Goal: Task Accomplishment & Management: Manage account settings

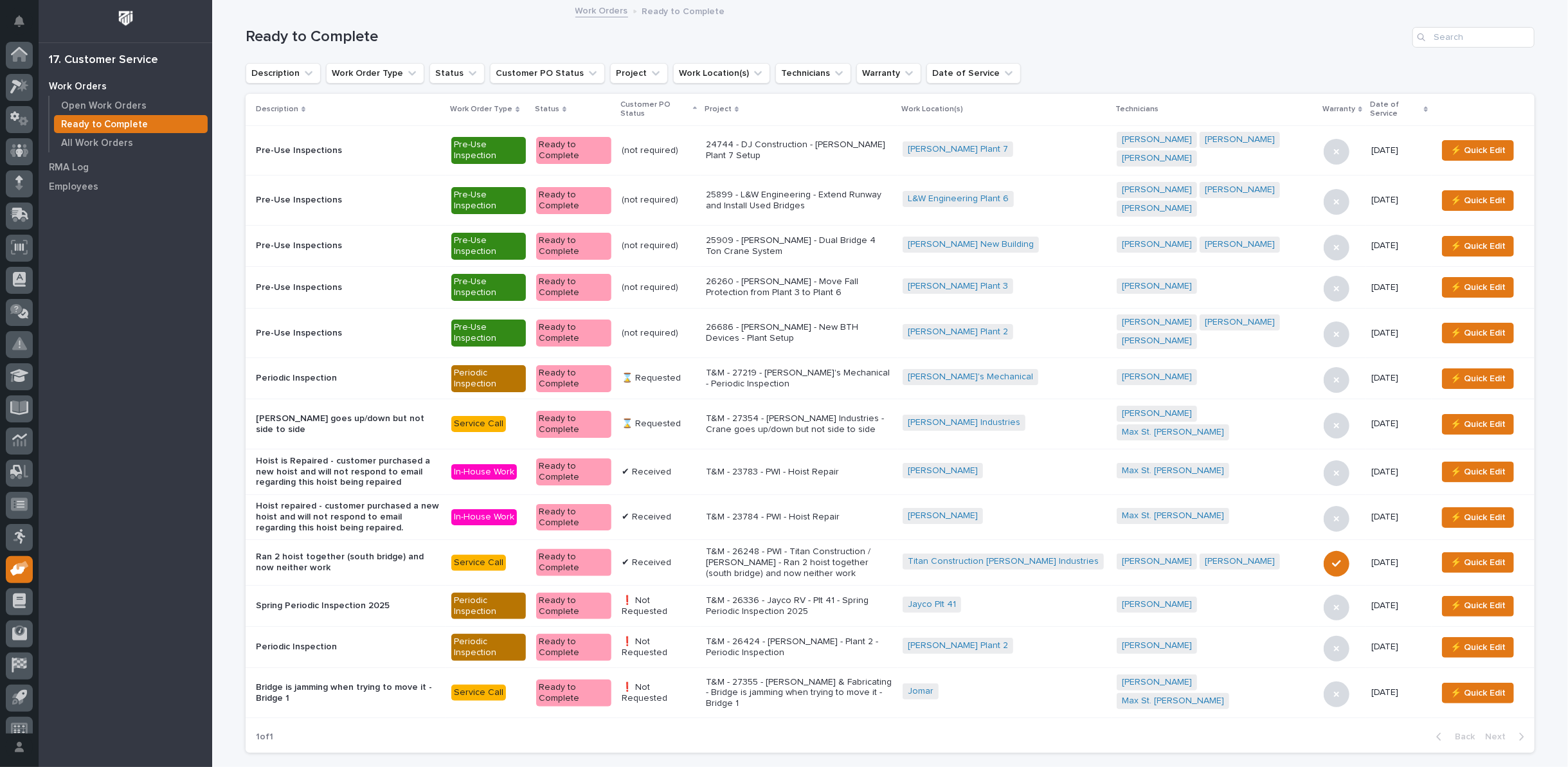
scroll to position [14, 0]
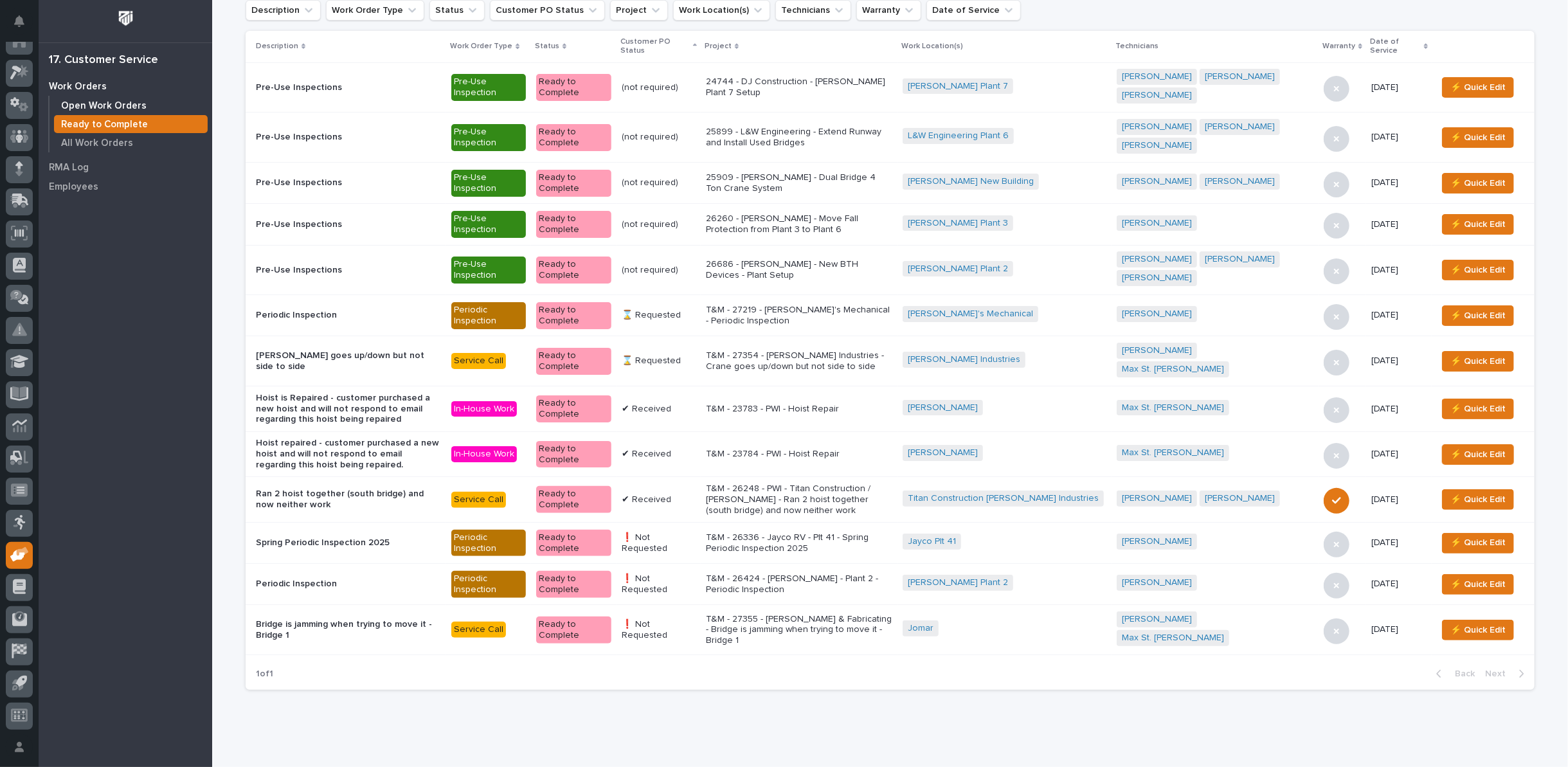
click at [86, 103] on p "Open Work Orders" at bounding box center [104, 105] width 86 height 12
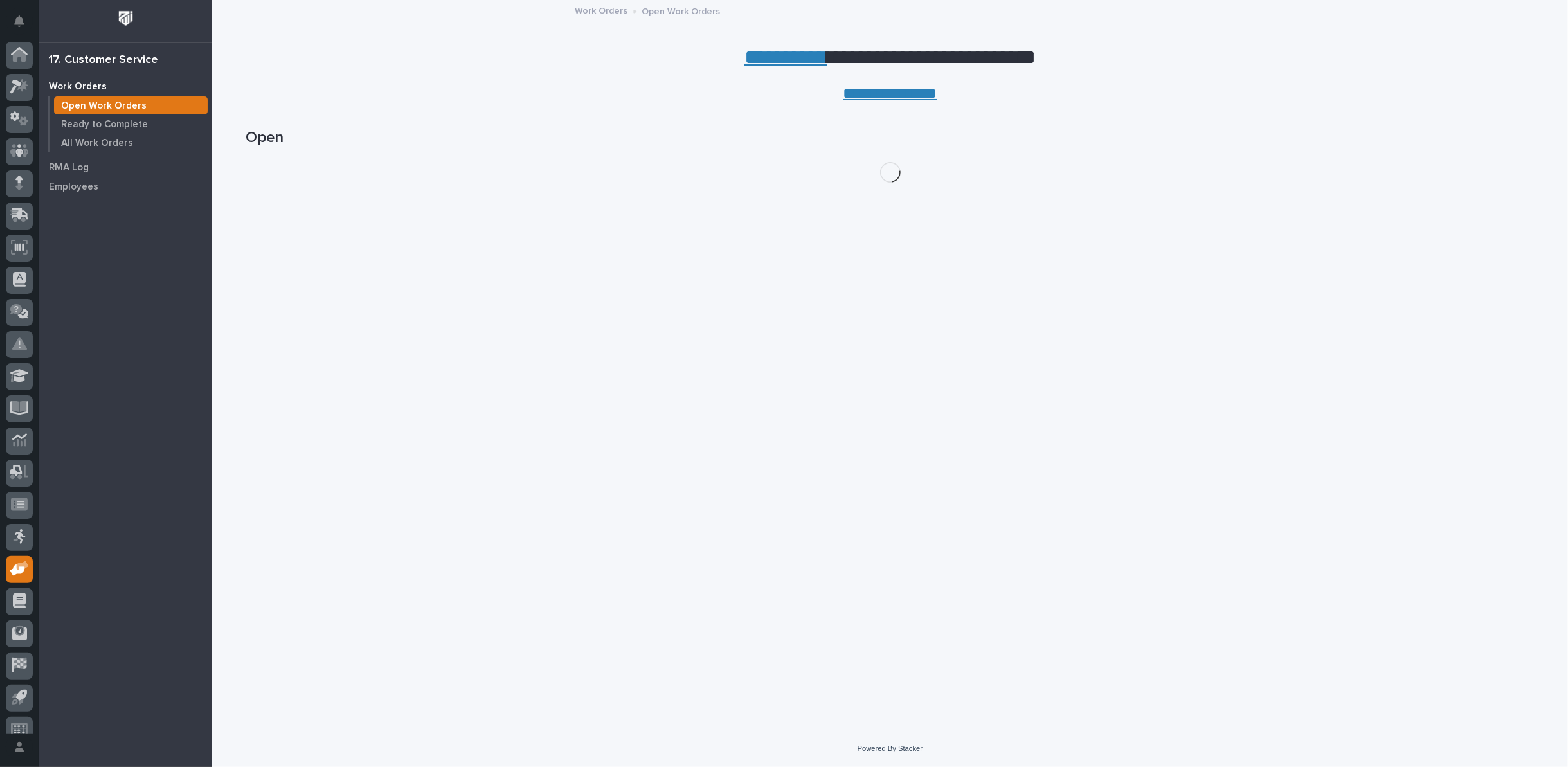
scroll to position [14, 0]
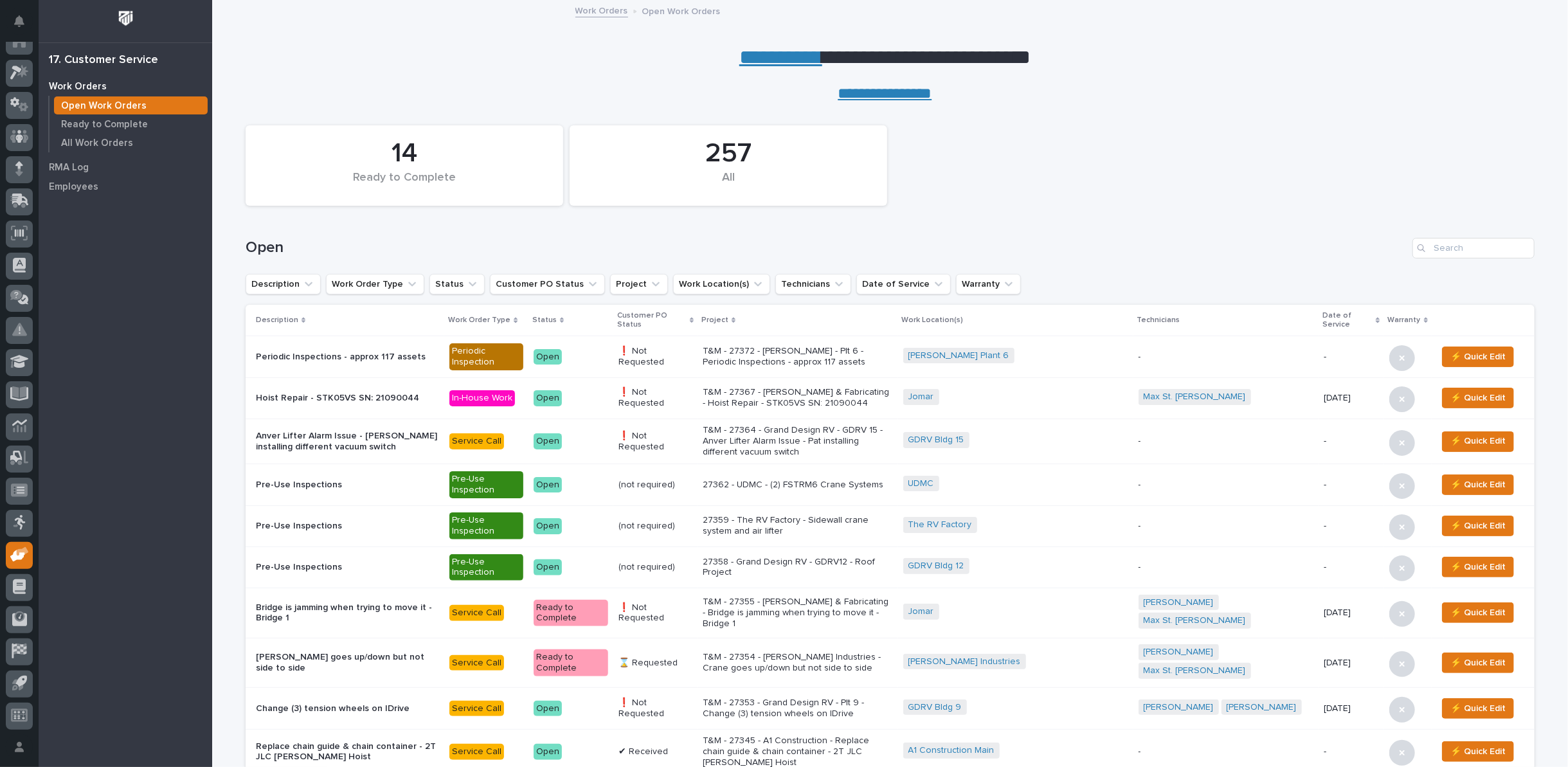
click at [752, 57] on link "**********" at bounding box center [781, 57] width 83 height 20
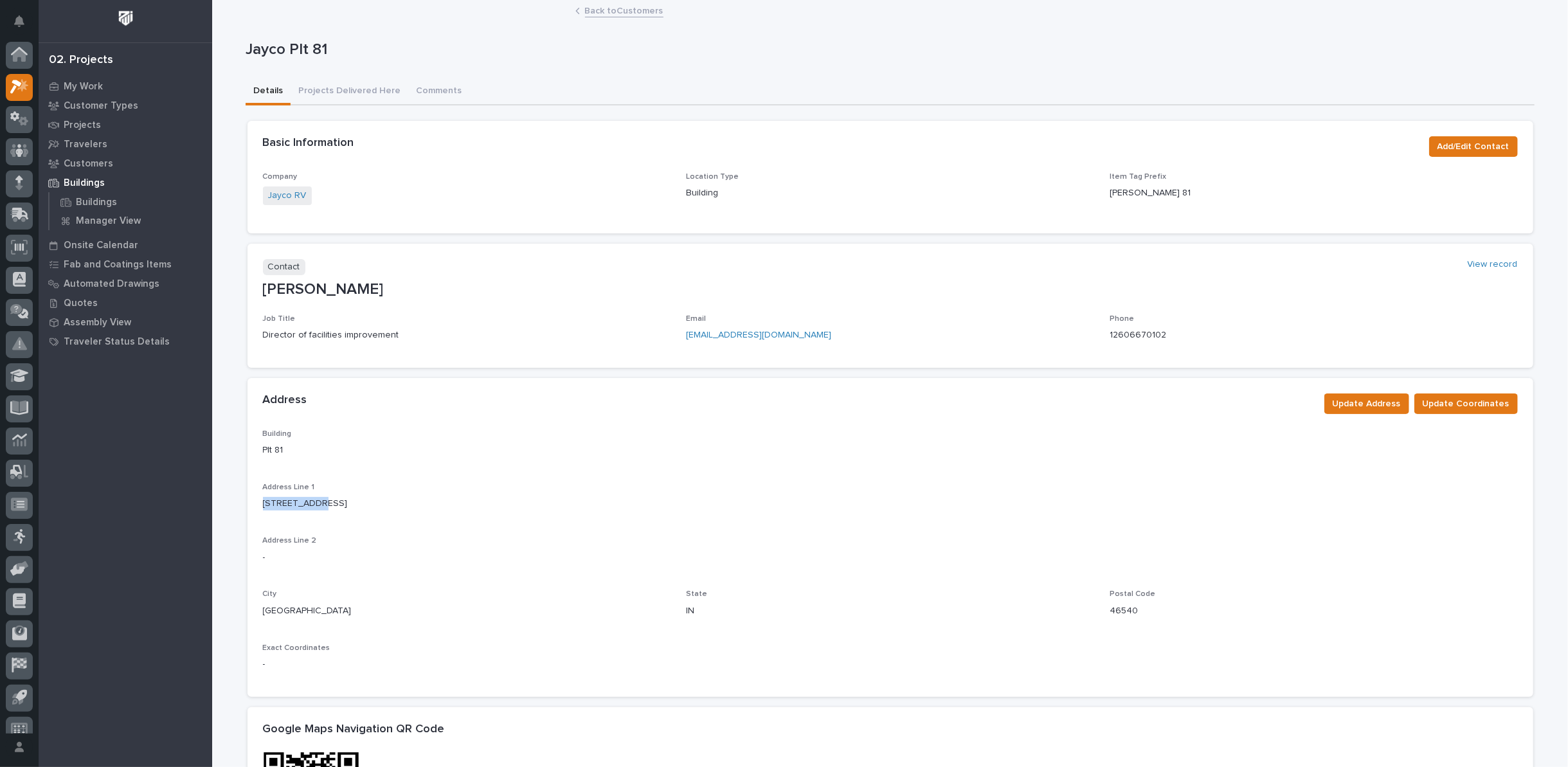
scroll to position [14, 0]
click at [91, 162] on p "Customers" at bounding box center [89, 164] width 50 height 12
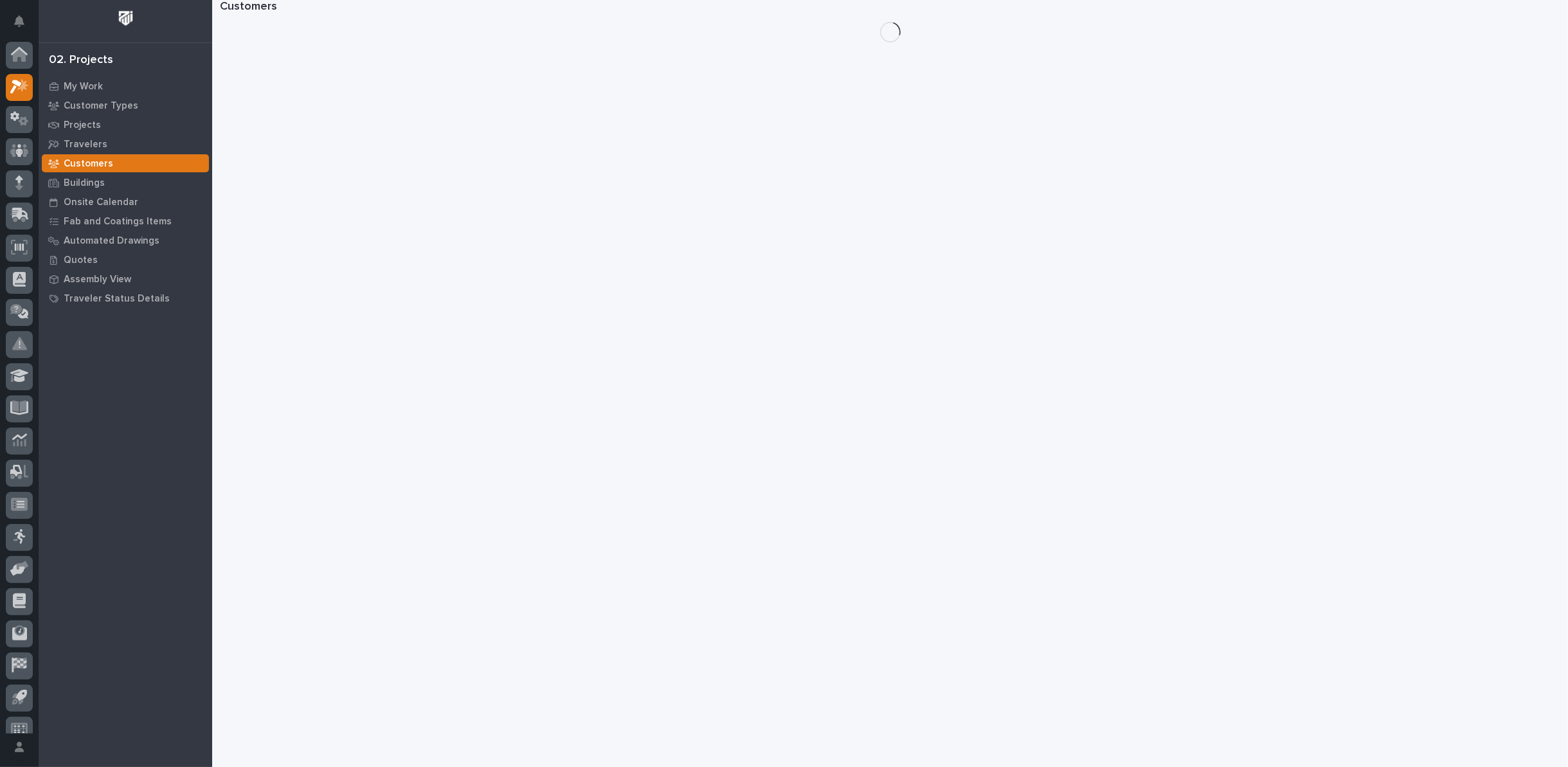
scroll to position [14, 0]
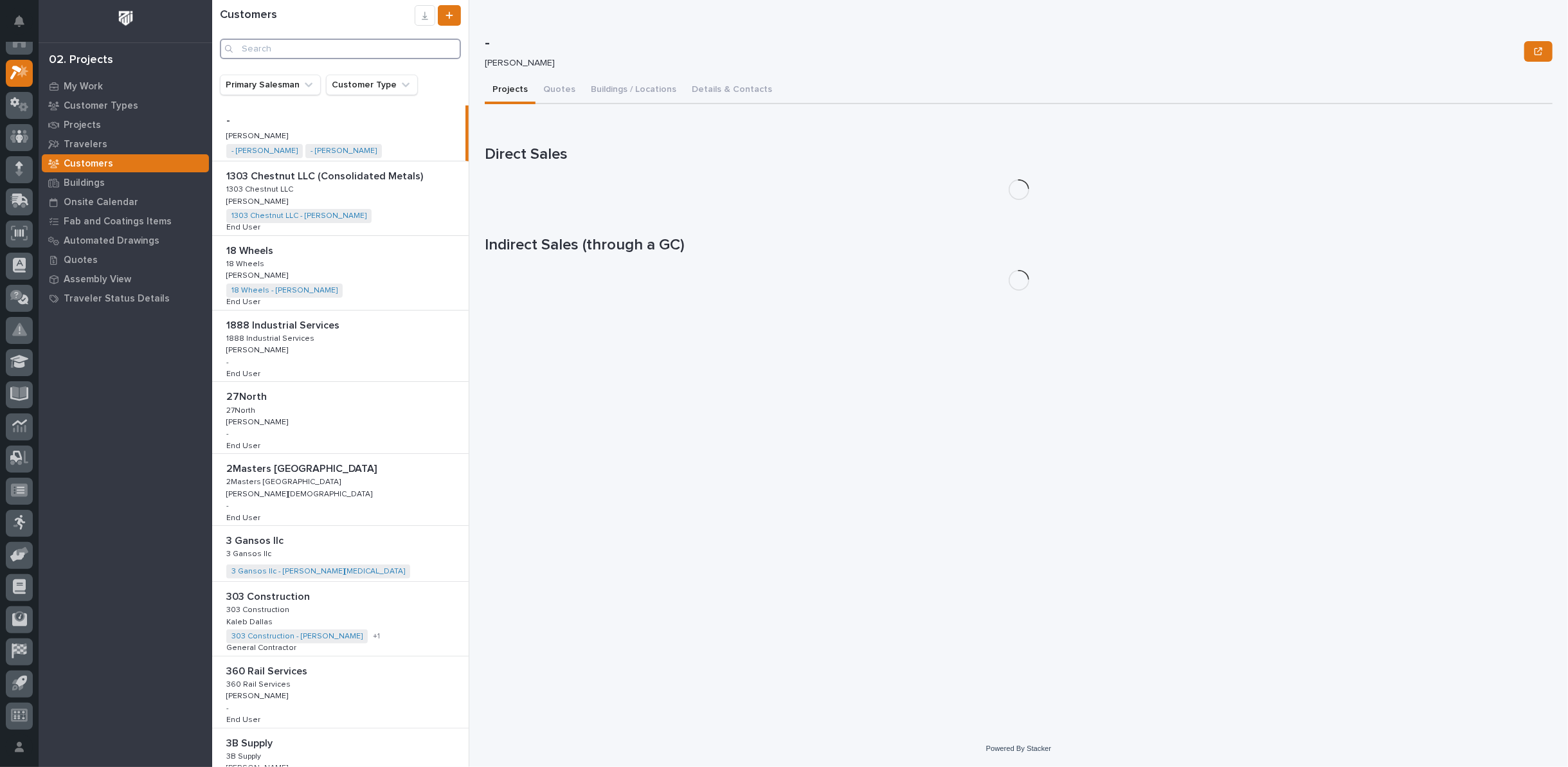
click at [321, 49] on input "Search" at bounding box center [340, 49] width 241 height 20
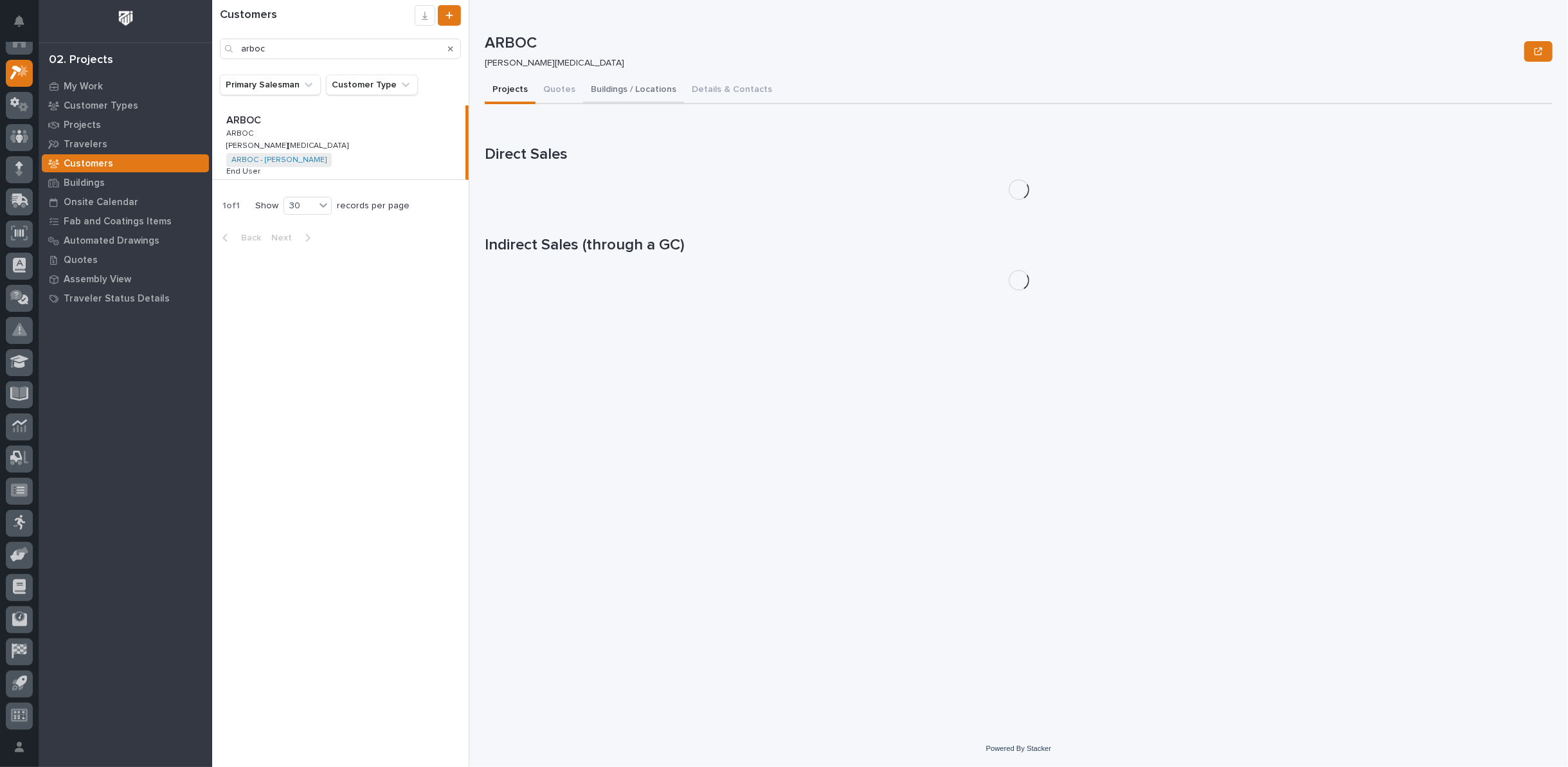
drag, startPoint x: 655, startPoint y: 90, endPoint x: 631, endPoint y: 101, distance: 26.4
click at [653, 90] on button "Buildings / Locations" at bounding box center [633, 90] width 101 height 27
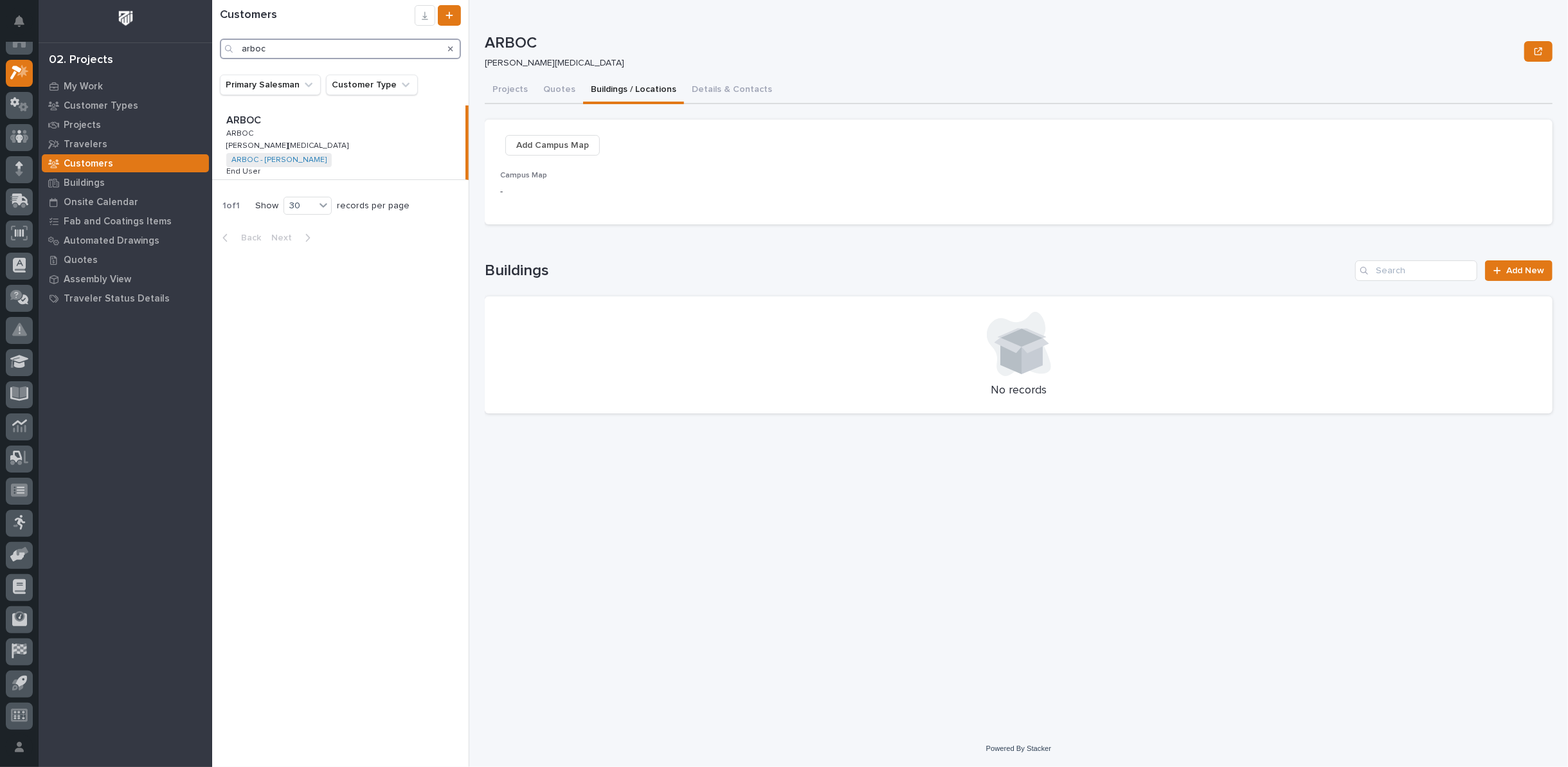
drag, startPoint x: 301, startPoint y: 51, endPoint x: 133, endPoint y: 43, distance: 168.2
click at [212, 44] on div "My Settings Log Out 02. Projects My Work Customer Types Projects Travelers Cust…" at bounding box center [890, 384] width 1356 height 767
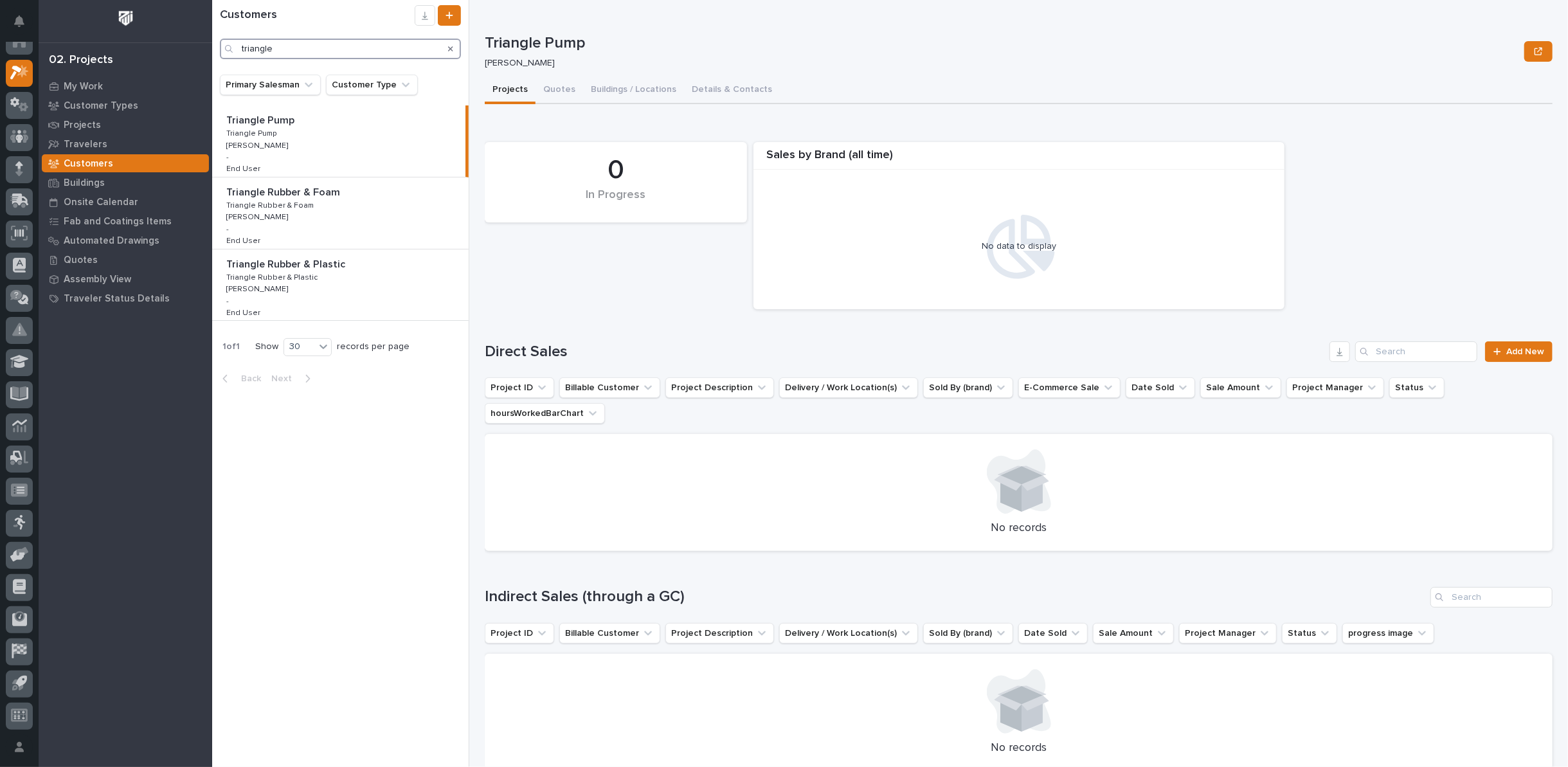
type input "triangle"
click at [393, 209] on div "Triangle Rubber & Foam Triangle Rubber & Foam Triangle Rubber & Foam Triangle R…" at bounding box center [341, 213] width 257 height 72
click at [623, 90] on button "Buildings / Locations" at bounding box center [633, 90] width 101 height 27
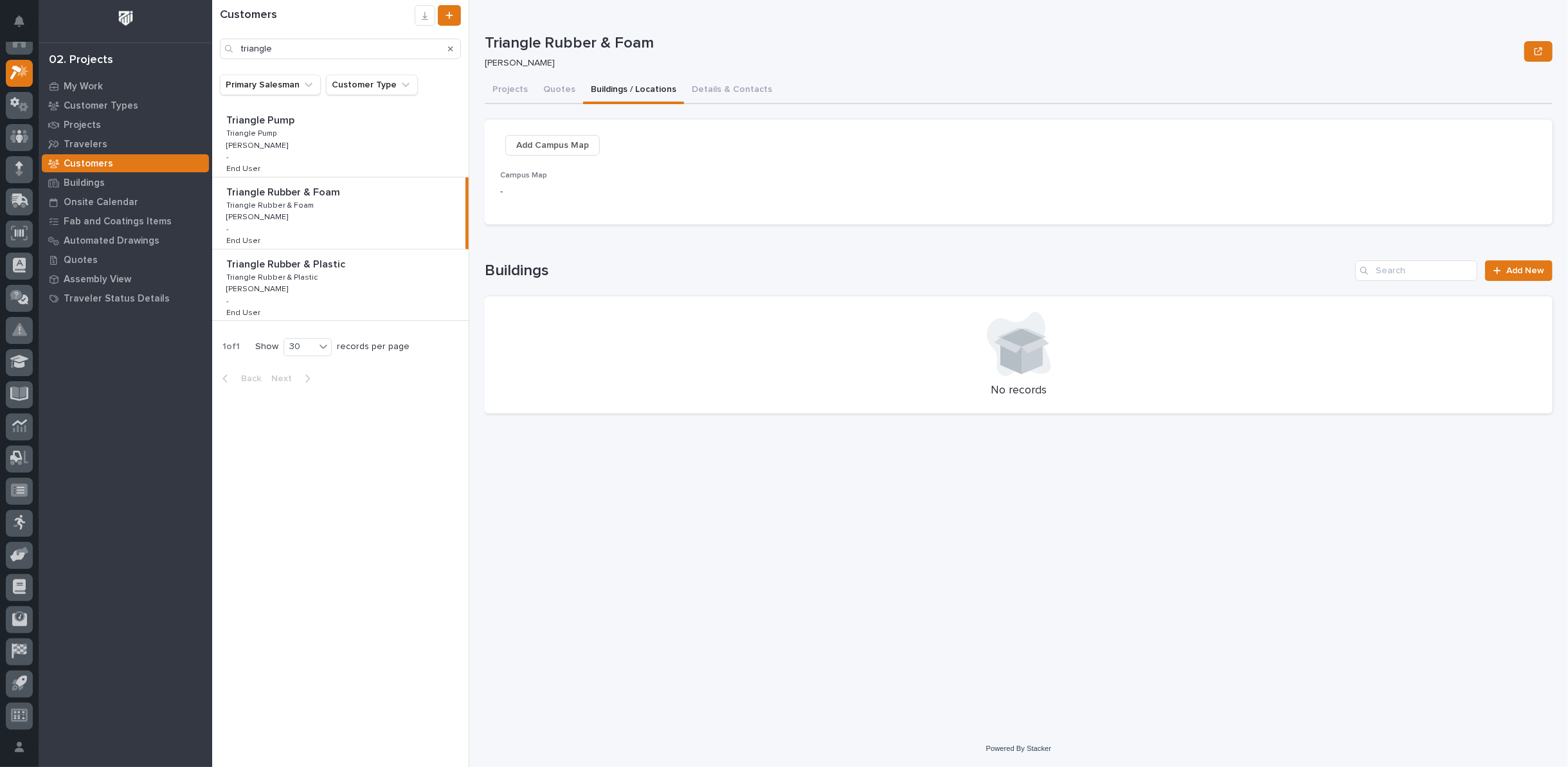
click at [379, 277] on div "Triangle Rubber & Plastic Triangle Rubber & Plastic Triangle Rubber & Plastic T…" at bounding box center [341, 285] width 257 height 72
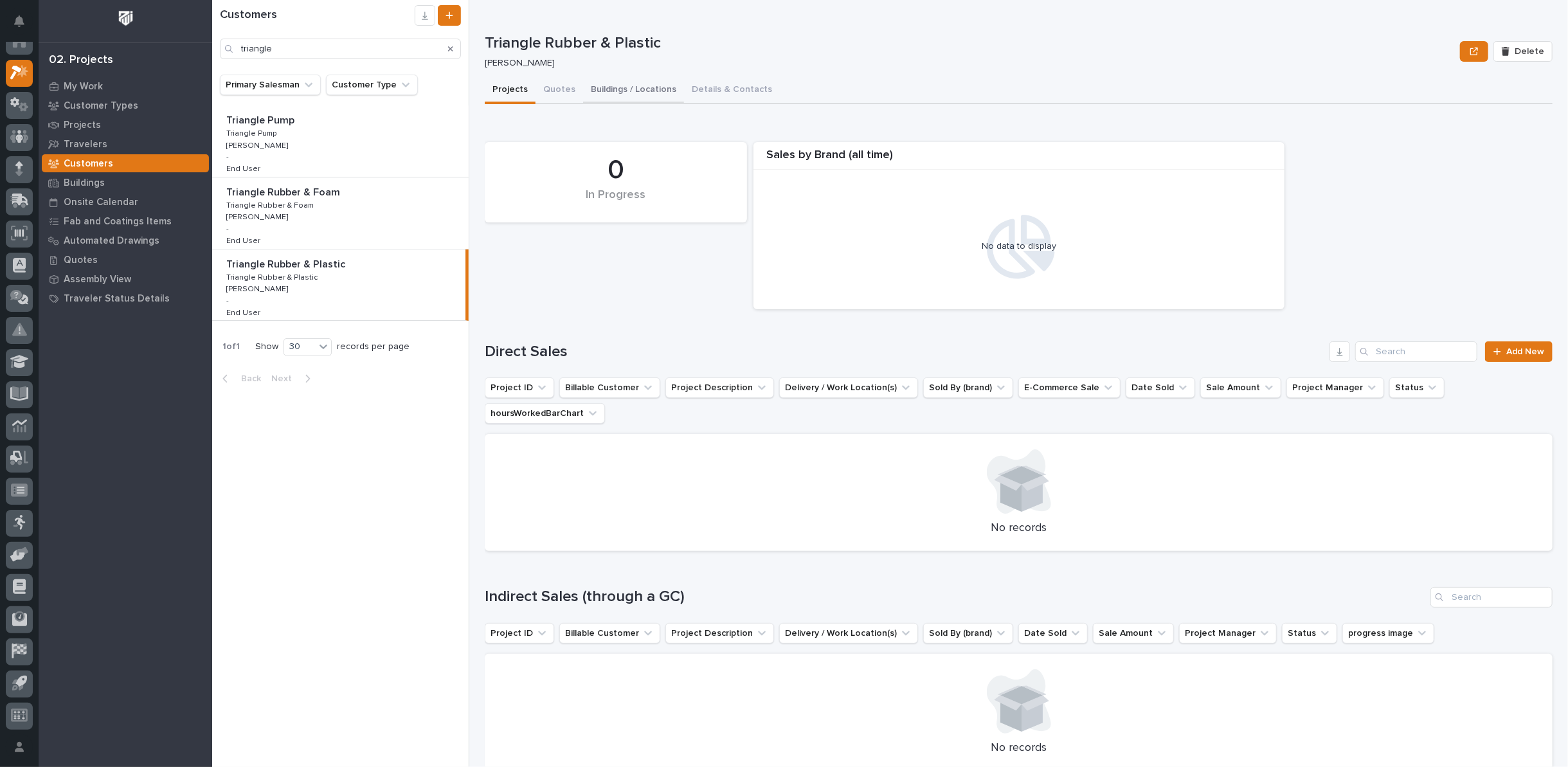
click at [643, 94] on button "Buildings / Locations" at bounding box center [633, 90] width 101 height 27
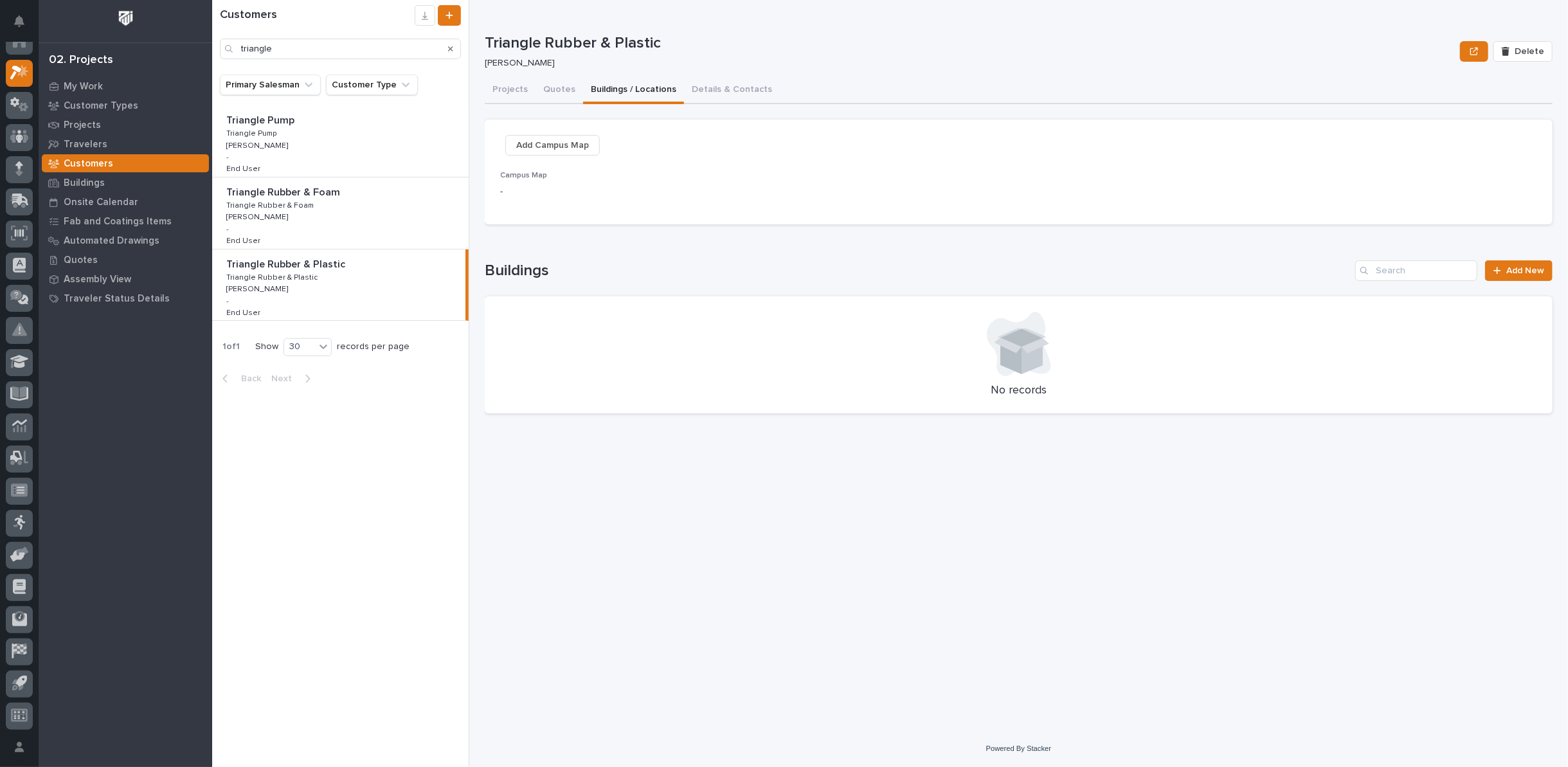
click at [343, 275] on div "Triangle Rubber & Plastic Triangle Rubber & Plastic Triangle Rubber & Plastic T…" at bounding box center [339, 285] width 253 height 72
click at [1528, 267] on span "Add New" at bounding box center [1525, 271] width 38 height 9
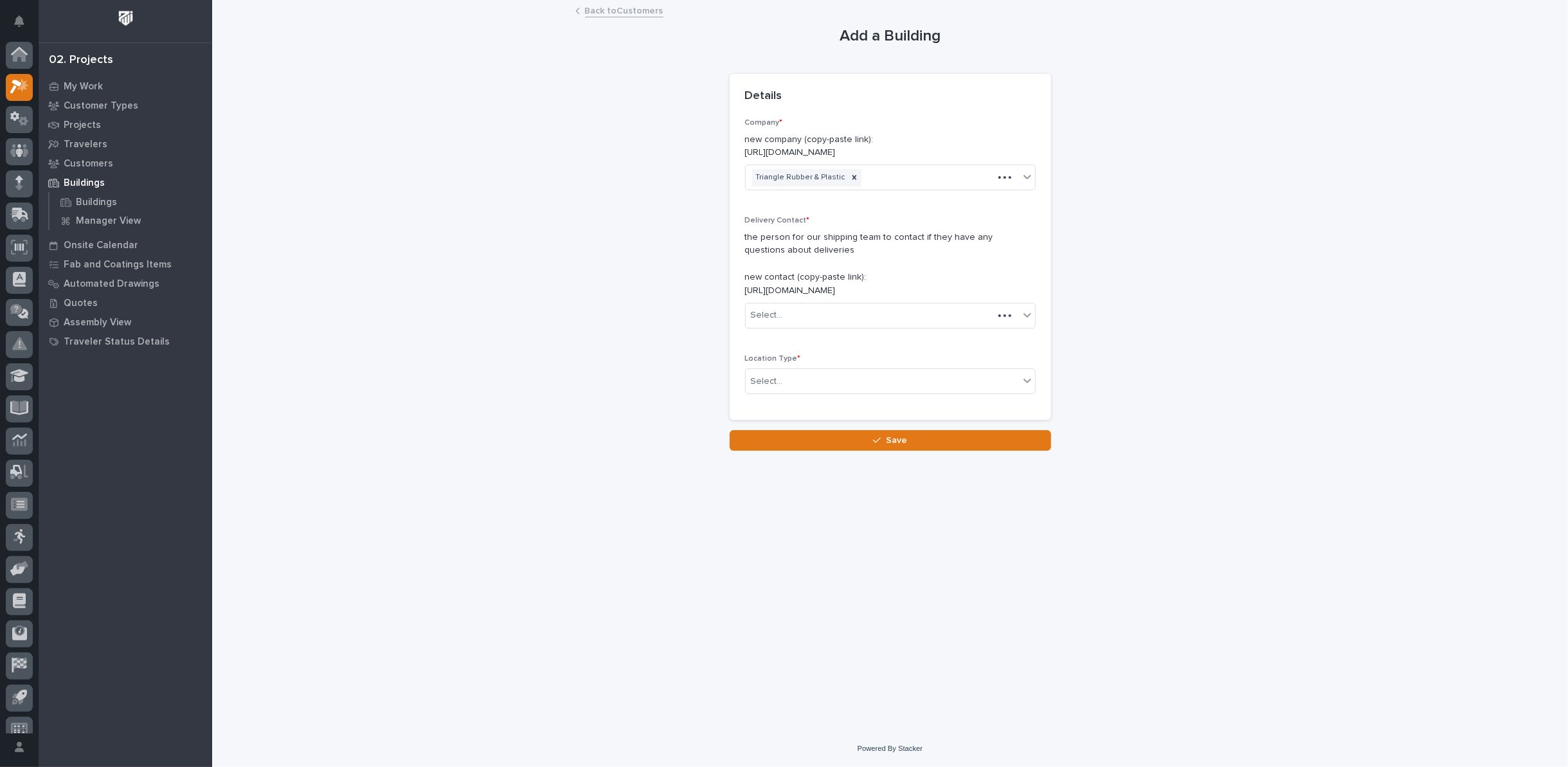
scroll to position [14, 0]
click at [627, 9] on link "Back to Customers" at bounding box center [624, 10] width 79 height 15
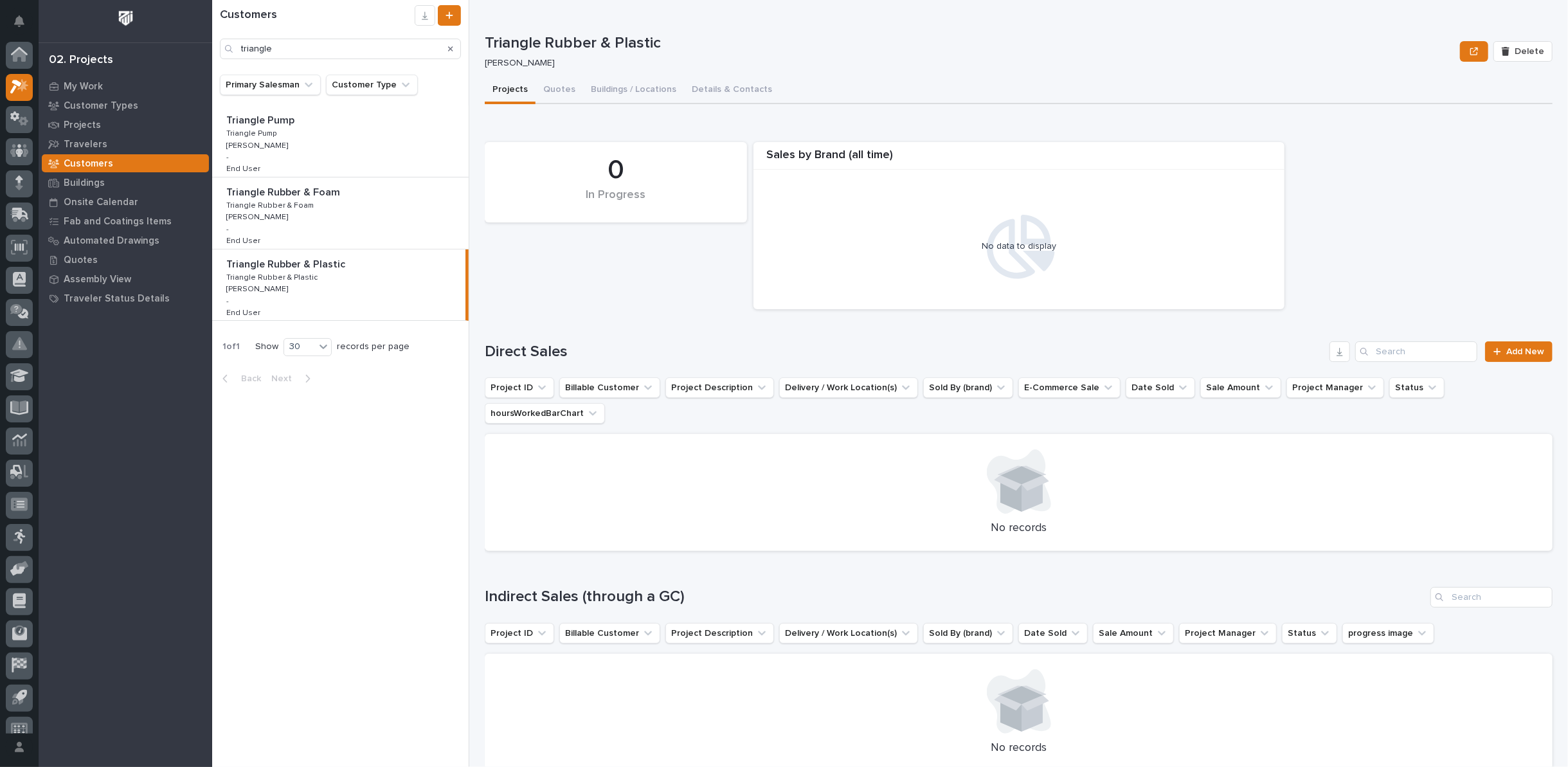
scroll to position [14, 0]
click at [721, 89] on button "Details & Contacts" at bounding box center [731, 90] width 96 height 27
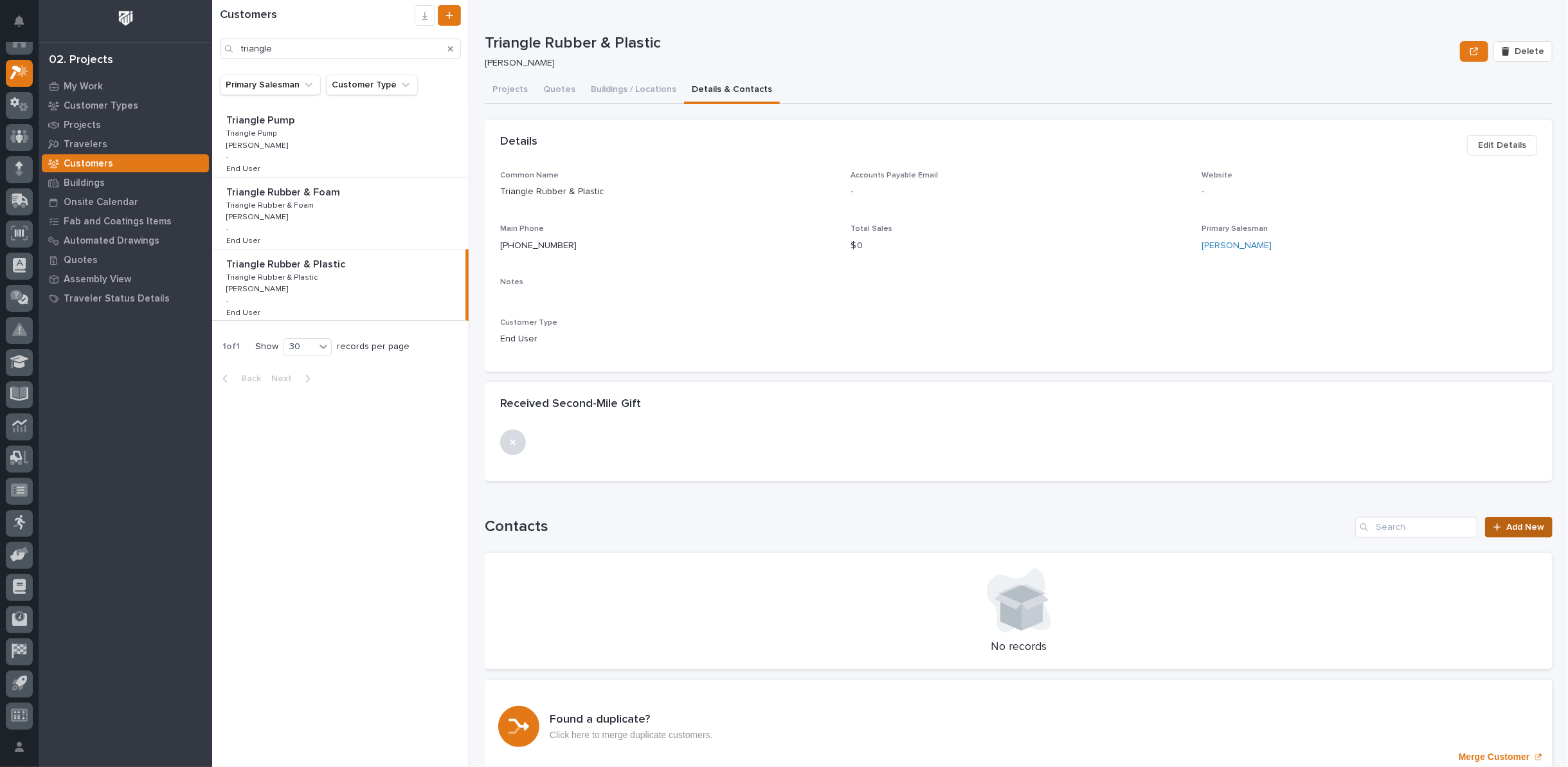
click at [1506, 524] on span "Add New" at bounding box center [1525, 527] width 38 height 9
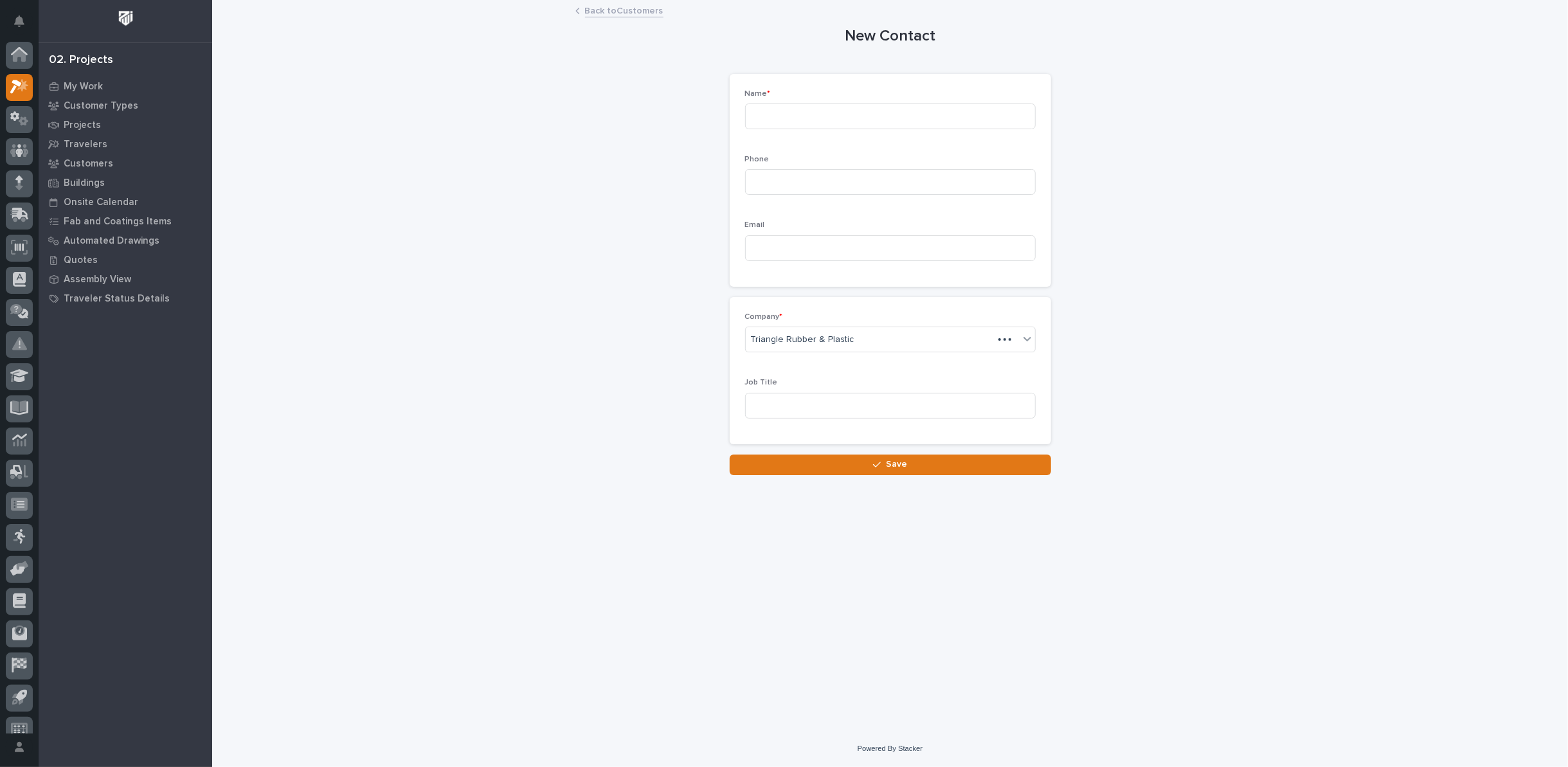
scroll to position [14, 0]
click at [864, 112] on input at bounding box center [890, 116] width 290 height 26
type input "Levi"
click at [847, 184] on input at bounding box center [890, 182] width 290 height 26
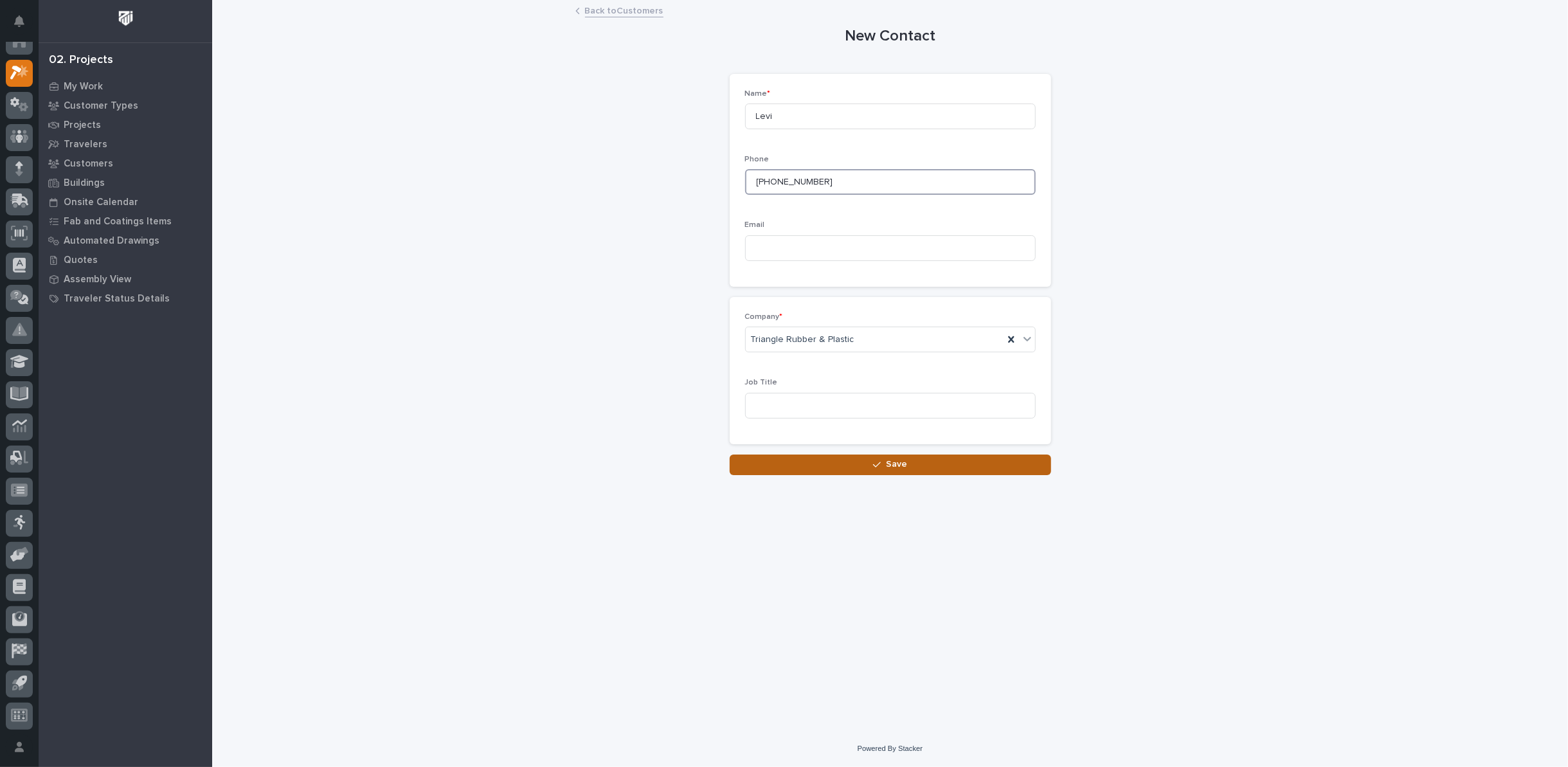
type input "574-238-5254"
click at [823, 463] on button "Save" at bounding box center [890, 464] width 321 height 20
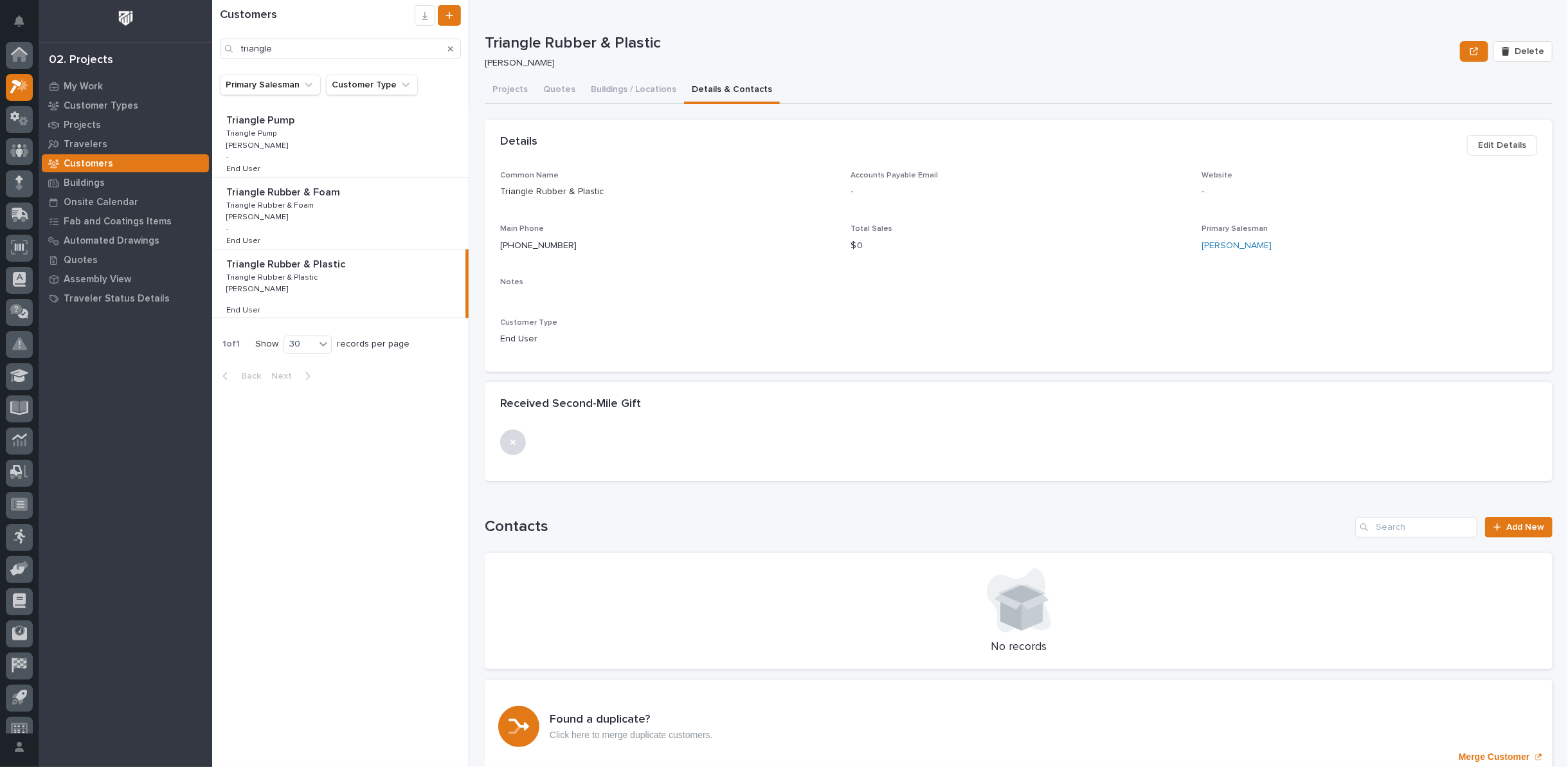
scroll to position [14, 0]
click at [695, 585] on div at bounding box center [1018, 600] width 1037 height 65
click at [645, 93] on button "Buildings / Locations" at bounding box center [633, 90] width 101 height 27
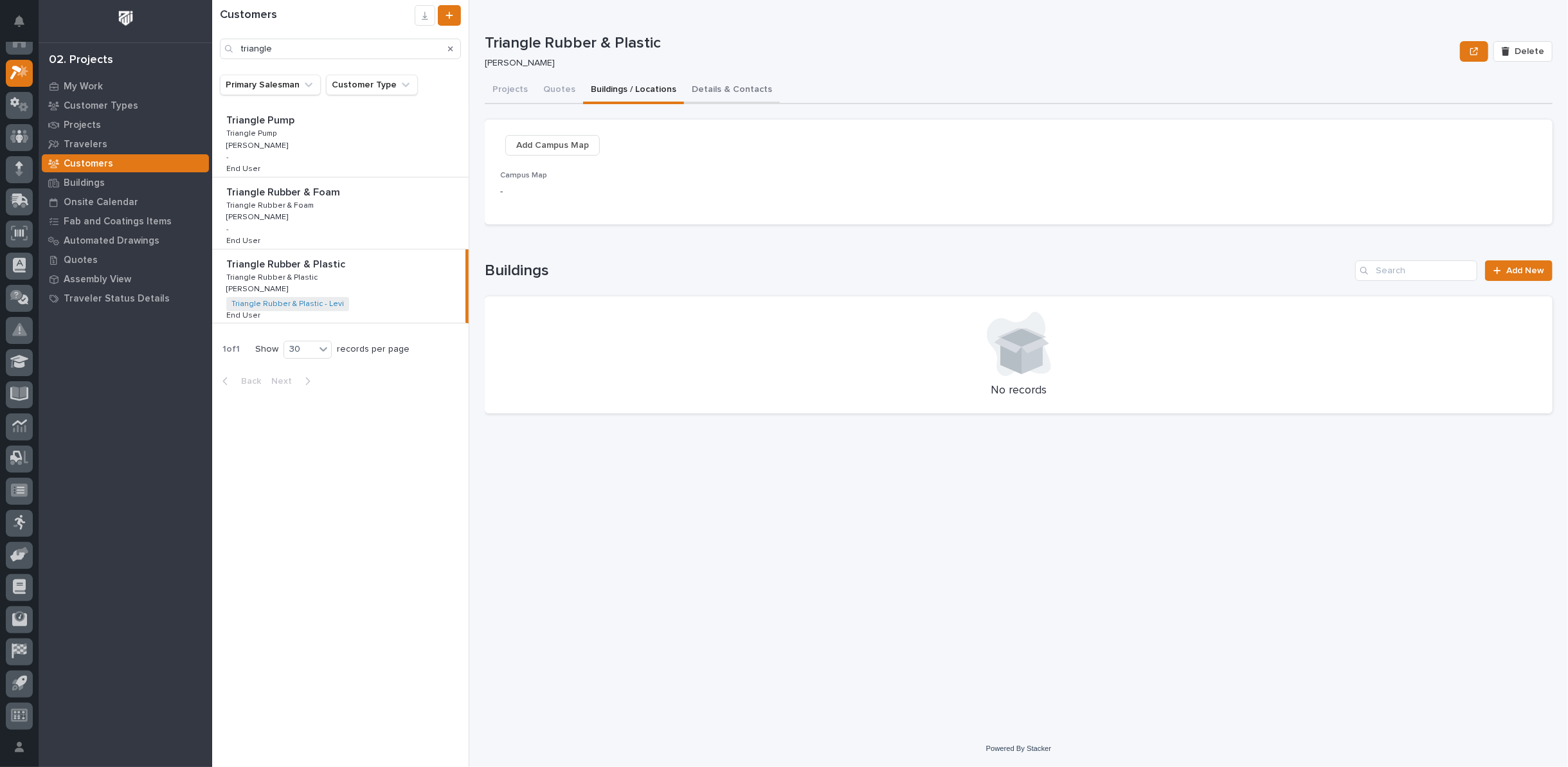
click at [735, 91] on button "Details & Contacts" at bounding box center [731, 90] width 96 height 27
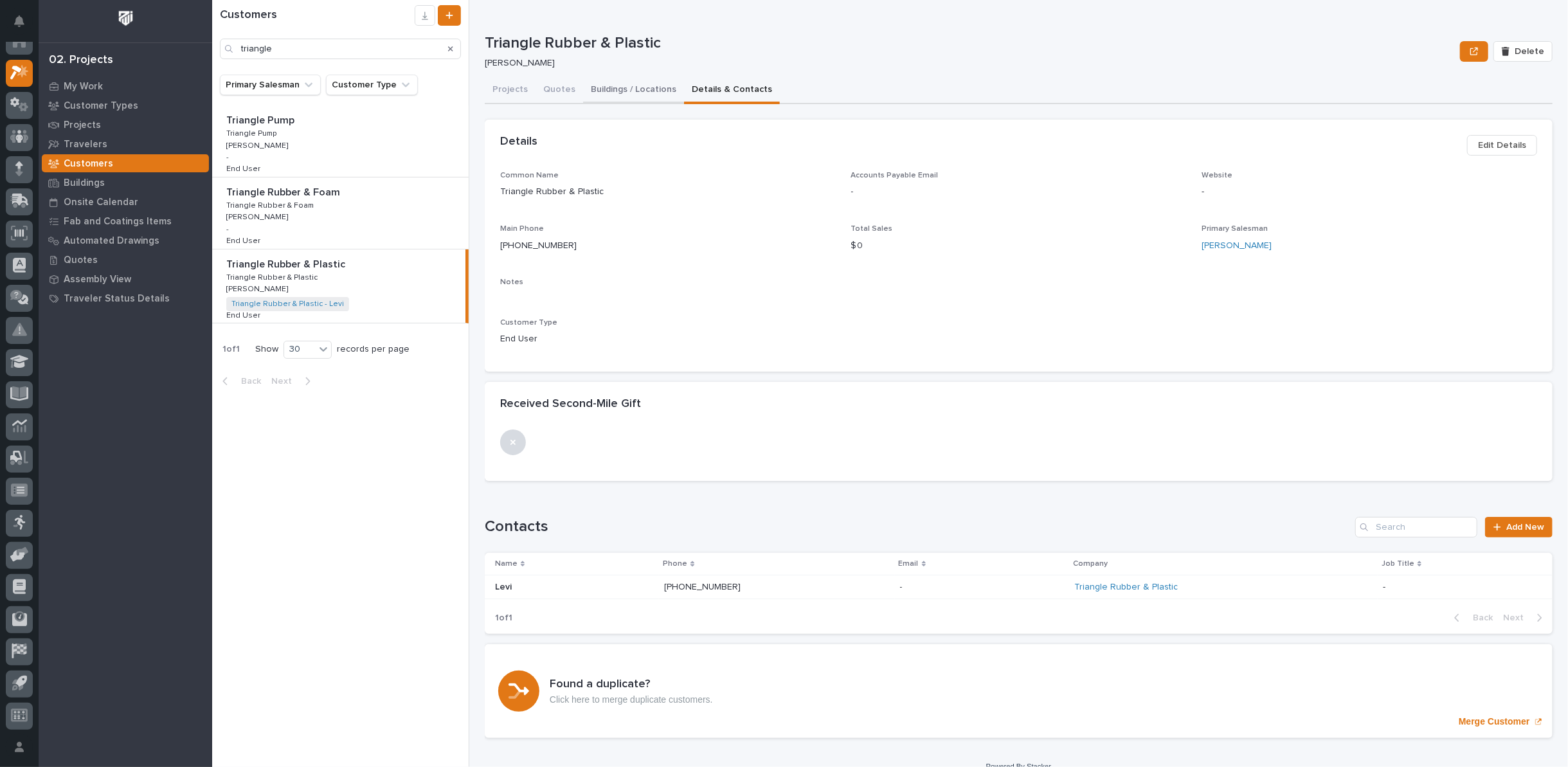
click at [639, 89] on button "Buildings / Locations" at bounding box center [633, 90] width 101 height 27
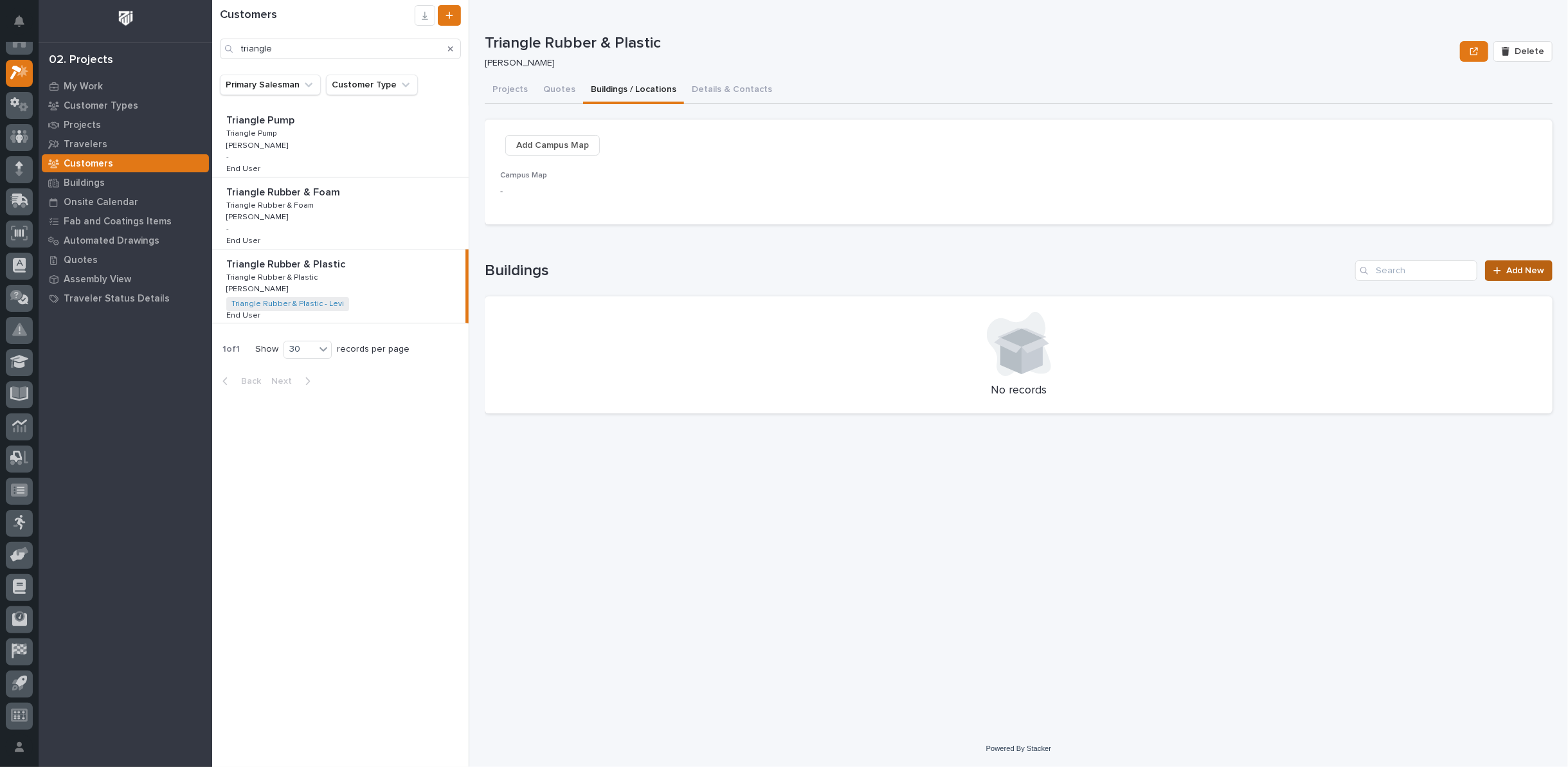
click at [1523, 268] on span "Add New" at bounding box center [1525, 271] width 38 height 9
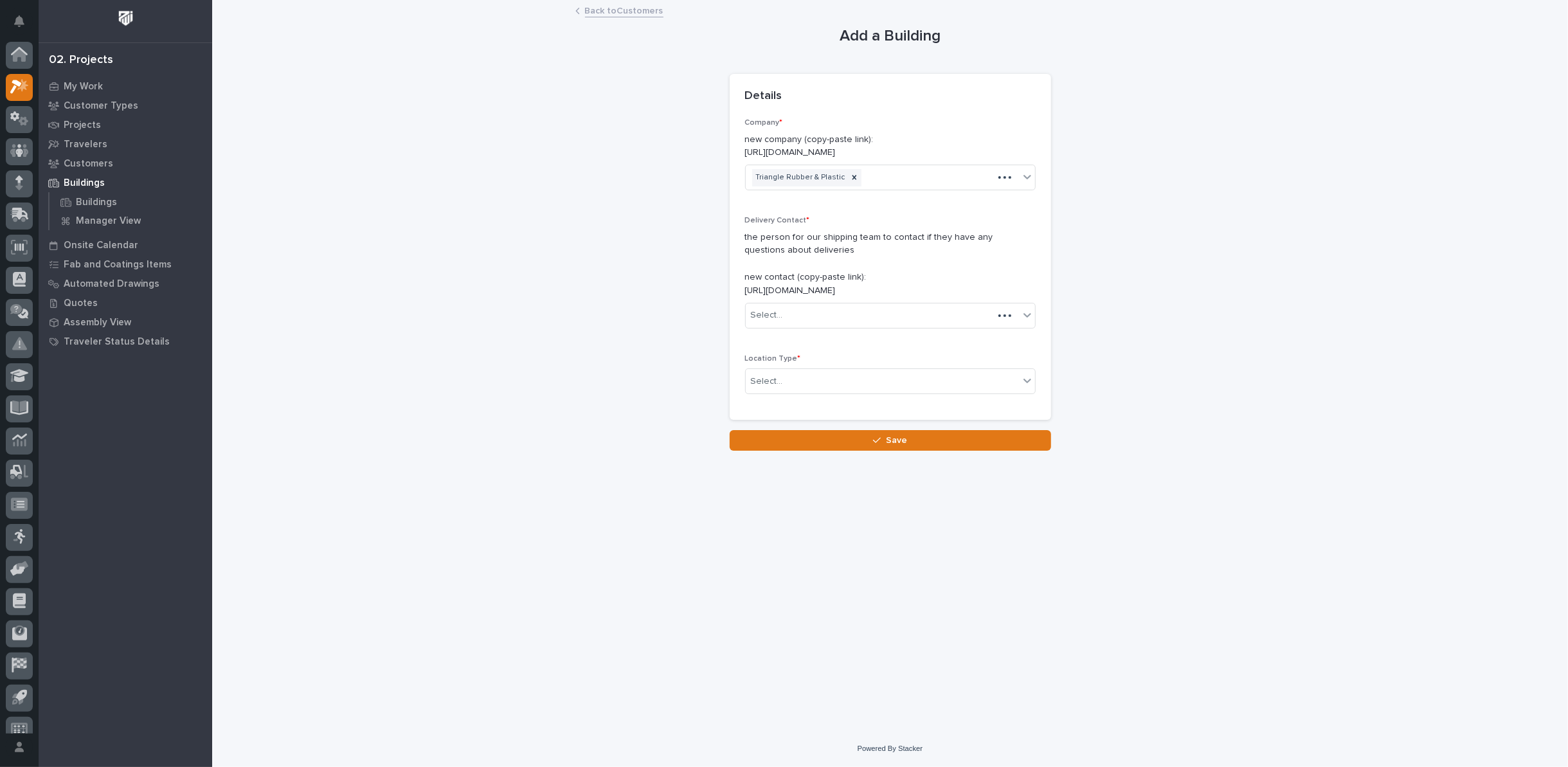
scroll to position [14, 0]
click at [938, 316] on div "Select..." at bounding box center [882, 315] width 274 height 21
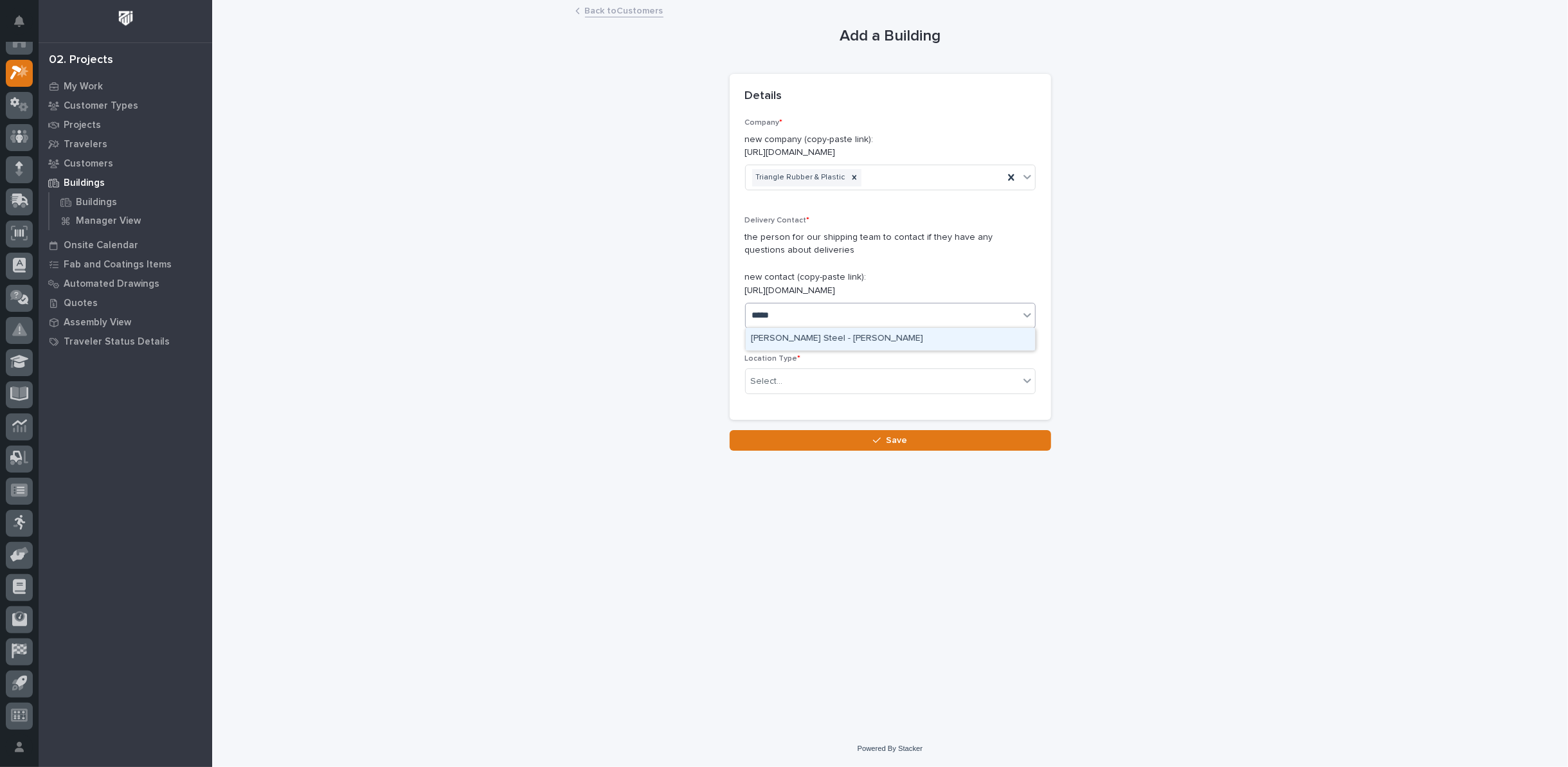
type input "****"
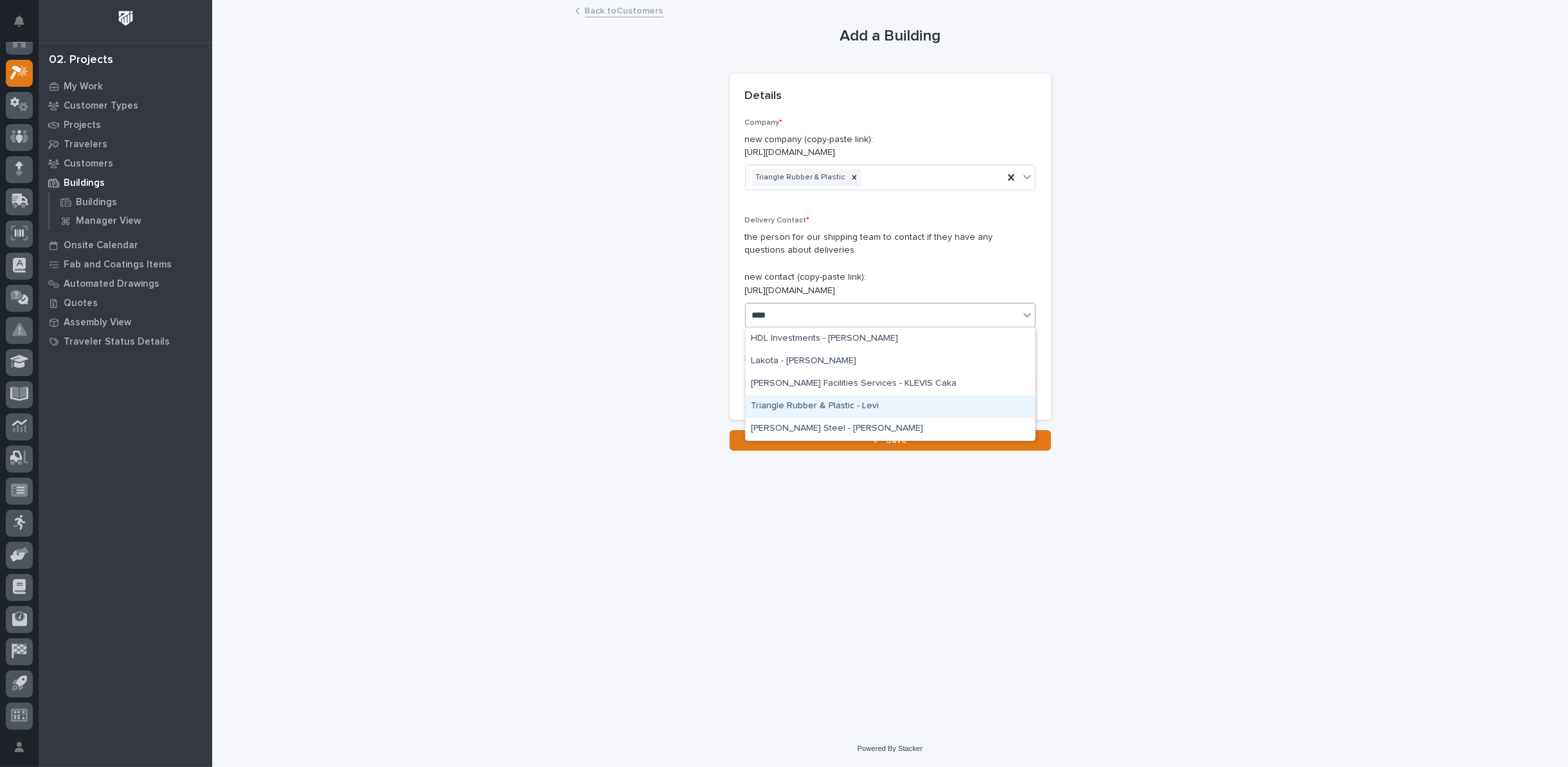
click at [827, 404] on div "Triangle Rubber & Plastic - Levi" at bounding box center [890, 406] width 290 height 22
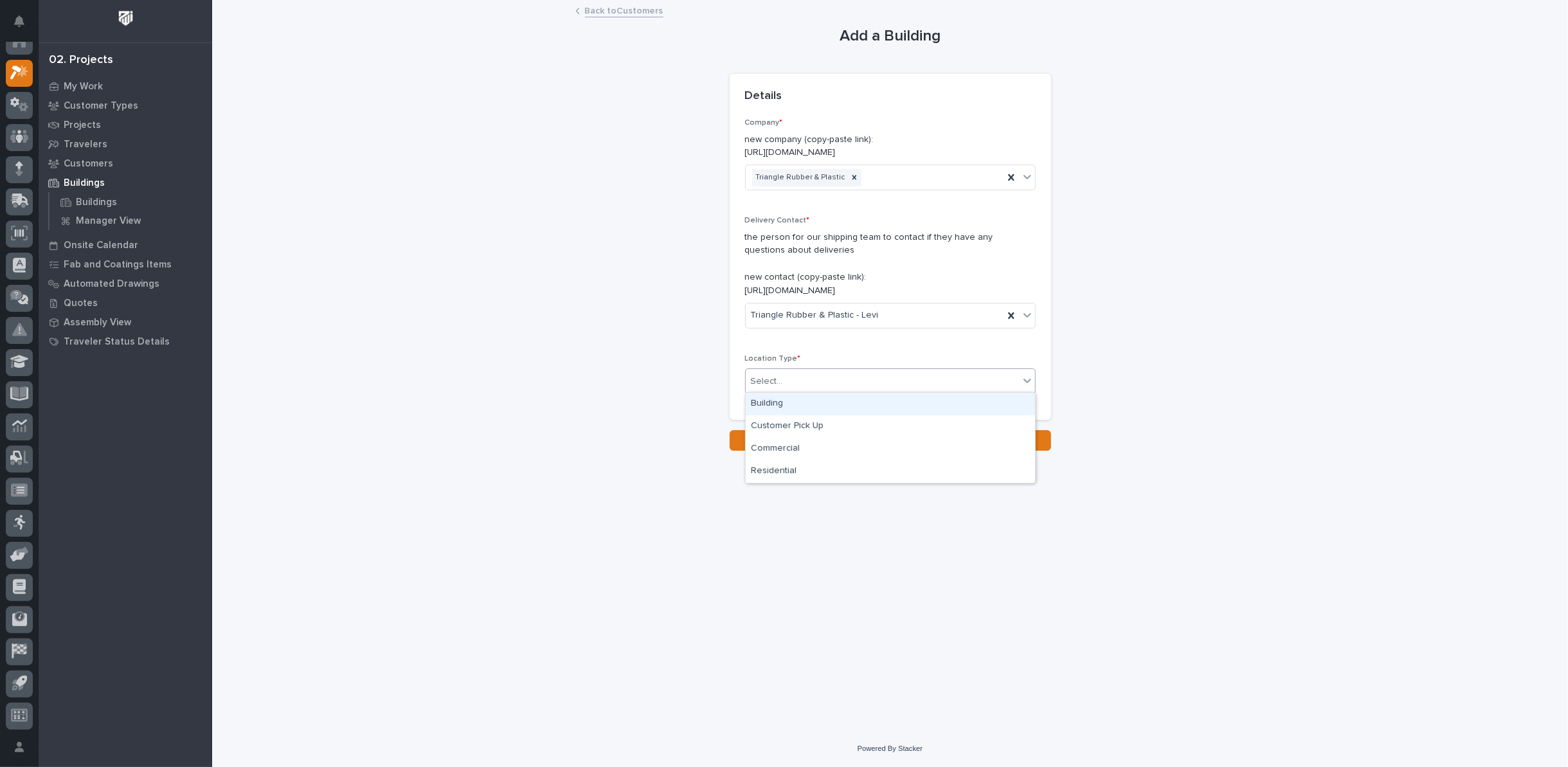
click at [818, 381] on div "Select..." at bounding box center [882, 382] width 274 height 21
click at [784, 407] on div "Building" at bounding box center [890, 404] width 290 height 22
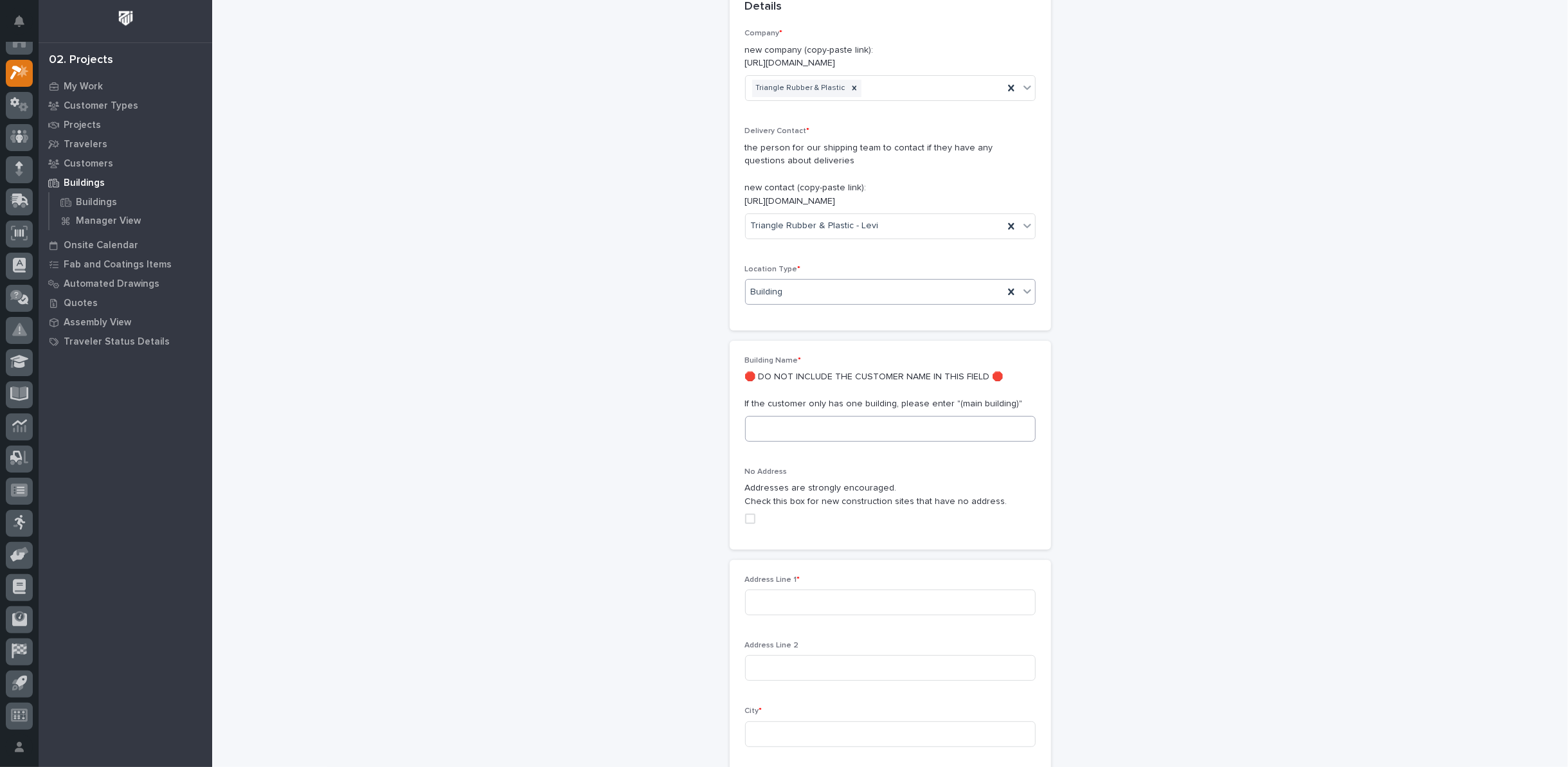
scroll to position [143, 0]
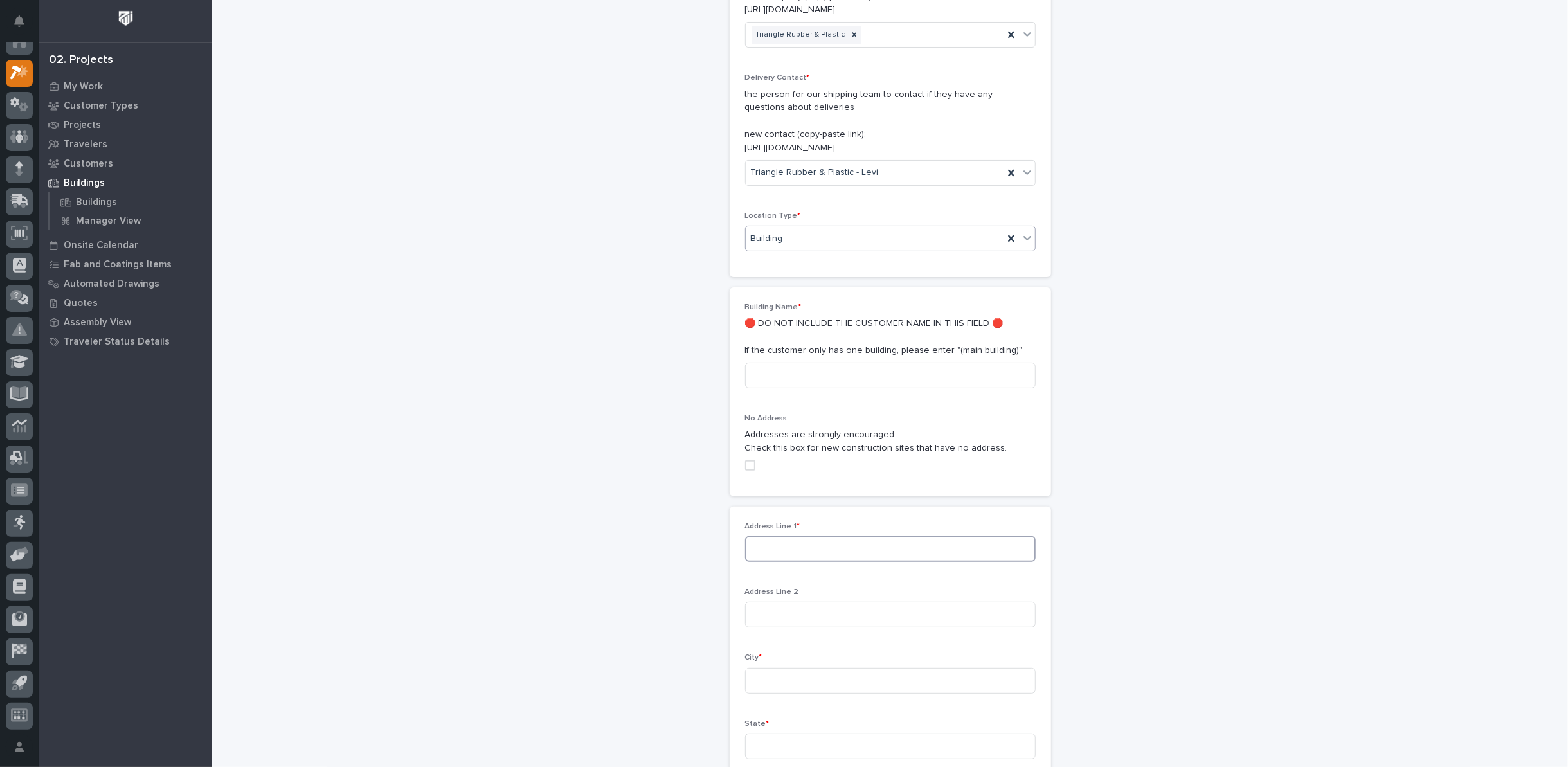
click at [761, 547] on input at bounding box center [890, 548] width 290 height 26
type input "1801 Eisenhower Drive North"
type input "Goshen"
type input "IN"
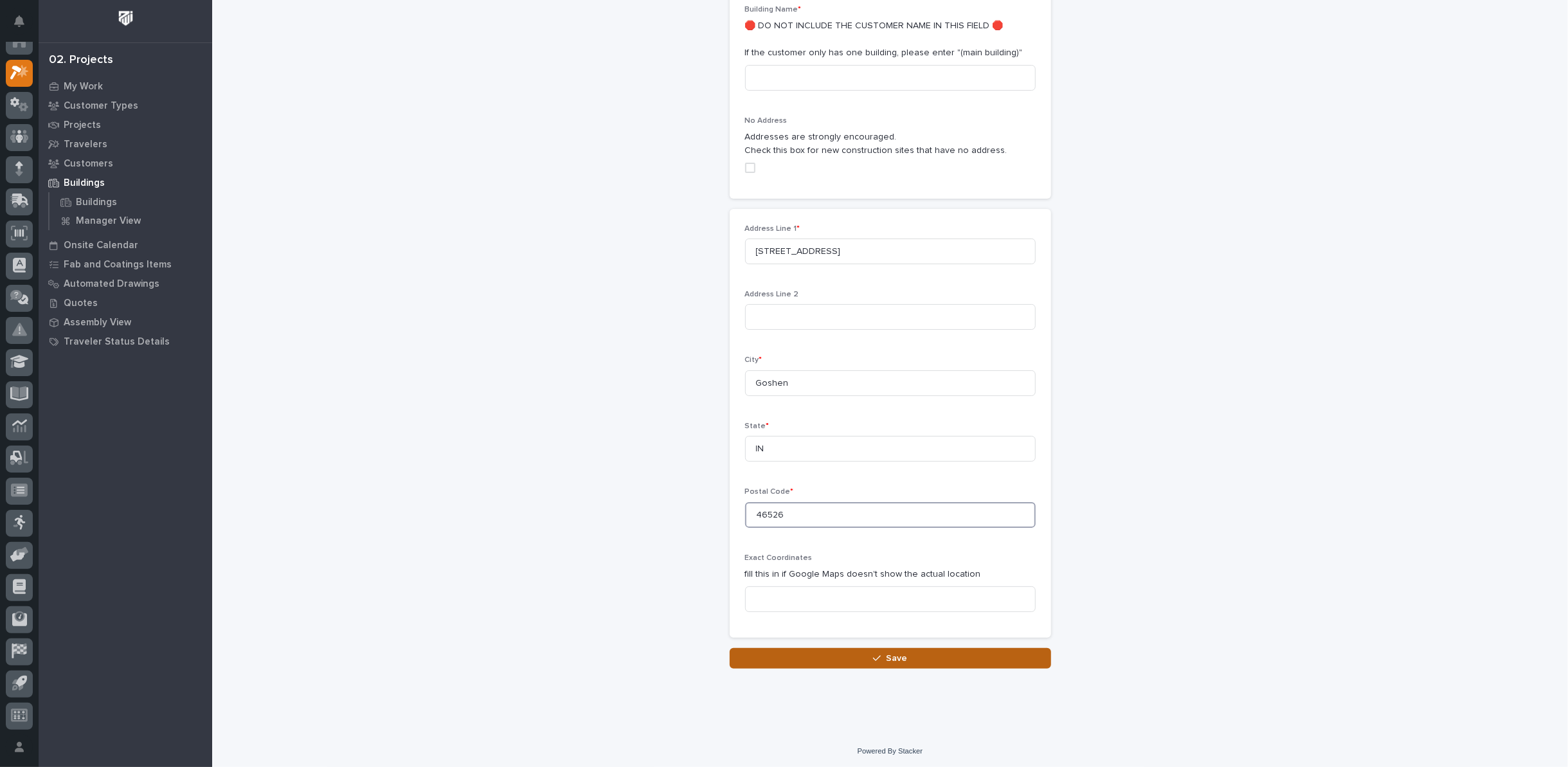
type input "46526"
click at [879, 661] on button "Save" at bounding box center [890, 658] width 321 height 20
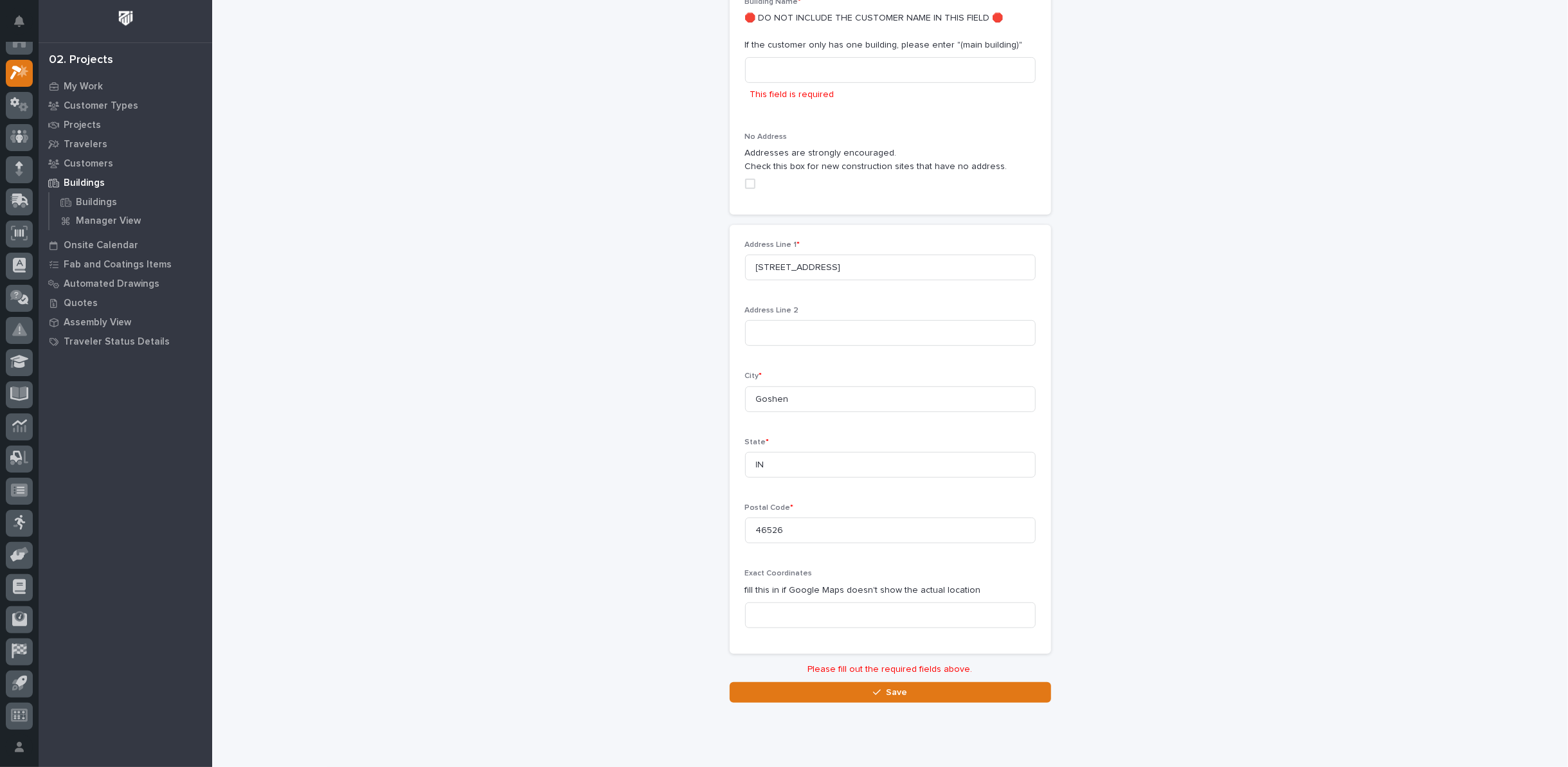
scroll to position [453, 0]
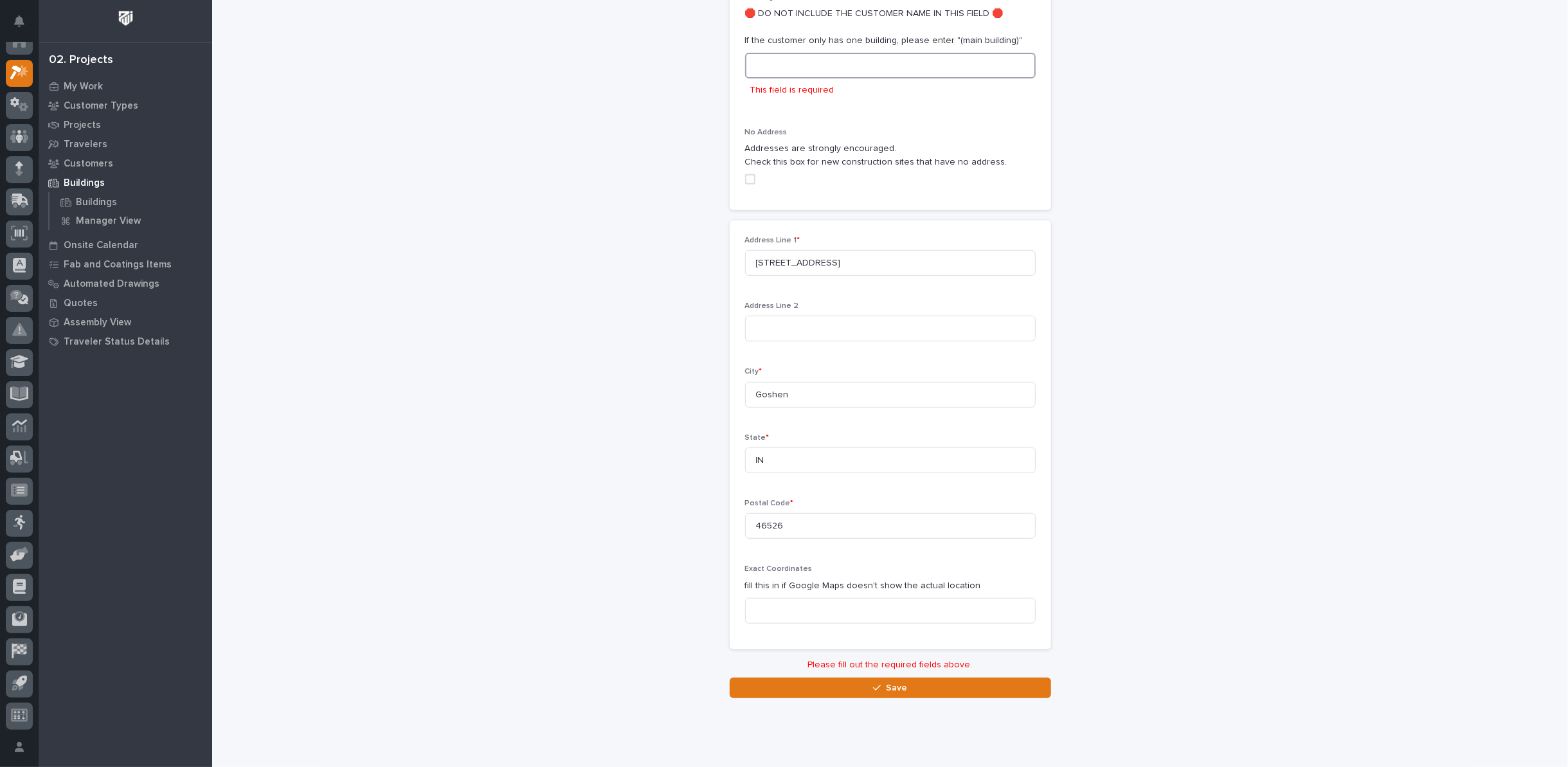
click at [777, 65] on input at bounding box center [890, 66] width 290 height 26
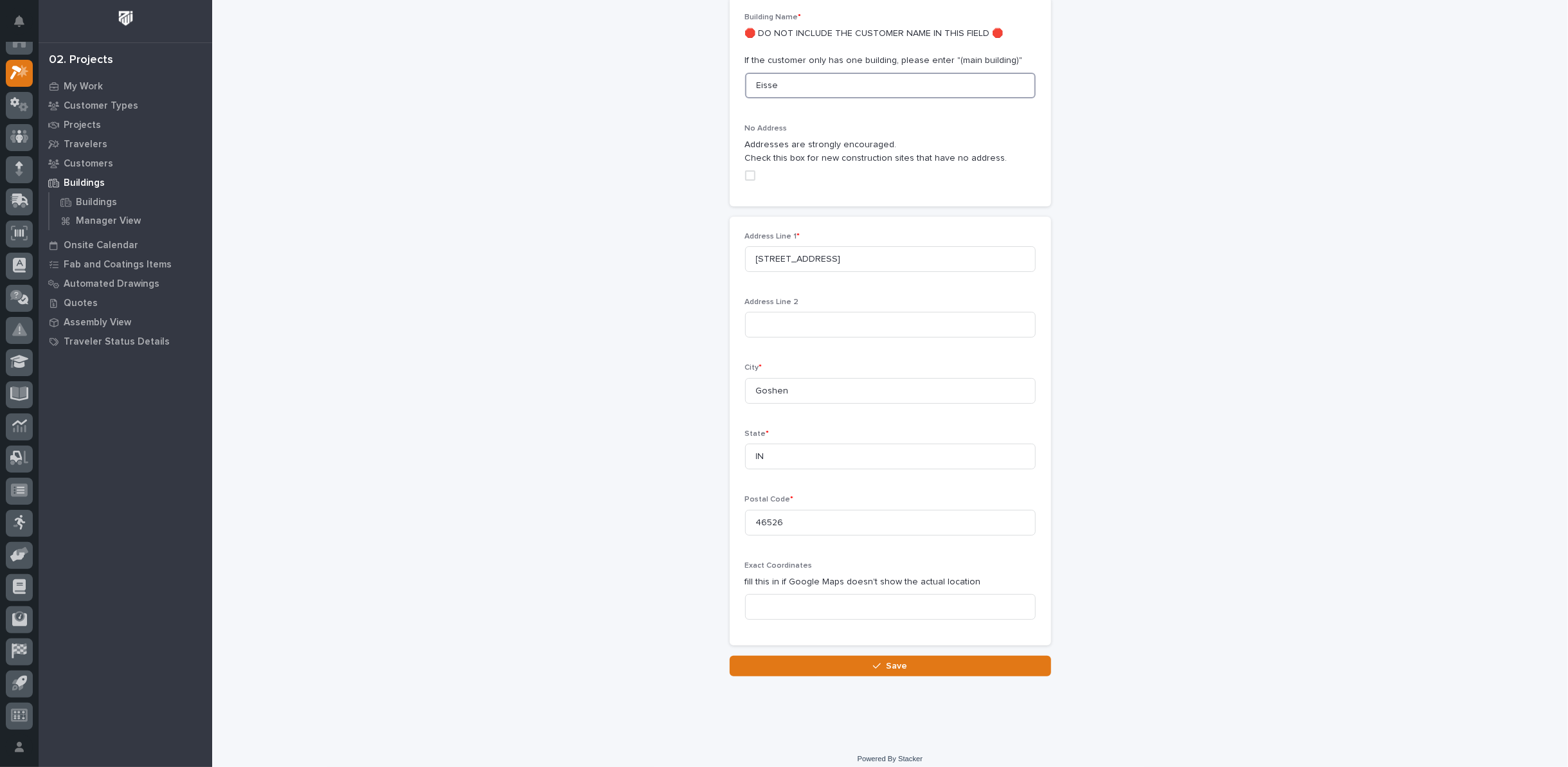
scroll to position [431, 0]
type input "Eisenhower Dr. Location"
click at [817, 665] on button "Save" at bounding box center [890, 667] width 321 height 20
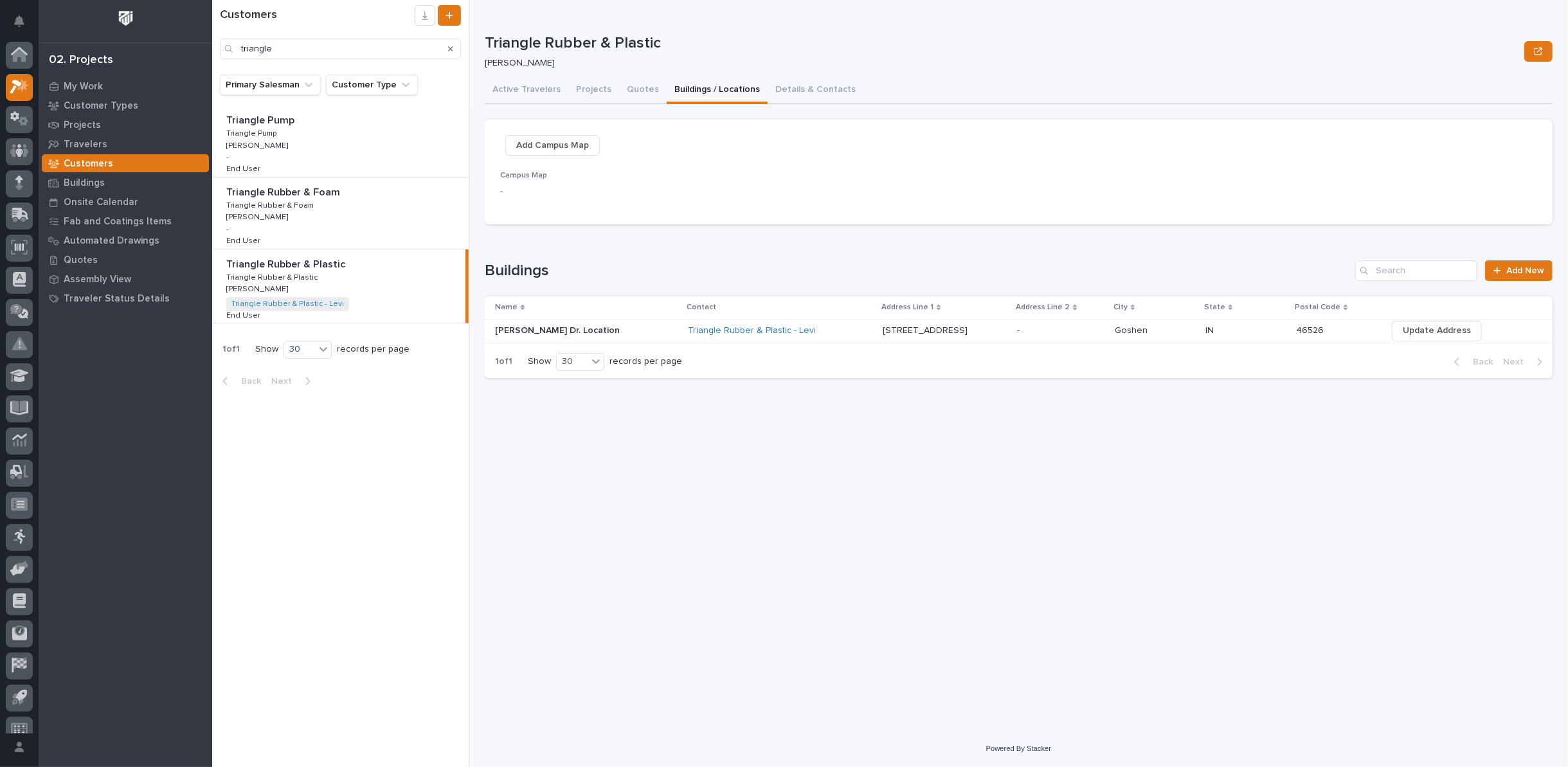
scroll to position [14, 0]
drag, startPoint x: 295, startPoint y: 48, endPoint x: 113, endPoint y: 48, distance: 182.0
click at [212, 48] on div "My Settings Log Out 02. Projects My Work Customer Types Projects Travelers Cust…" at bounding box center [890, 384] width 1356 height 767
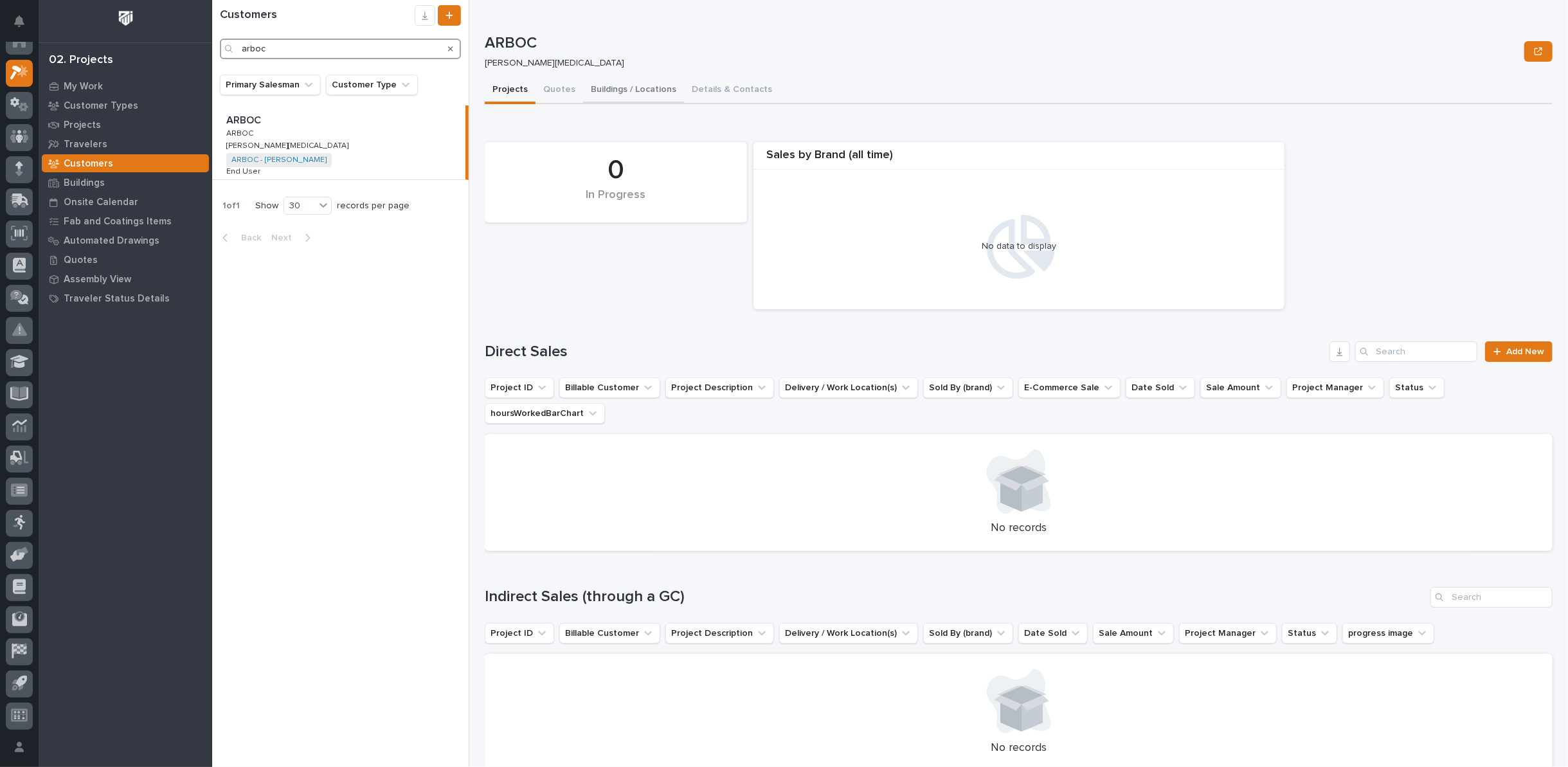
type input "arboc"
click at [618, 86] on button "Buildings / Locations" at bounding box center [633, 90] width 101 height 27
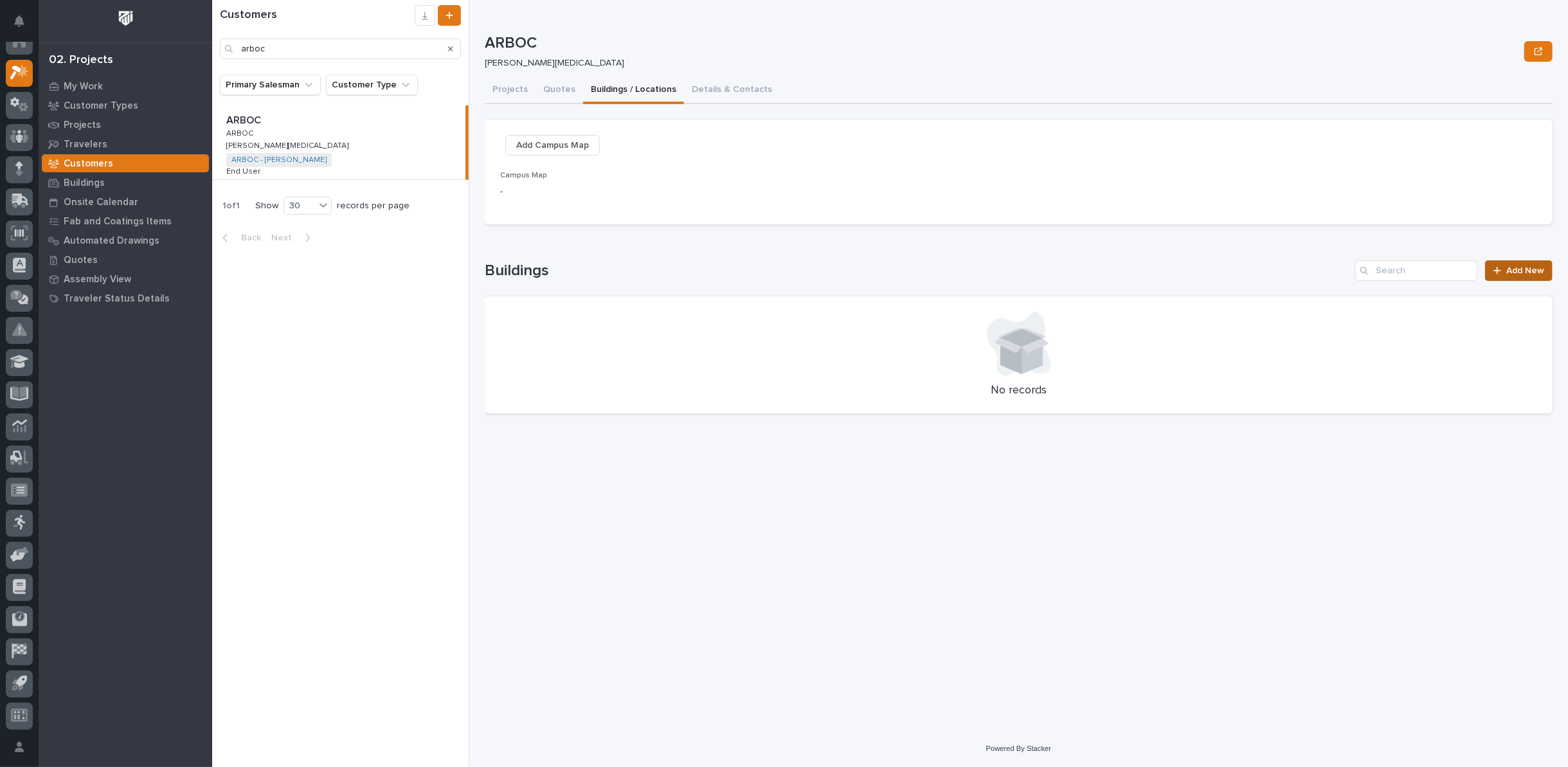
click at [1529, 267] on span "Add New" at bounding box center [1525, 271] width 38 height 9
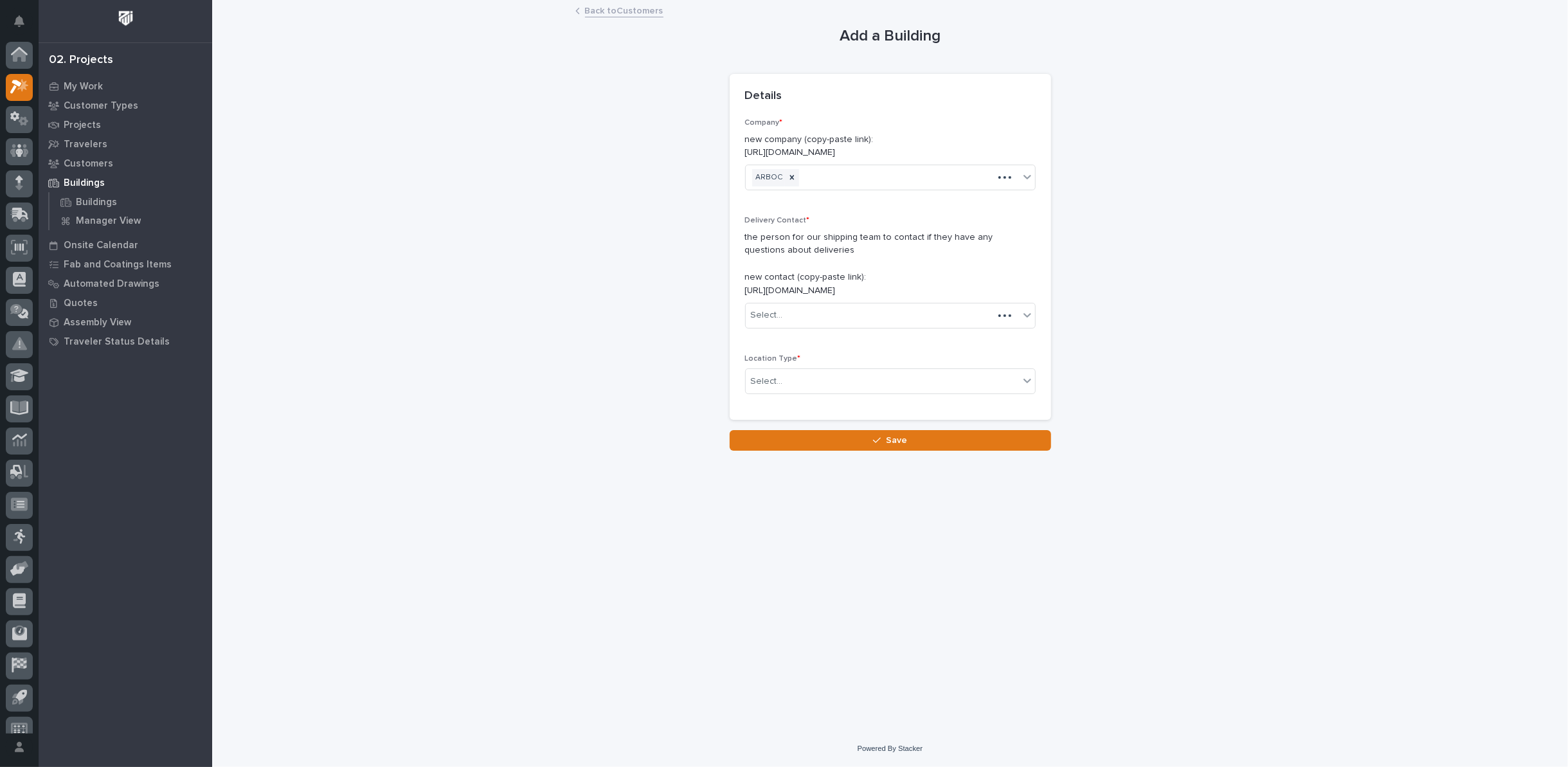
scroll to position [14, 0]
click at [606, 11] on link "Back to Customers" at bounding box center [624, 10] width 79 height 15
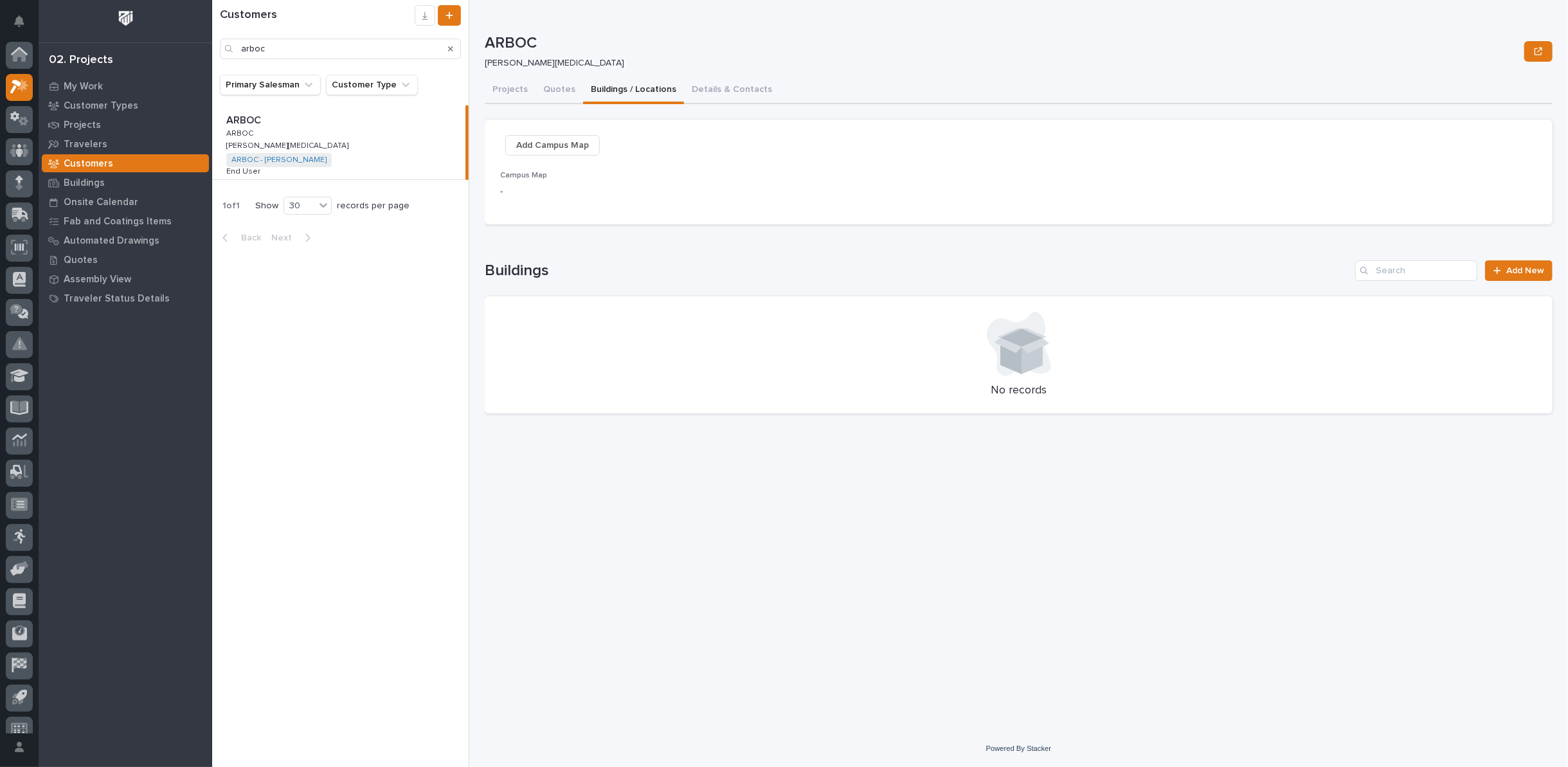
scroll to position [14, 0]
click at [734, 88] on button "Details & Contacts" at bounding box center [731, 90] width 96 height 27
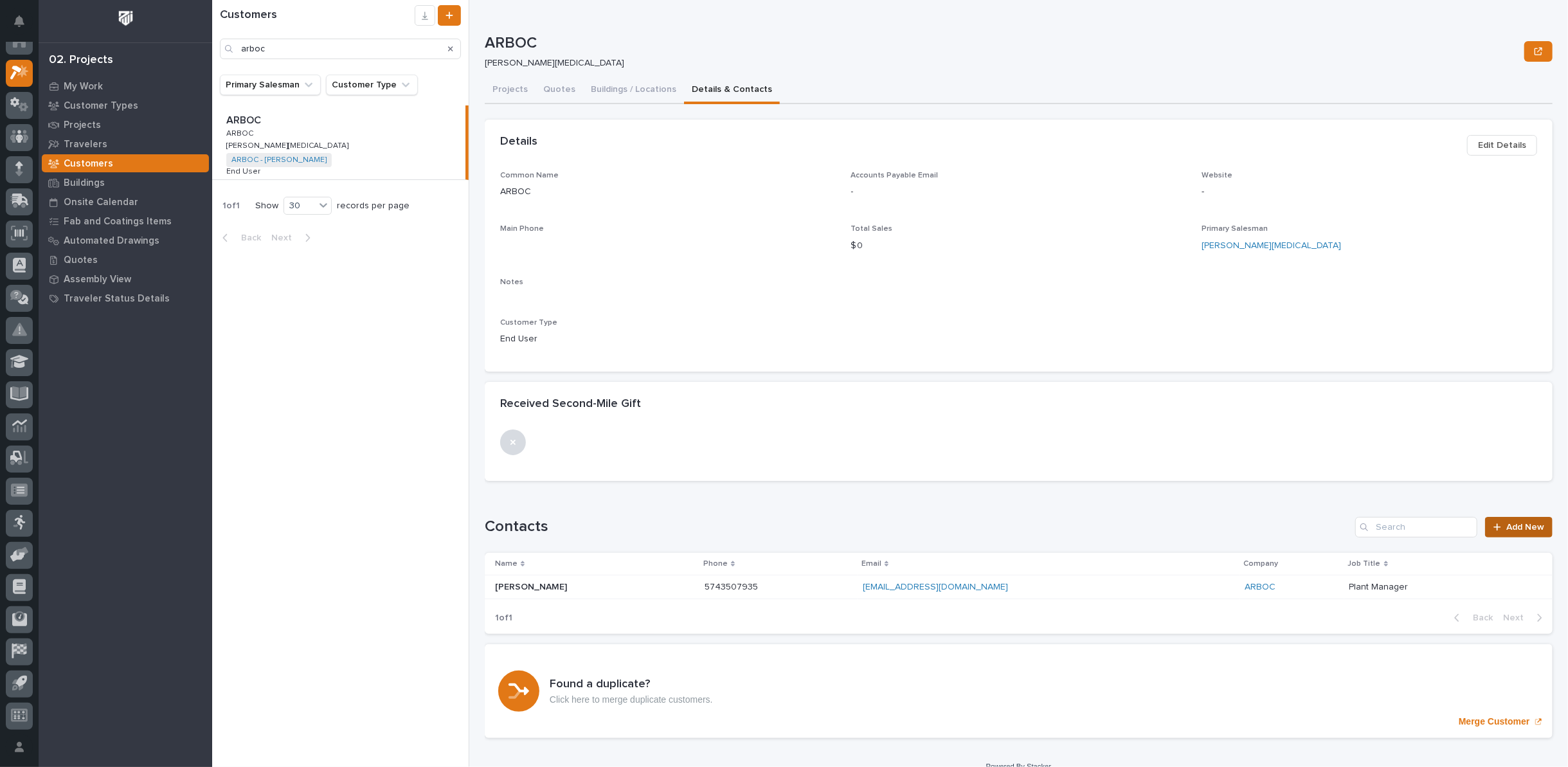
click at [1511, 520] on link "Add New" at bounding box center [1518, 527] width 67 height 20
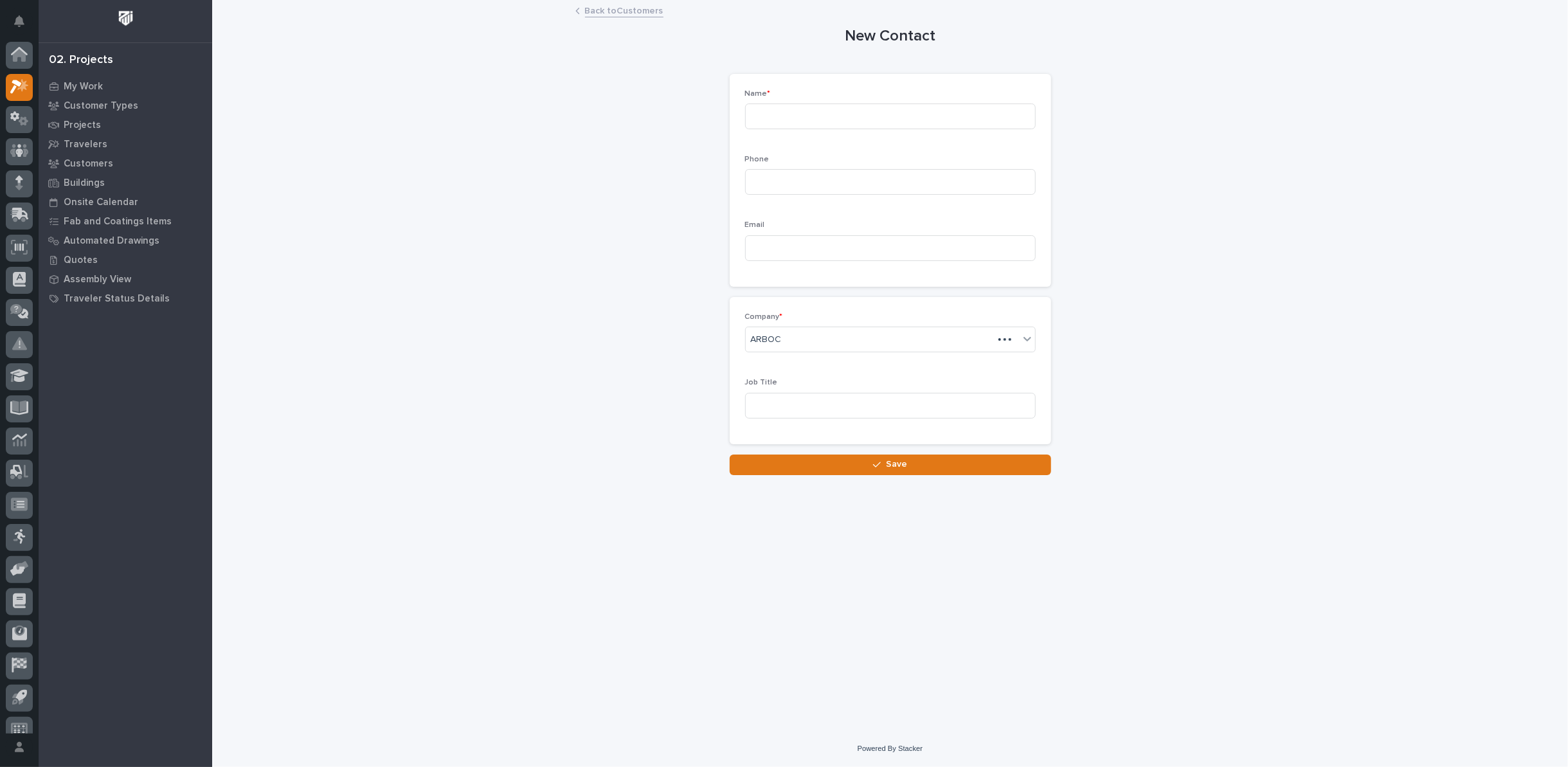
scroll to position [14, 0]
click at [863, 120] on input at bounding box center [890, 116] width 290 height 26
type input "Steve"
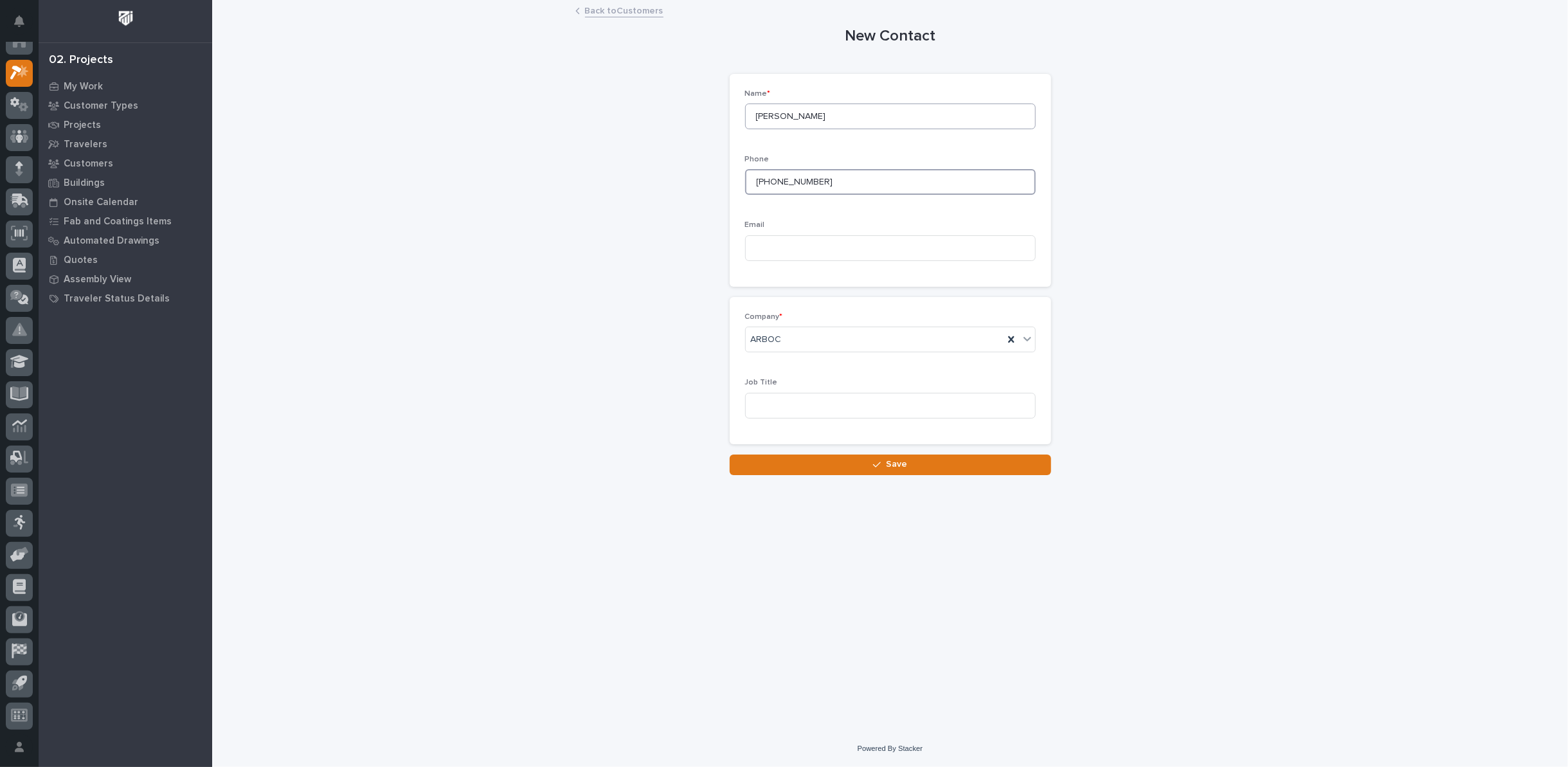
type input "574-825-6475"
type input "stull92460@gmail.com"
click at [901, 457] on button "Save" at bounding box center [890, 464] width 321 height 20
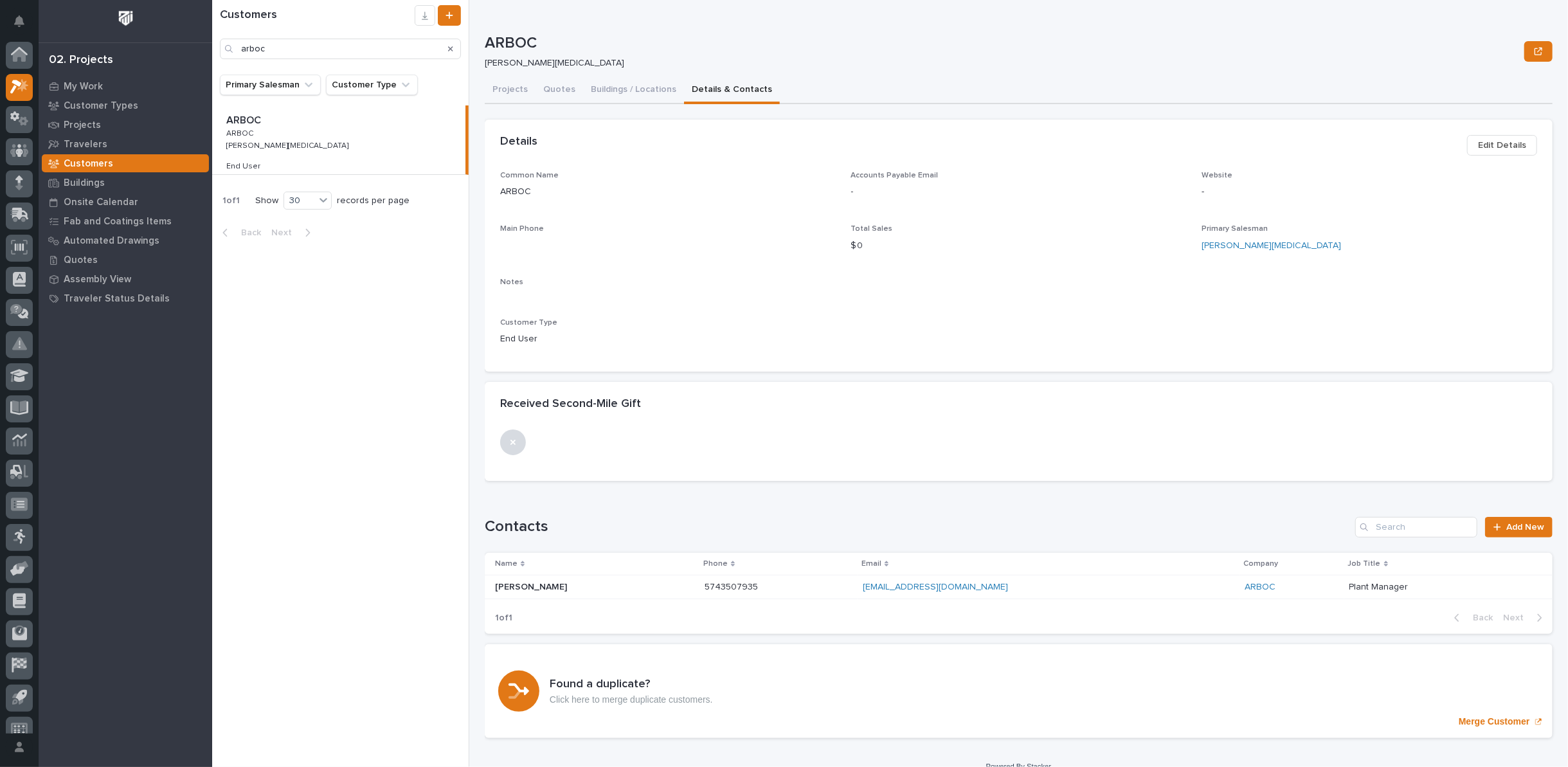
scroll to position [14, 0]
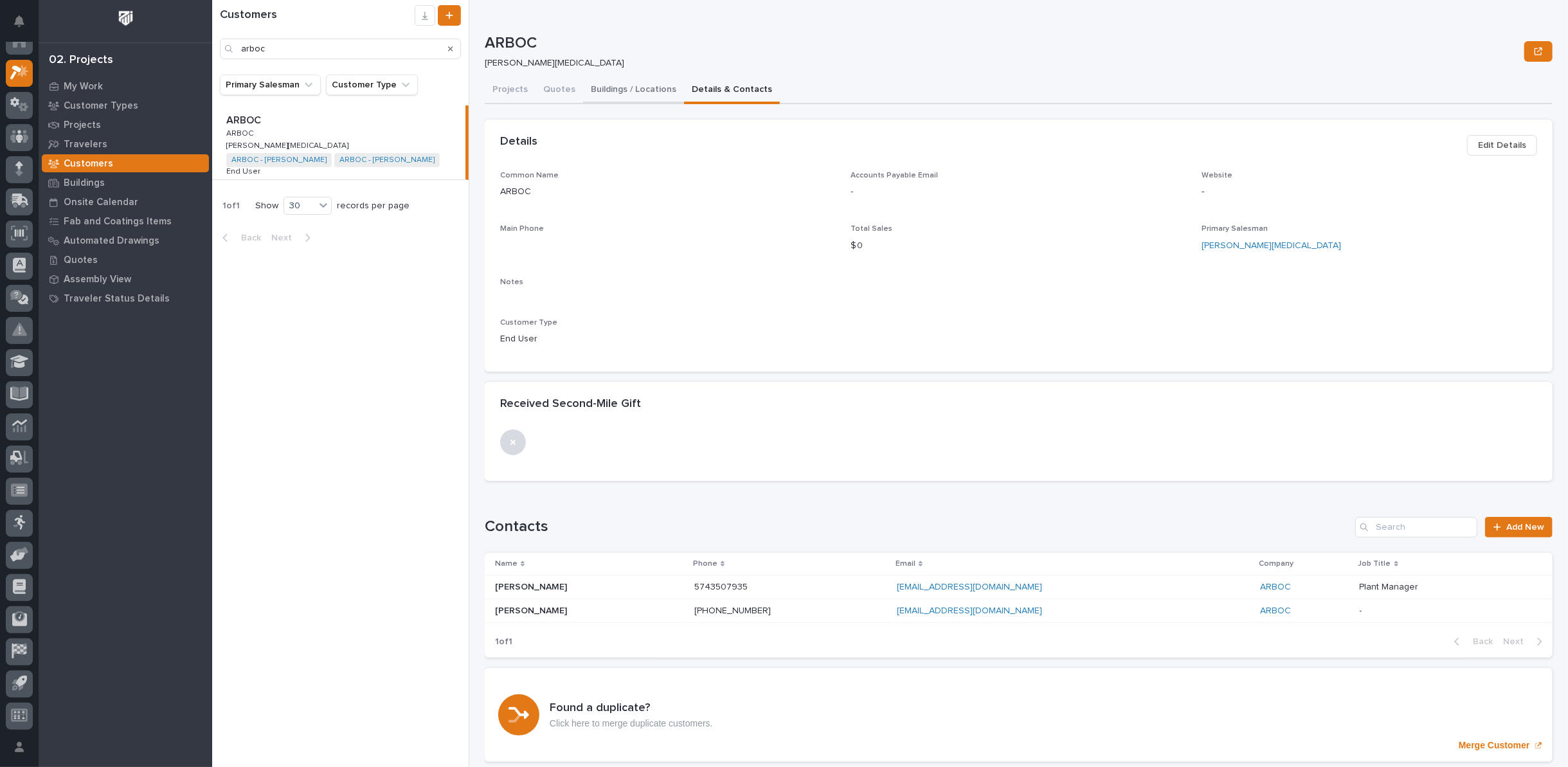
click at [608, 88] on button "Buildings / Locations" at bounding box center [633, 90] width 101 height 27
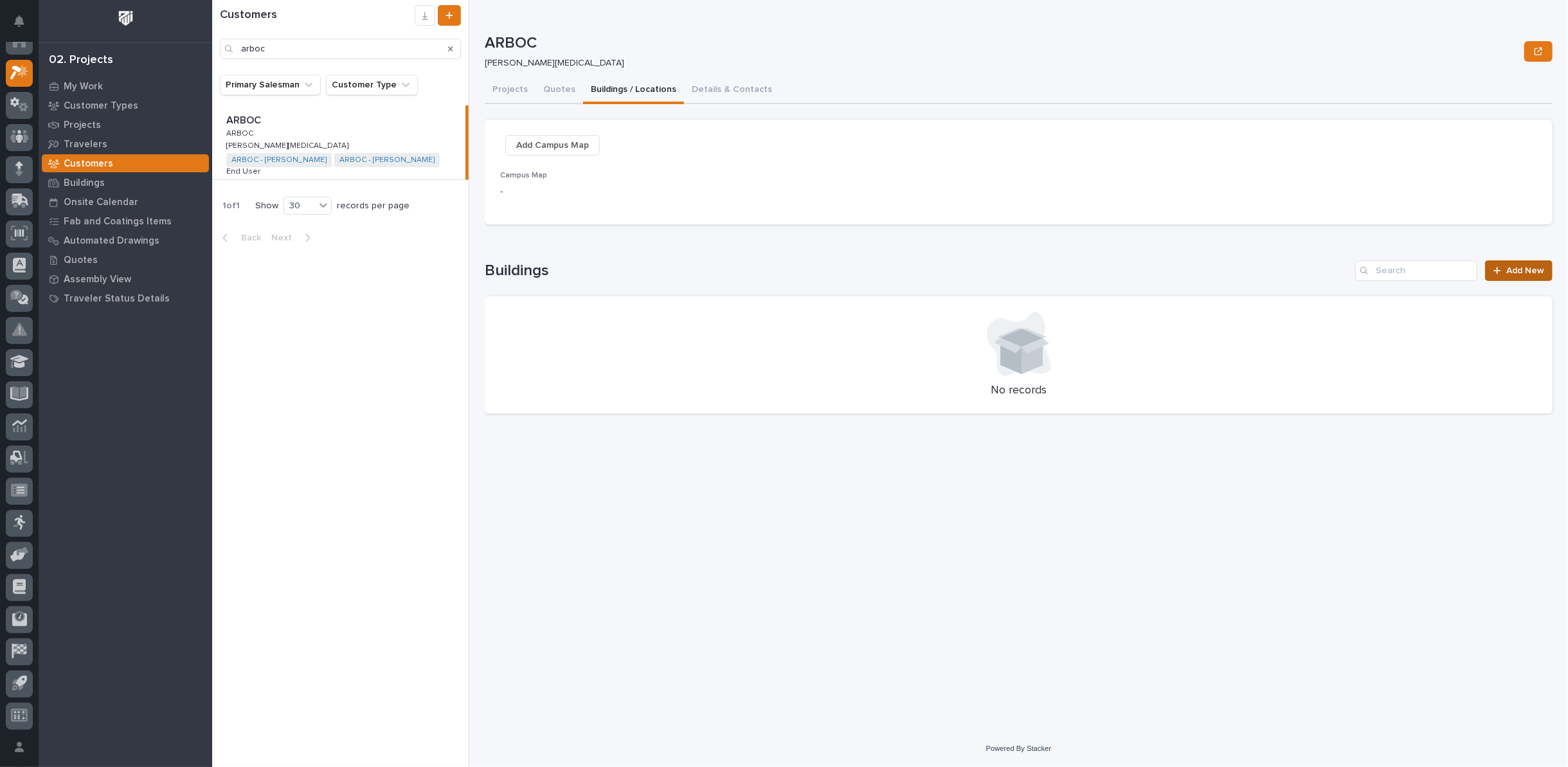
click at [1521, 271] on span "Add New" at bounding box center [1525, 271] width 38 height 9
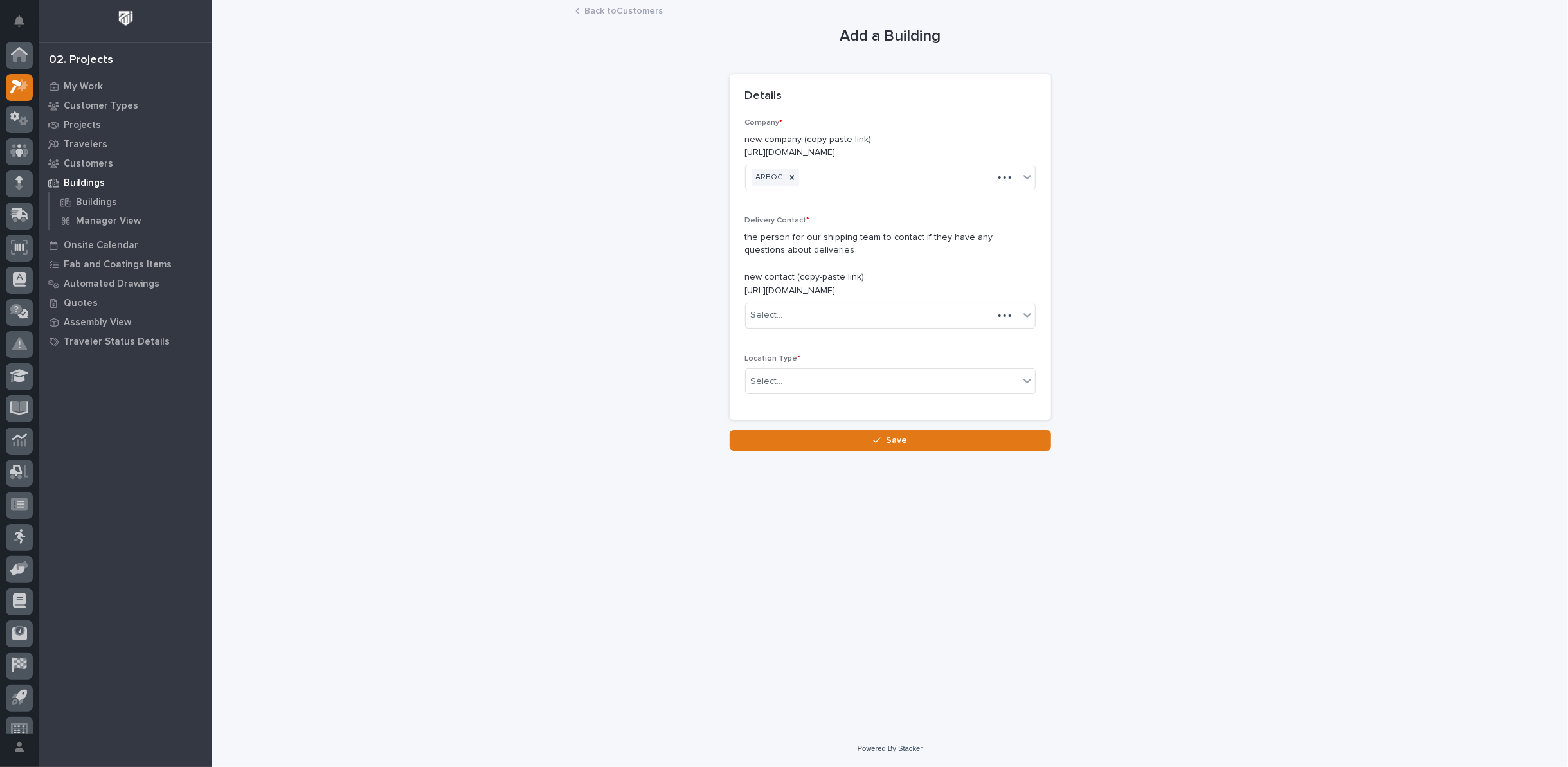
scroll to position [14, 0]
click at [879, 327] on body "My Settings Log Out 02. Projects My Work Customer Types Projects Travelers Cust…" at bounding box center [784, 384] width 1568 height 767
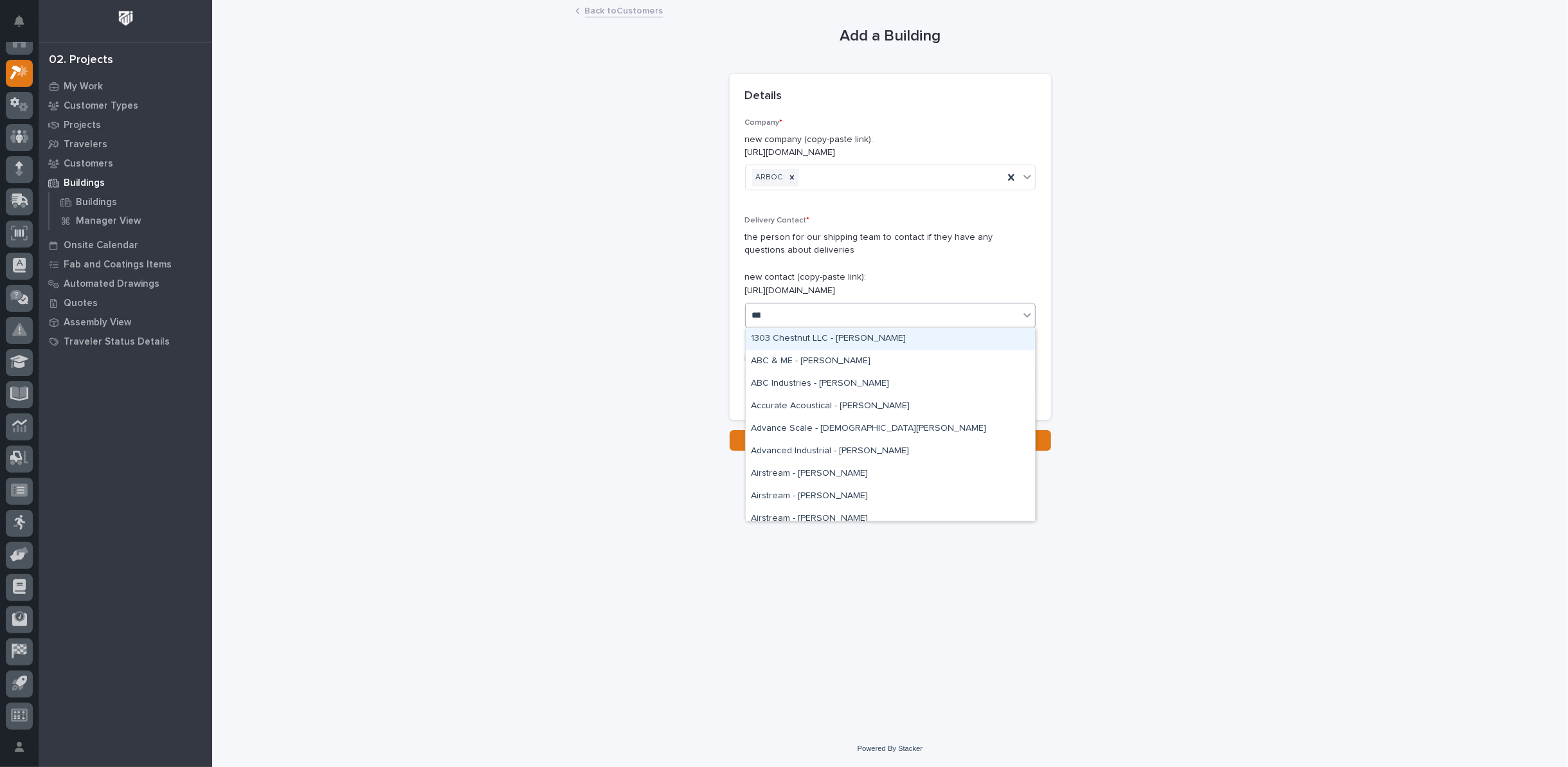
type input "*****"
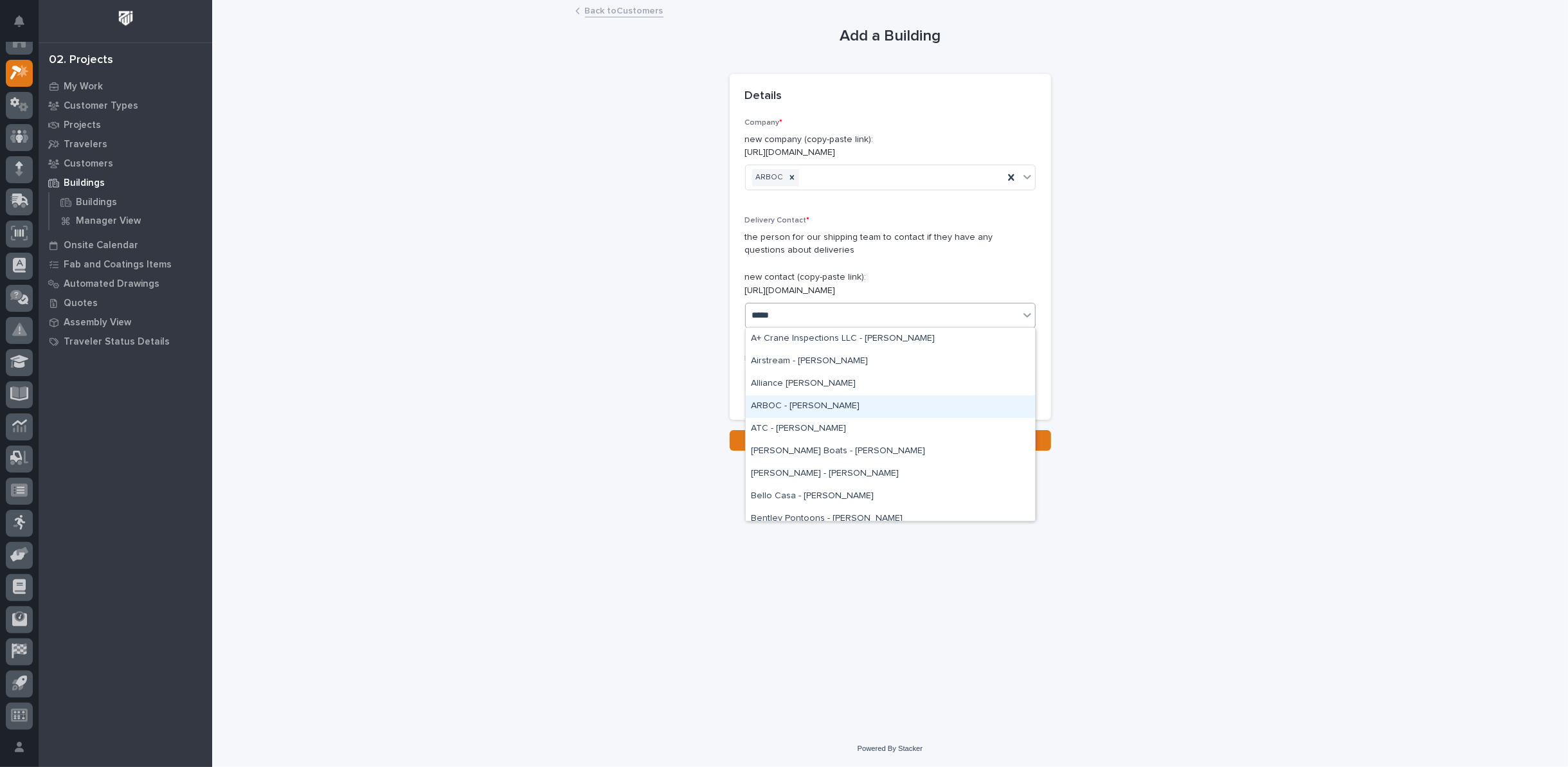
click at [783, 406] on div "ARBOC - Steve" at bounding box center [890, 406] width 290 height 22
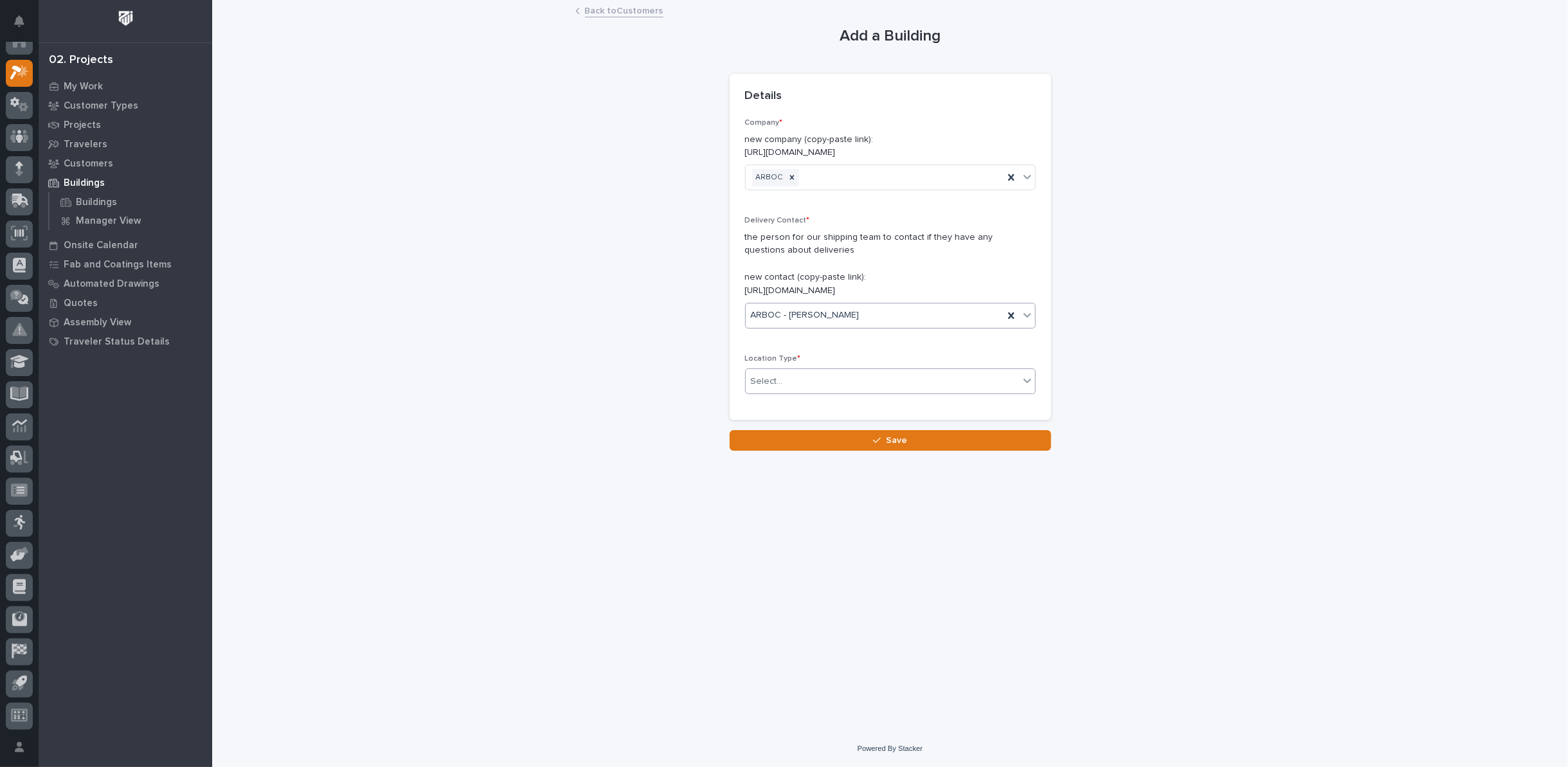
click at [772, 382] on div "Select..." at bounding box center [767, 381] width 32 height 13
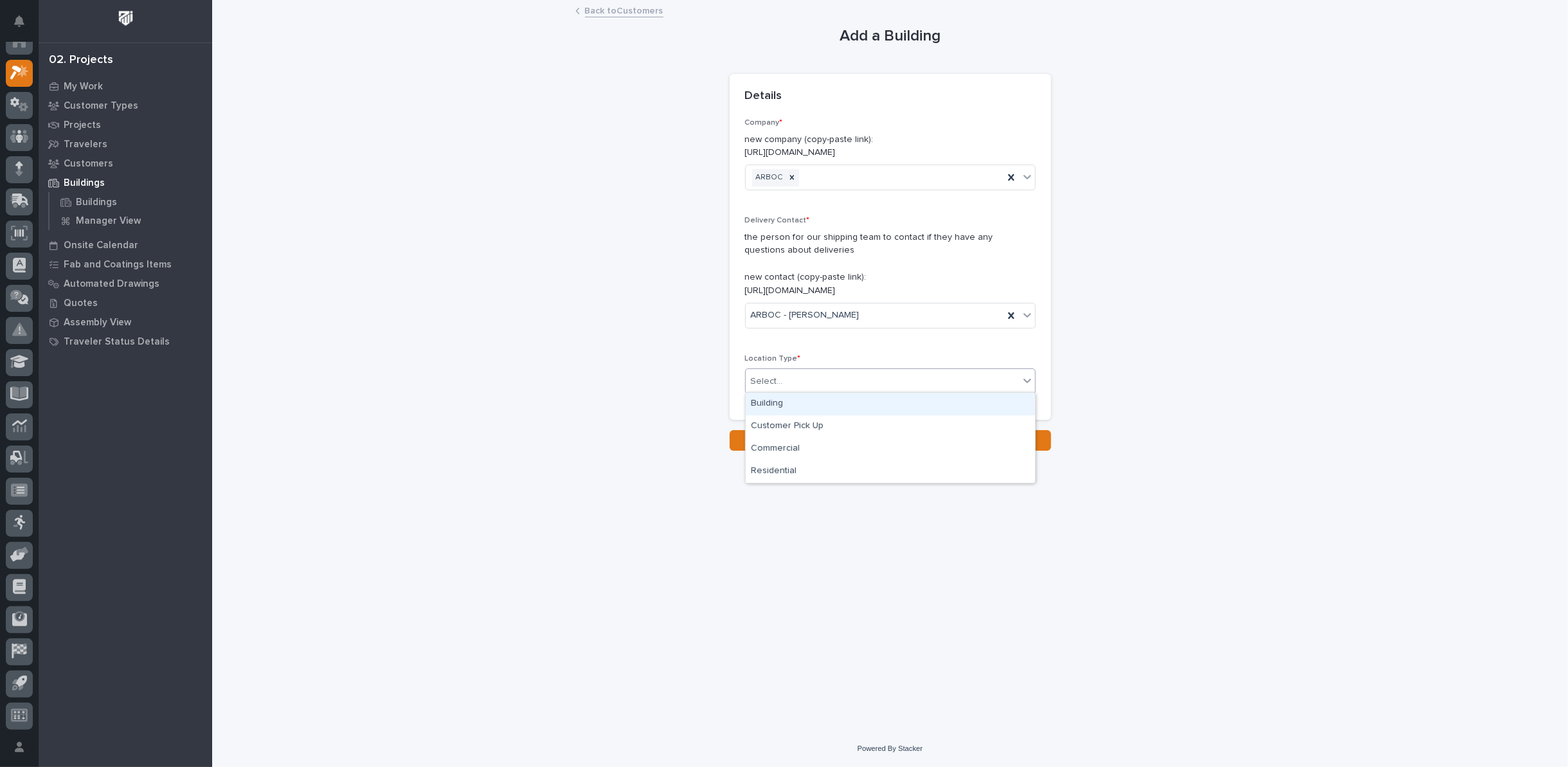
click at [771, 402] on div "Building" at bounding box center [890, 404] width 290 height 22
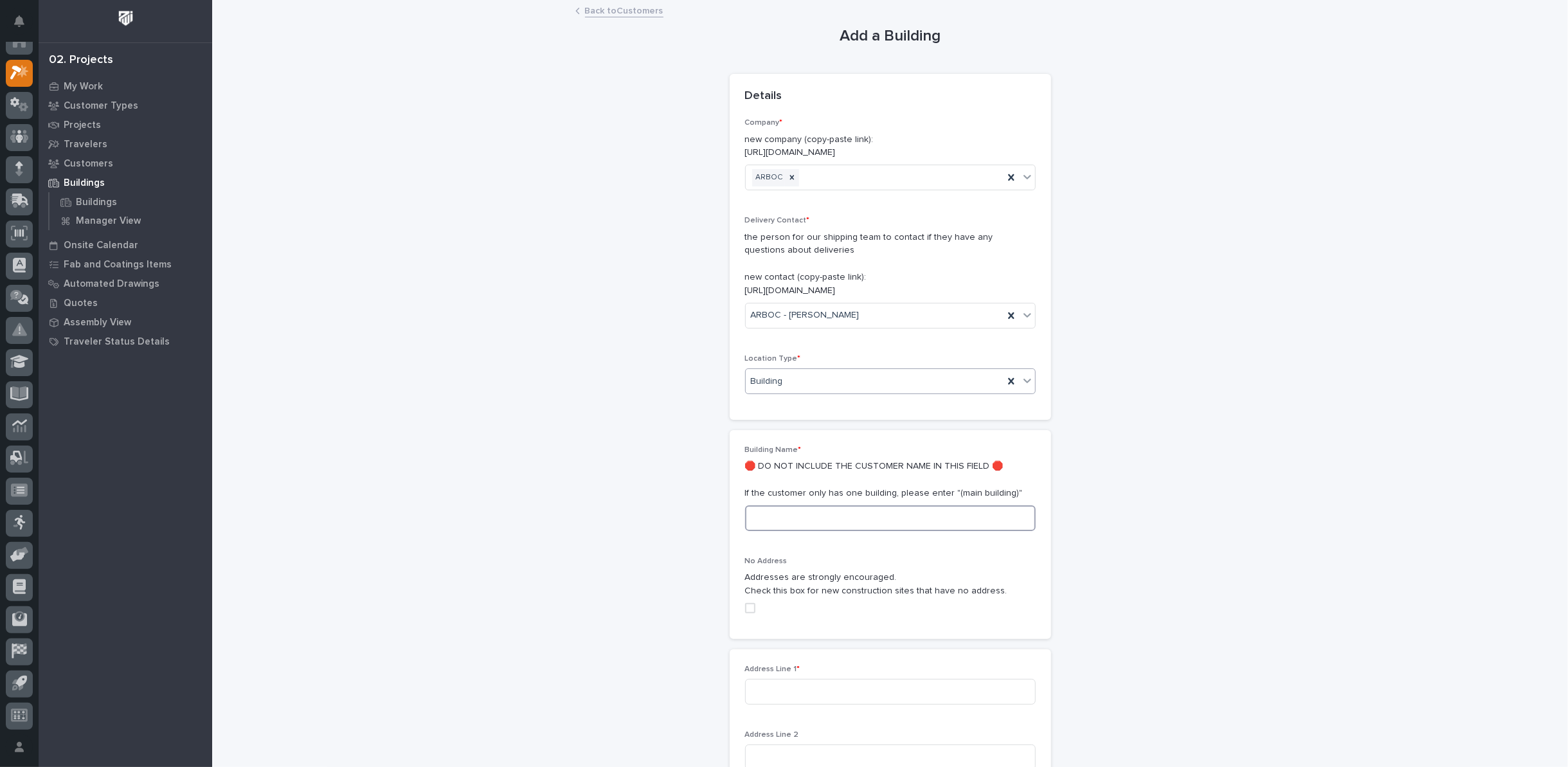
click at [784, 519] on input at bounding box center [890, 518] width 290 height 26
type input "m"
type input "Main"
click at [782, 684] on input at bounding box center [890, 692] width 290 height 26
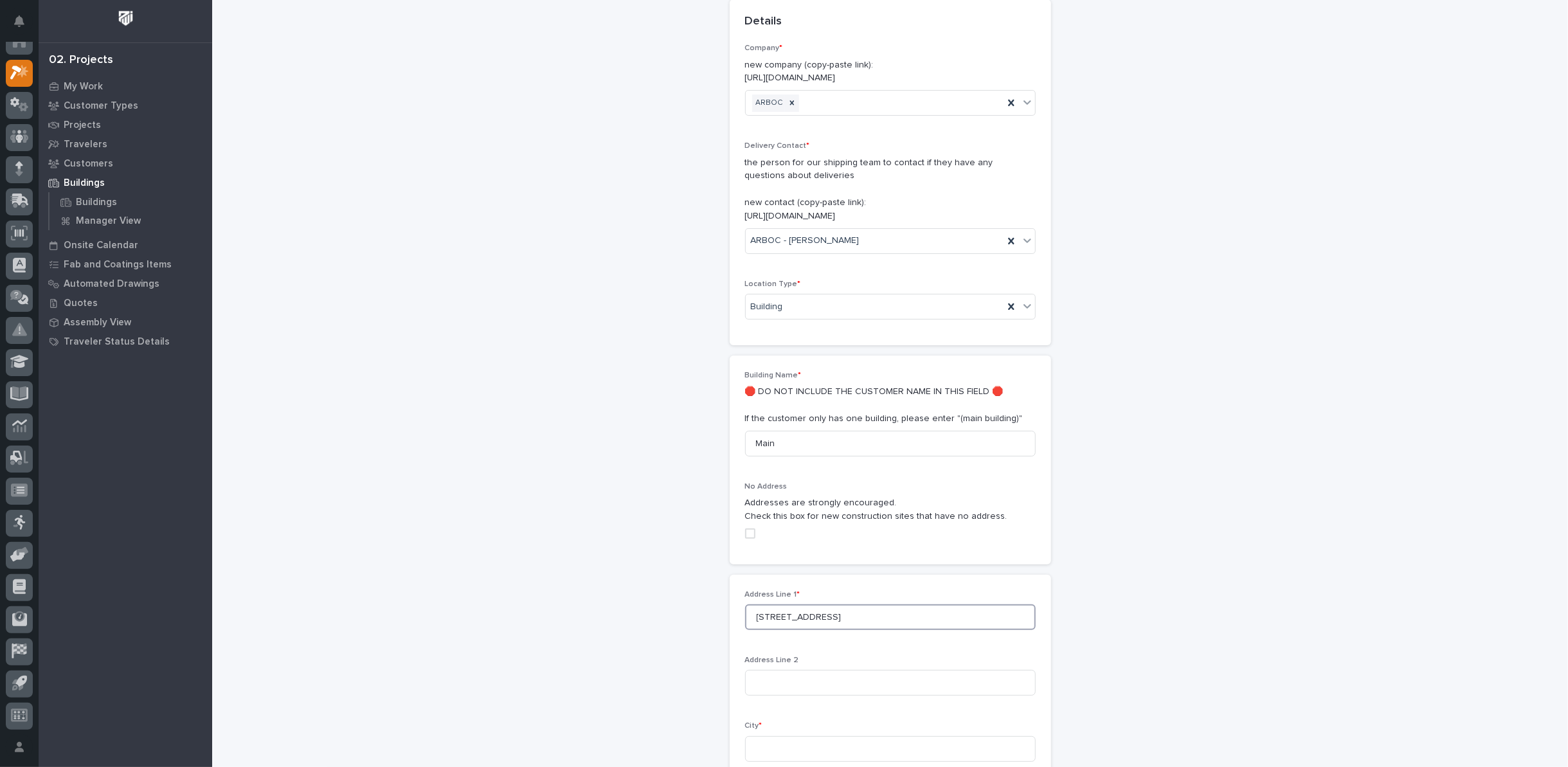
scroll to position [143, 0]
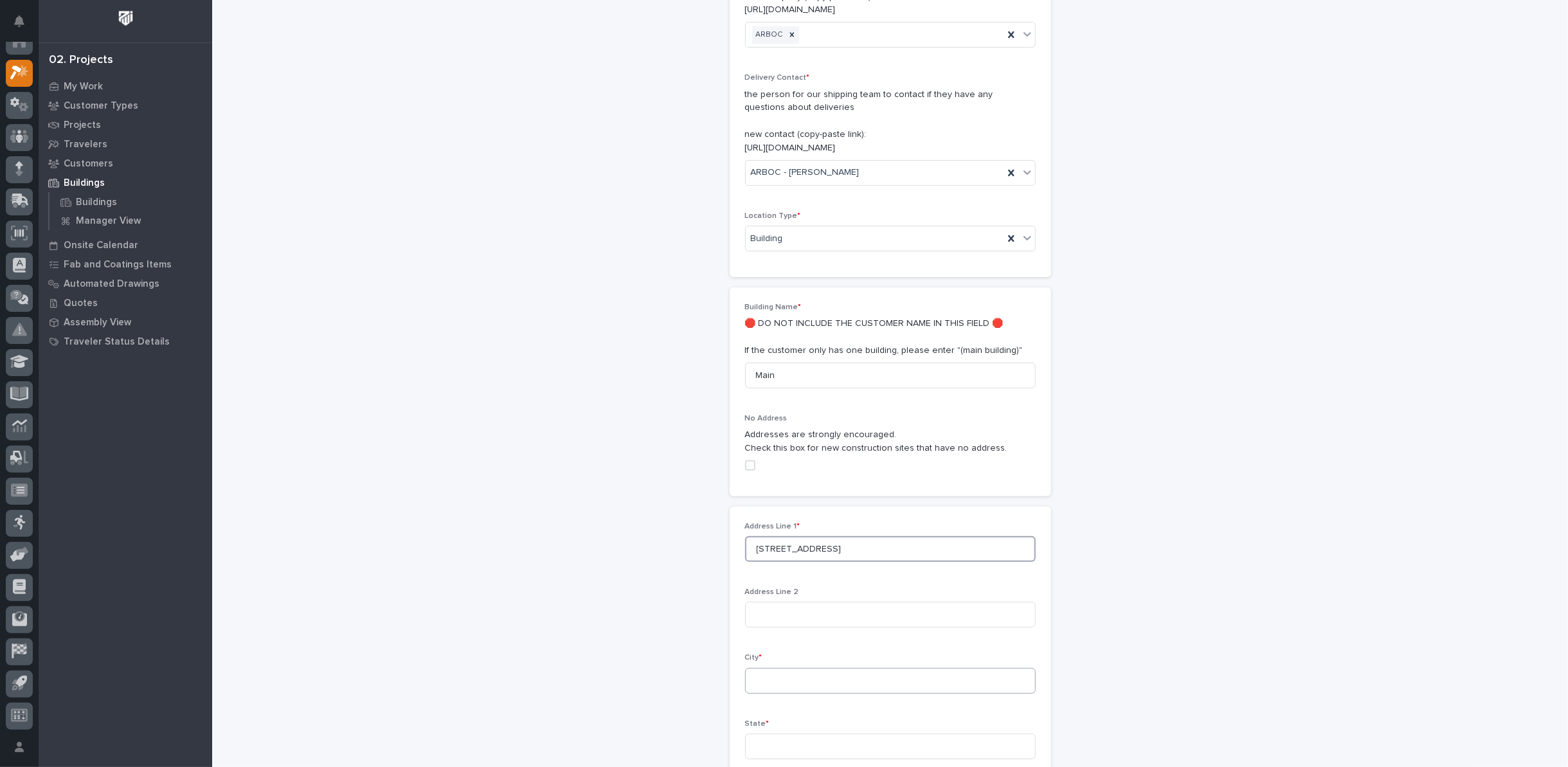
type input "51165 Greenfield Pkwy"
click at [776, 678] on input at bounding box center [890, 680] width 290 height 26
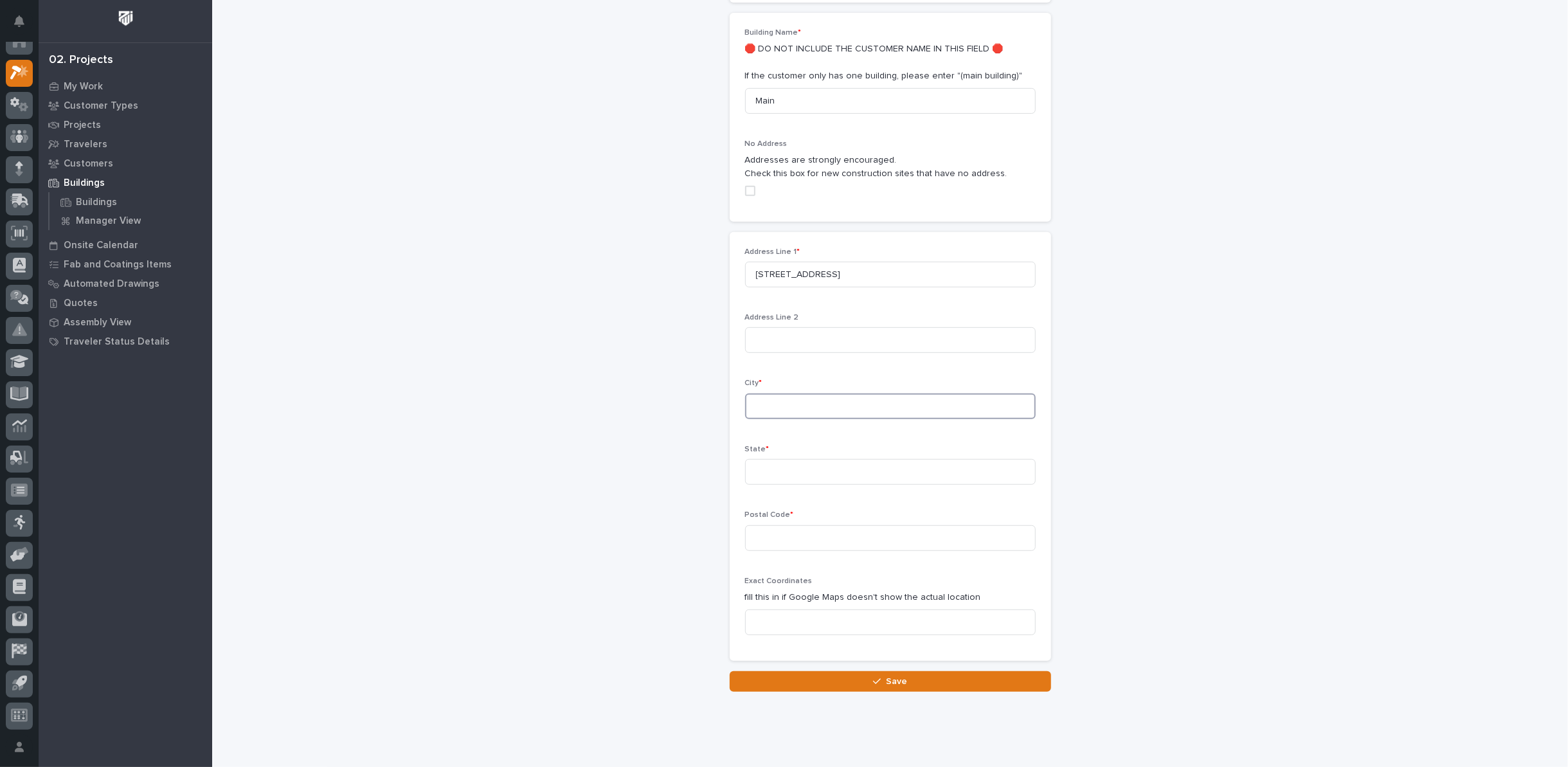
scroll to position [428, 0]
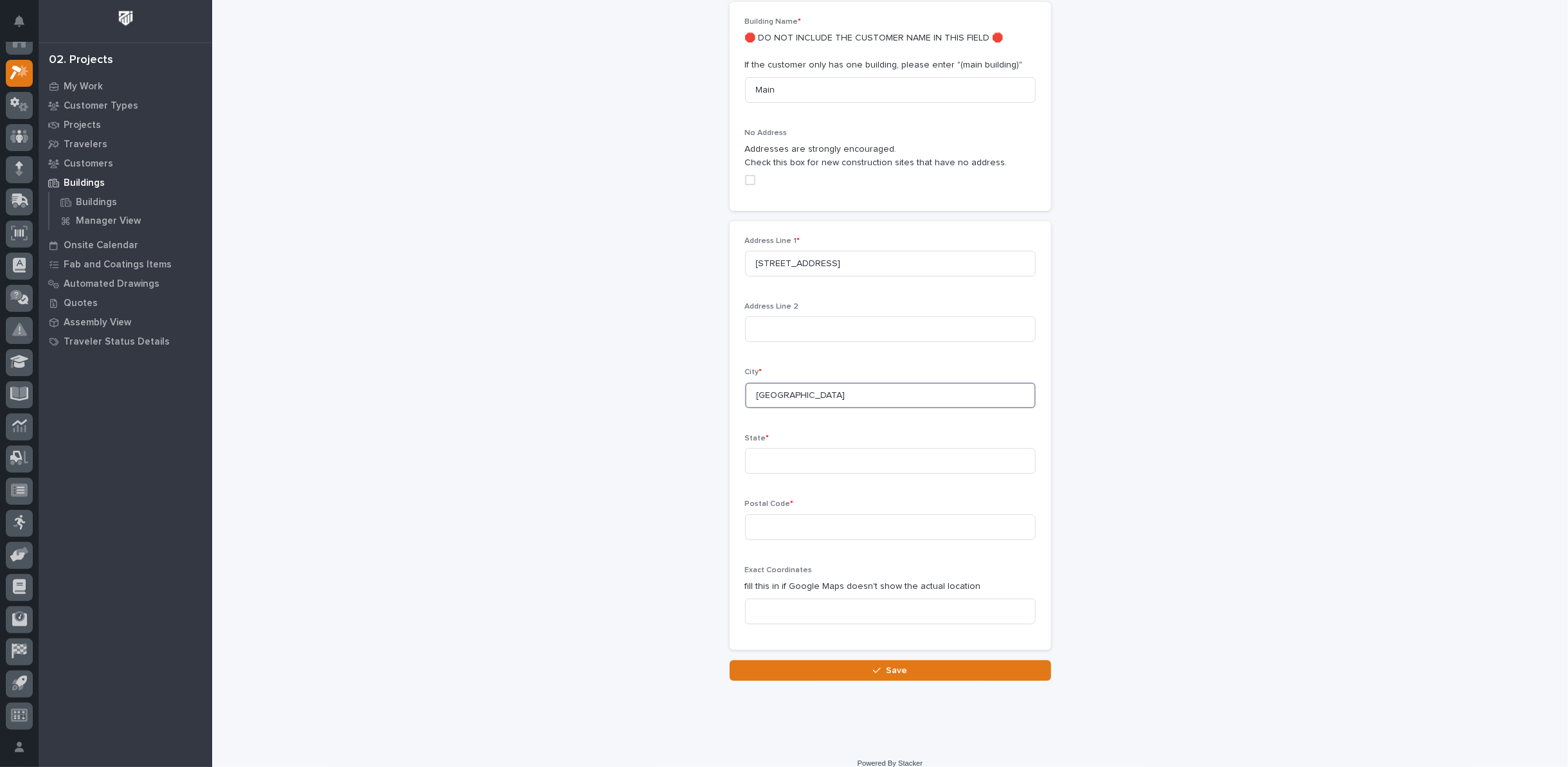
type input "Middlebury"
type input "IN"
type input "46540"
click at [897, 670] on span "Save" at bounding box center [896, 670] width 21 height 12
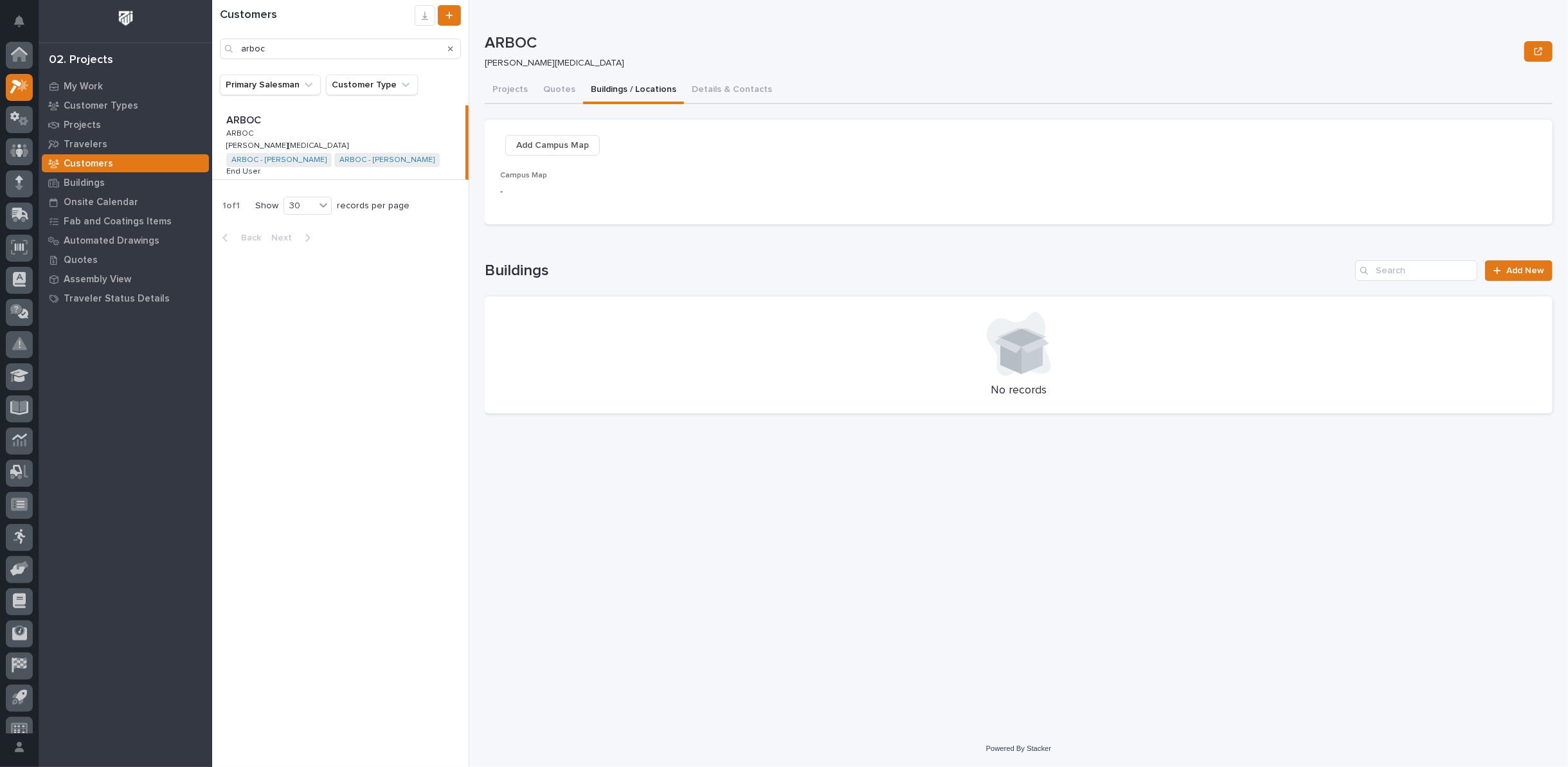
scroll to position [14, 0]
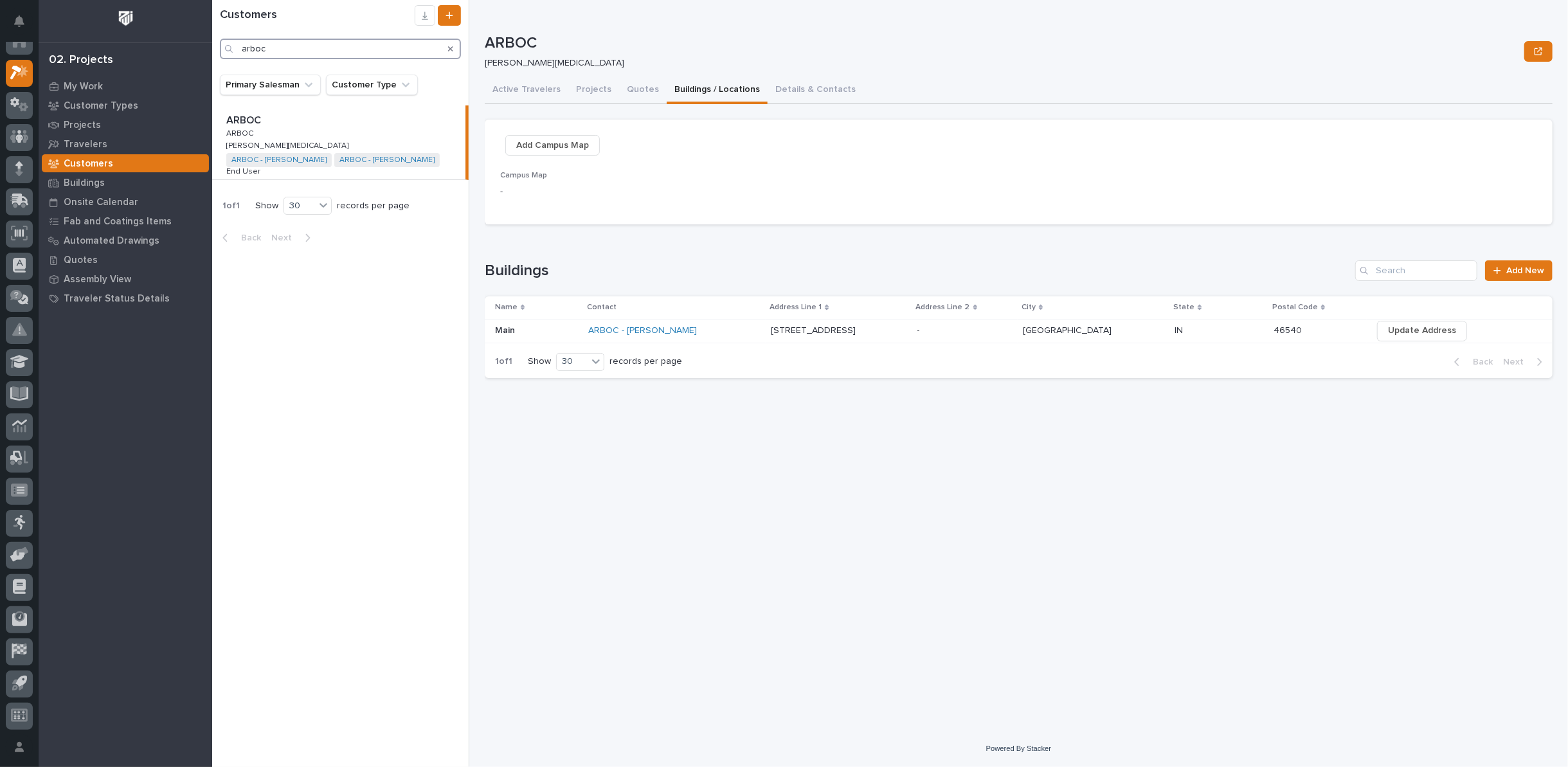
drag, startPoint x: 313, startPoint y: 47, endPoint x: 183, endPoint y: 49, distance: 130.0
click at [212, 49] on div "My Settings Log Out 02. Projects My Work Customer Types Projects Travelers Cust…" at bounding box center [890, 384] width 1356 height 767
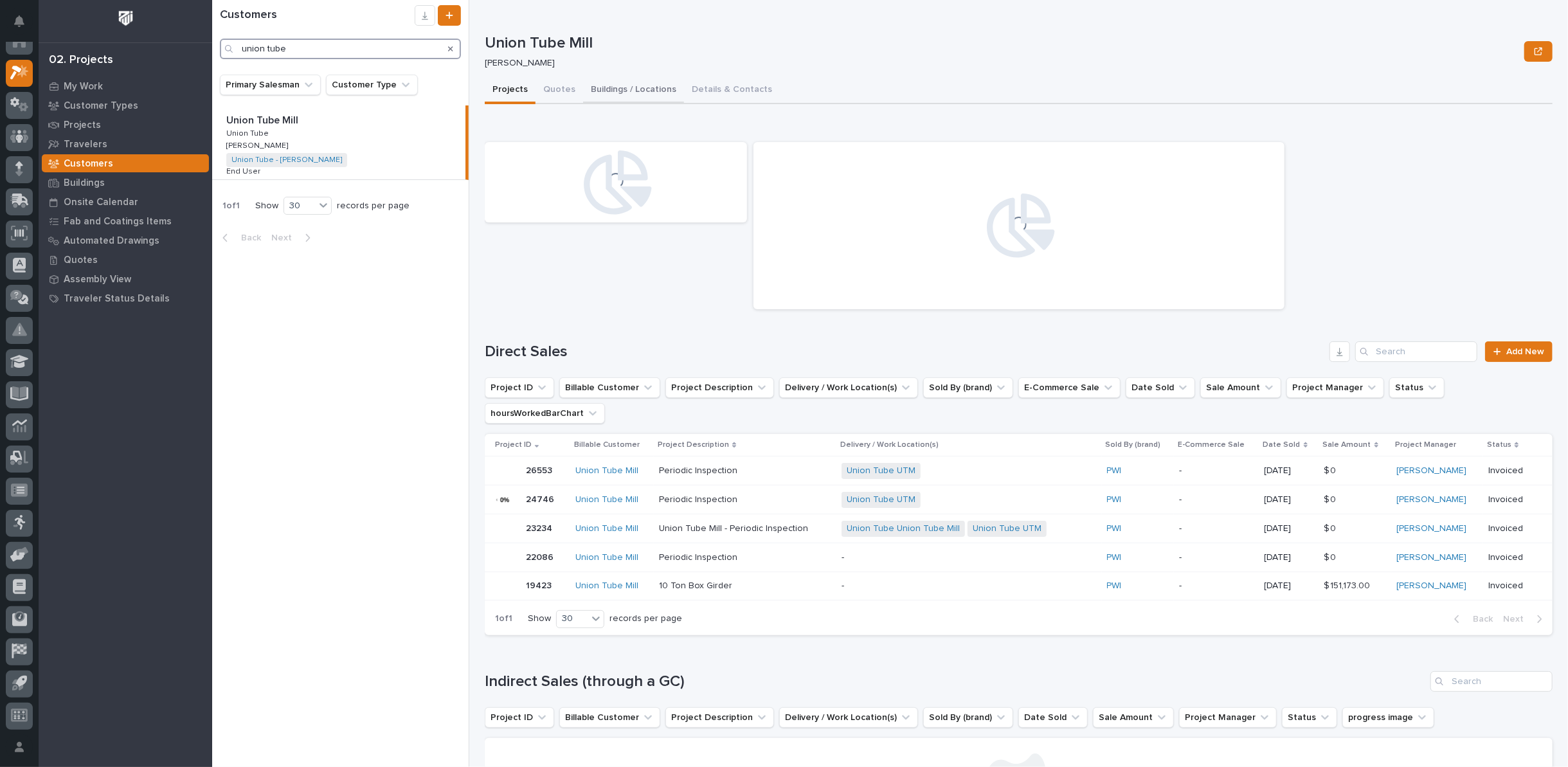
type input "union tube"
click at [637, 89] on button "Buildings / Locations" at bounding box center [633, 90] width 101 height 27
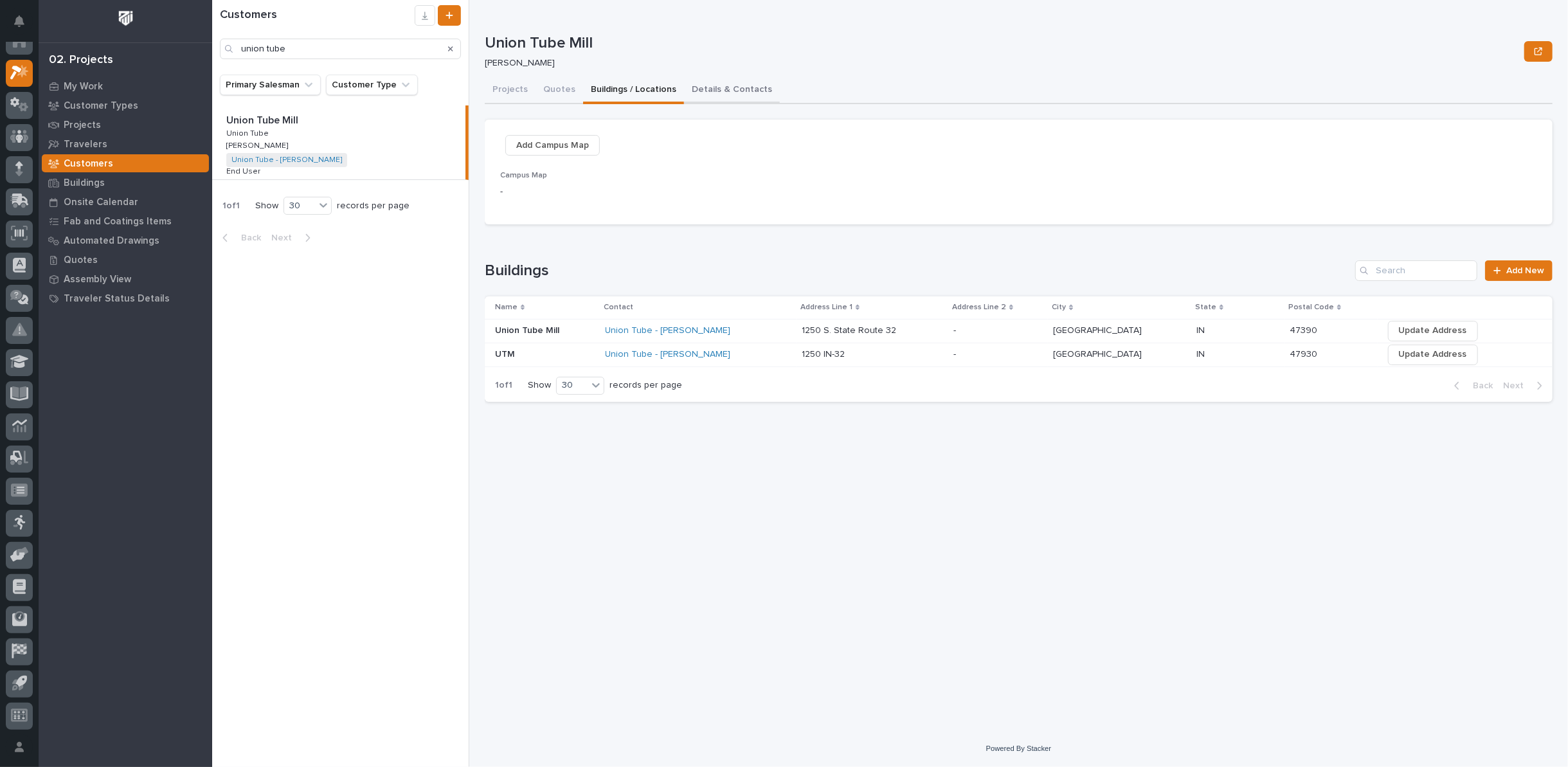
click at [734, 89] on button "Details & Contacts" at bounding box center [731, 90] width 96 height 27
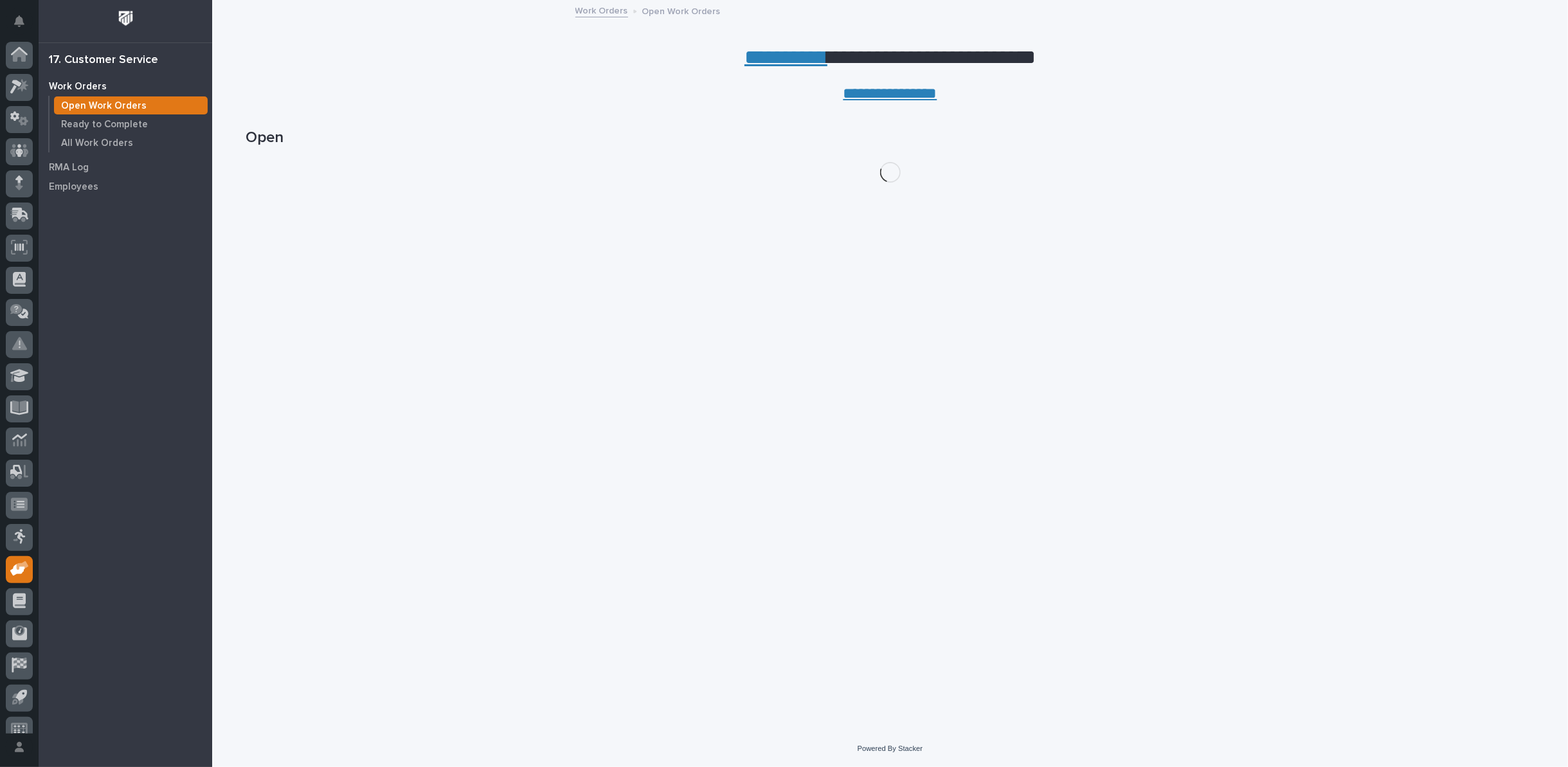
scroll to position [14, 0]
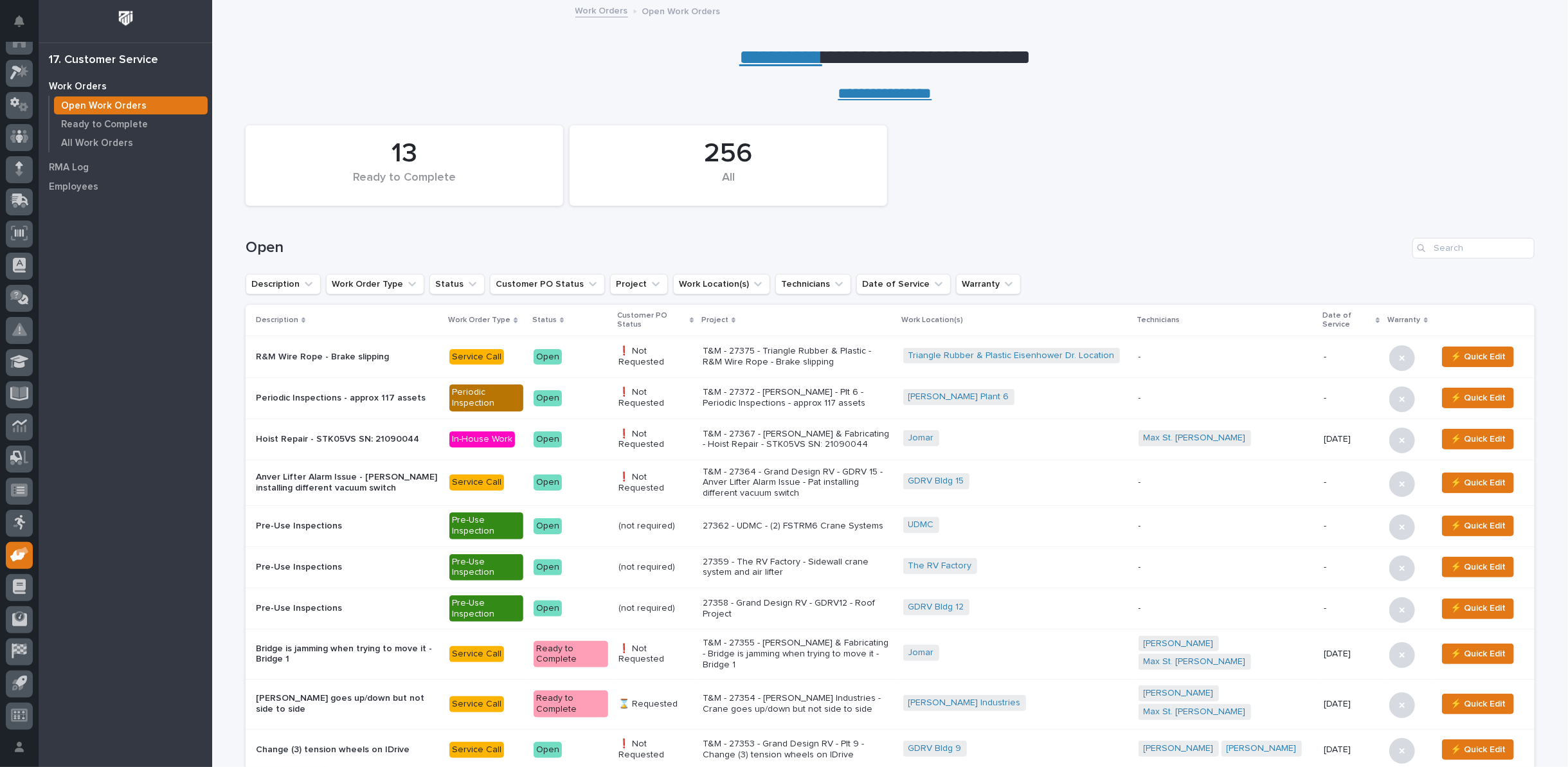
click at [756, 55] on link "**********" at bounding box center [781, 57] width 83 height 20
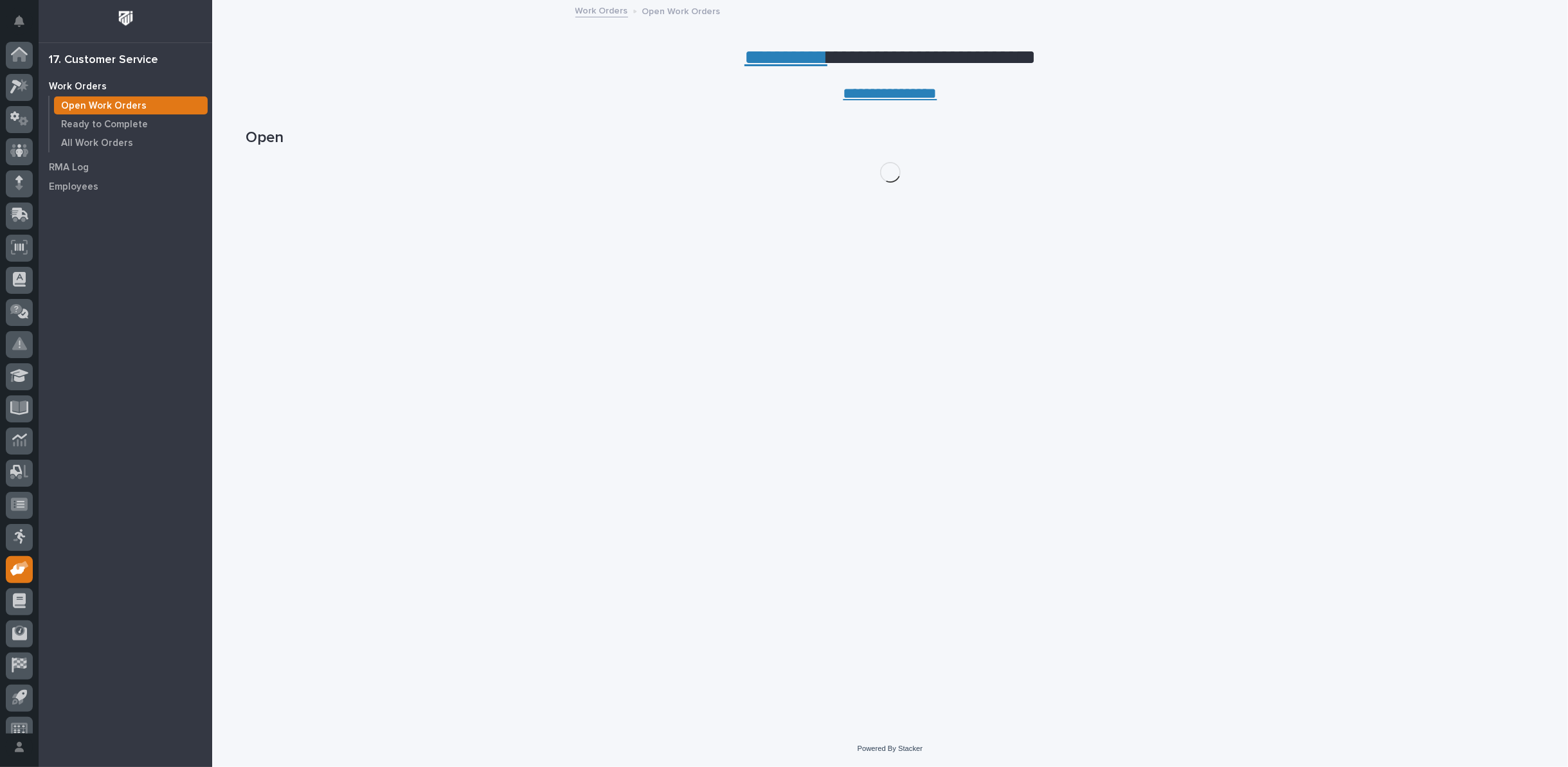
scroll to position [14, 0]
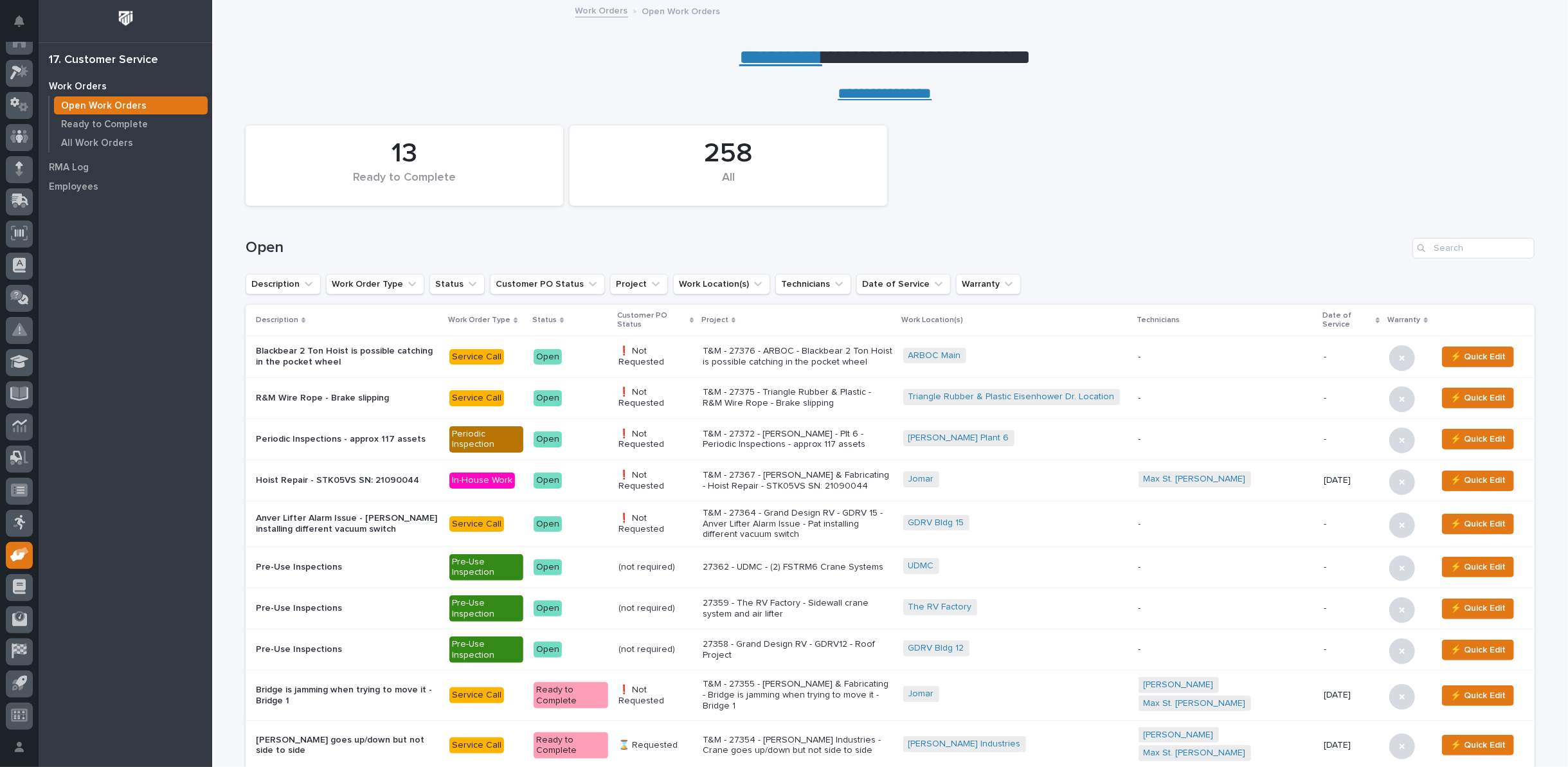
click at [806, 399] on p "T&M - 27375 - Triangle Rubber & Plastic - R&M Wire Rope - Brake slipping" at bounding box center [797, 398] width 189 height 22
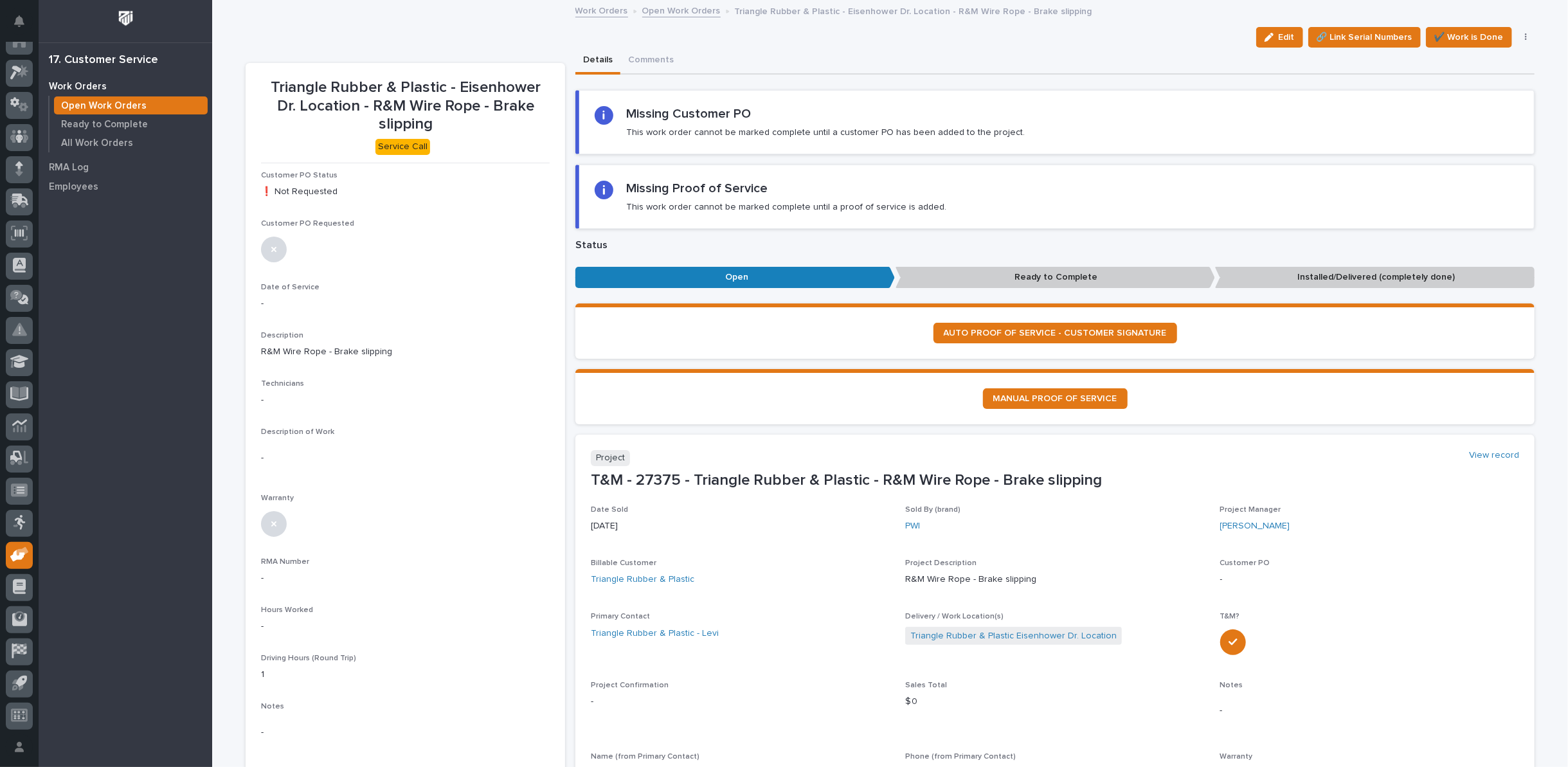
click at [653, 17] on link "Open Work Orders" at bounding box center [681, 10] width 79 height 15
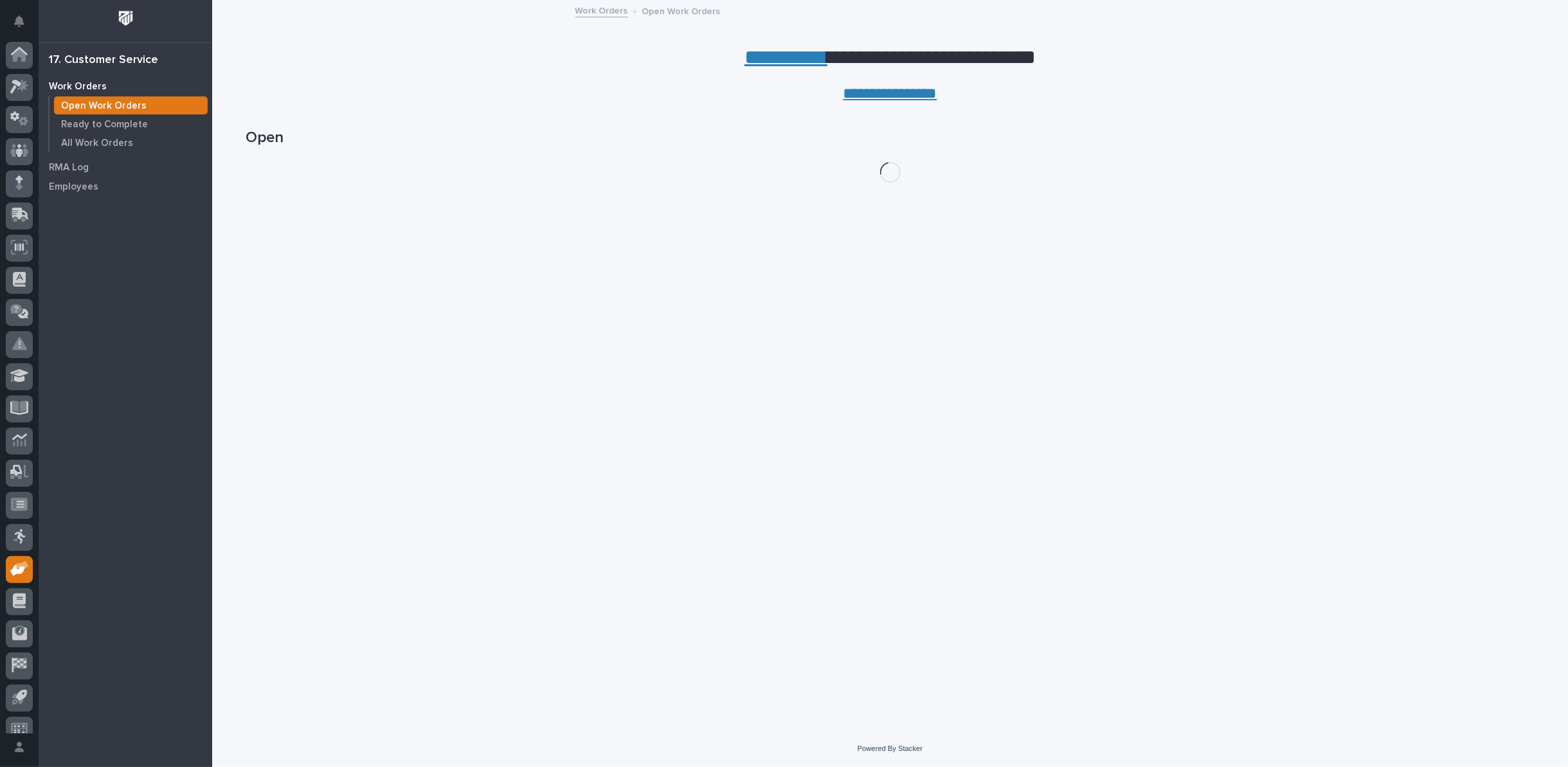
scroll to position [14, 0]
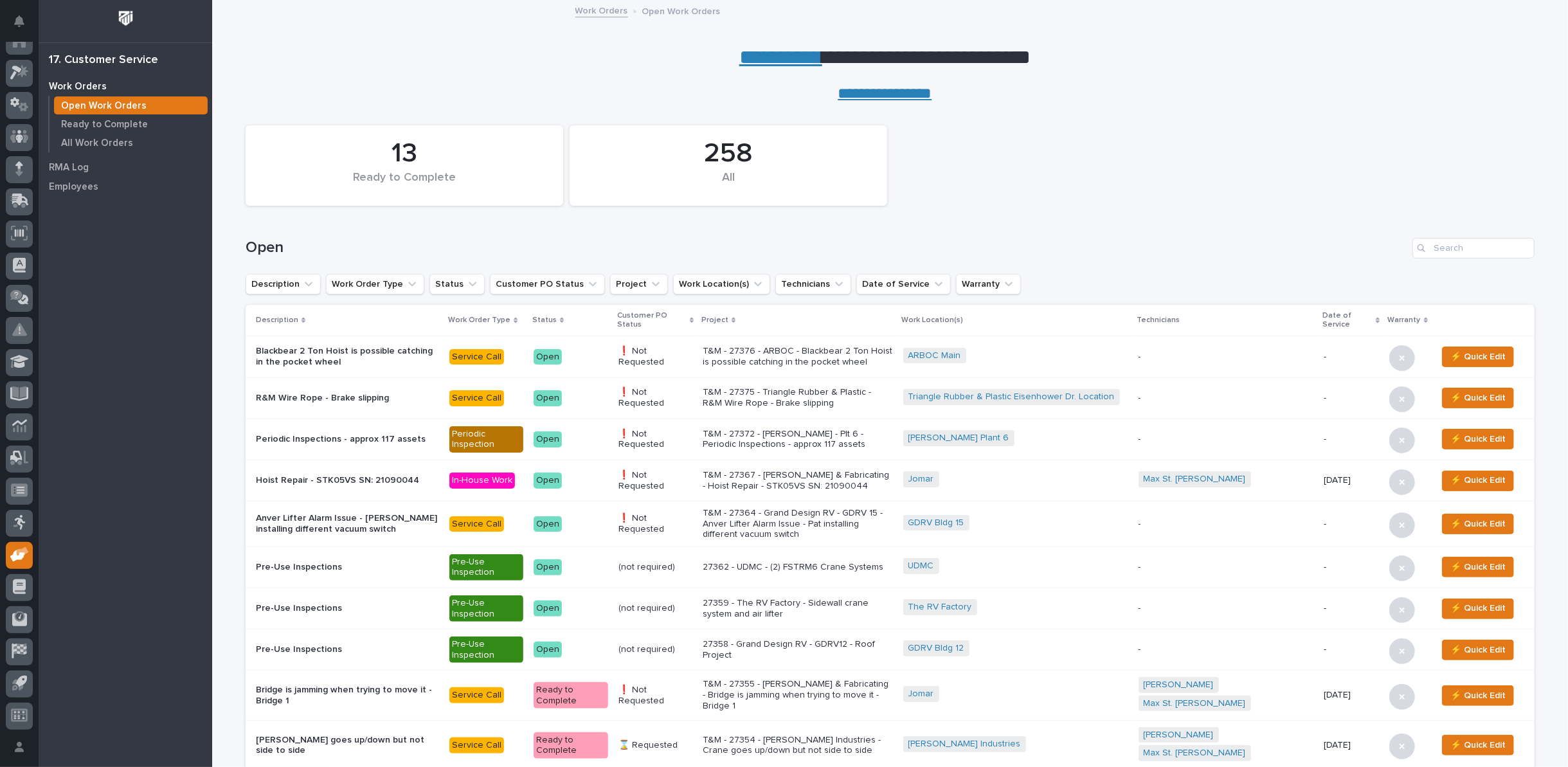
click at [752, 58] on link "**********" at bounding box center [781, 57] width 83 height 20
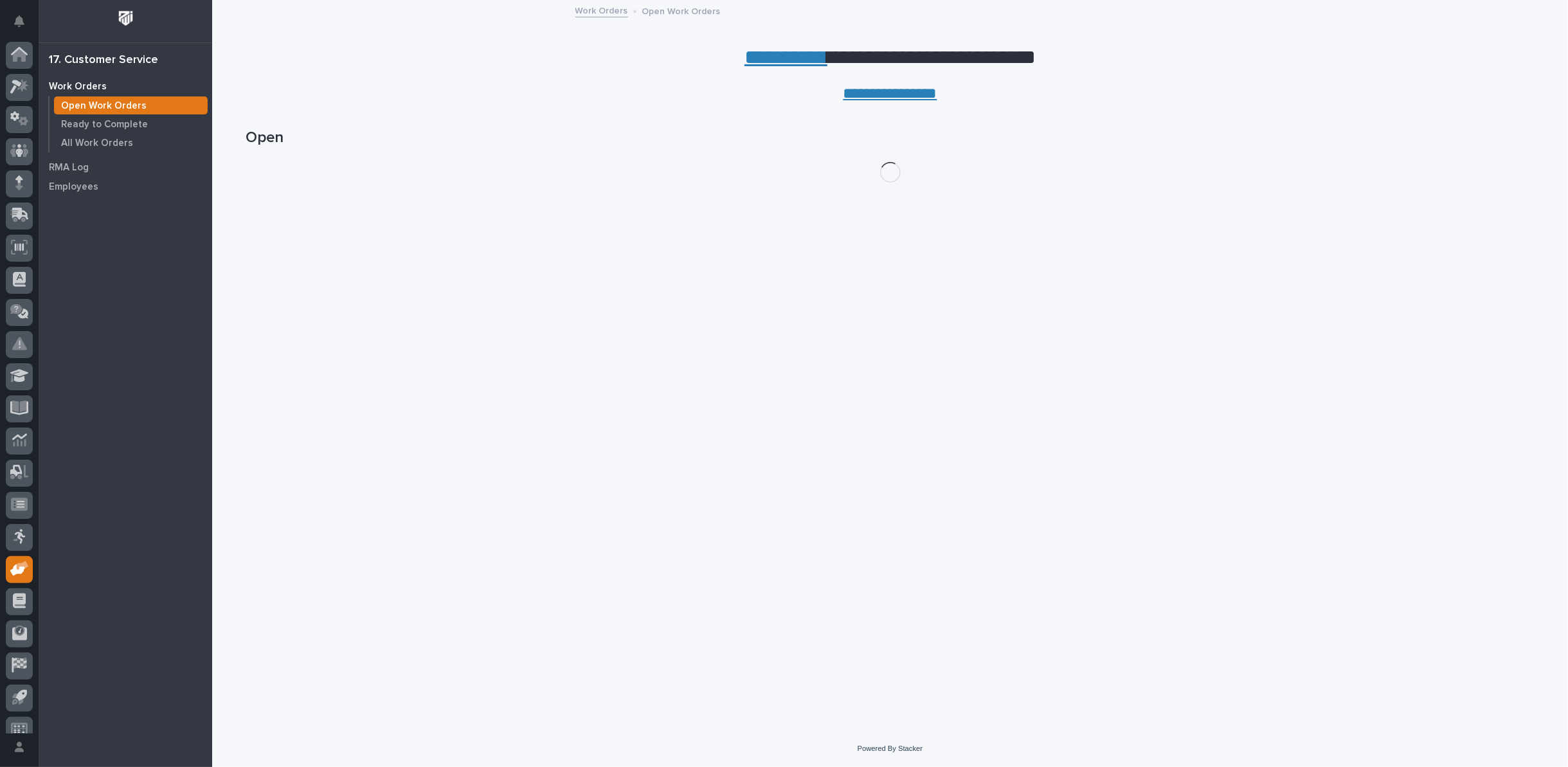
scroll to position [14, 0]
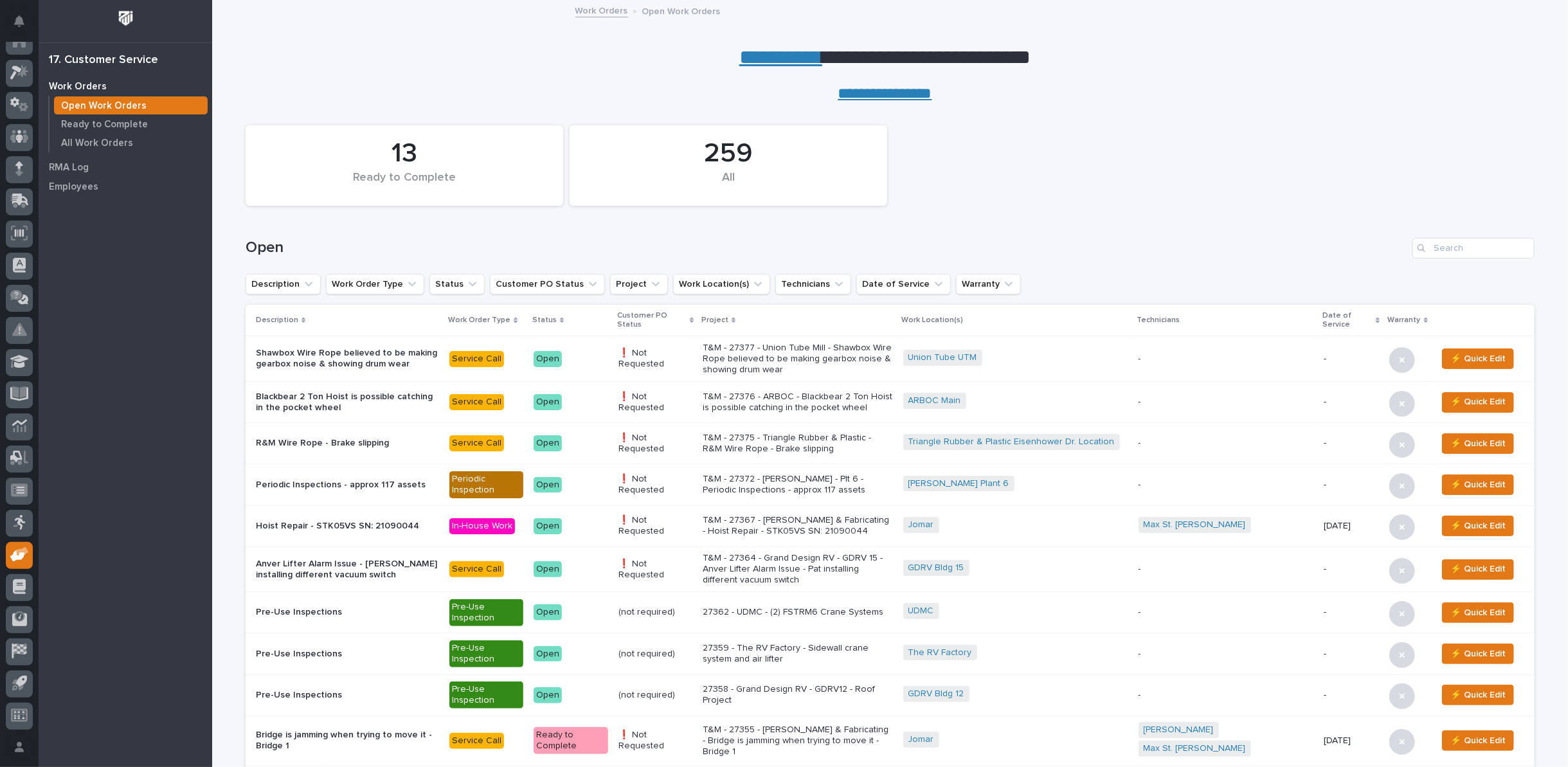
click at [764, 60] on link "**********" at bounding box center [781, 57] width 83 height 20
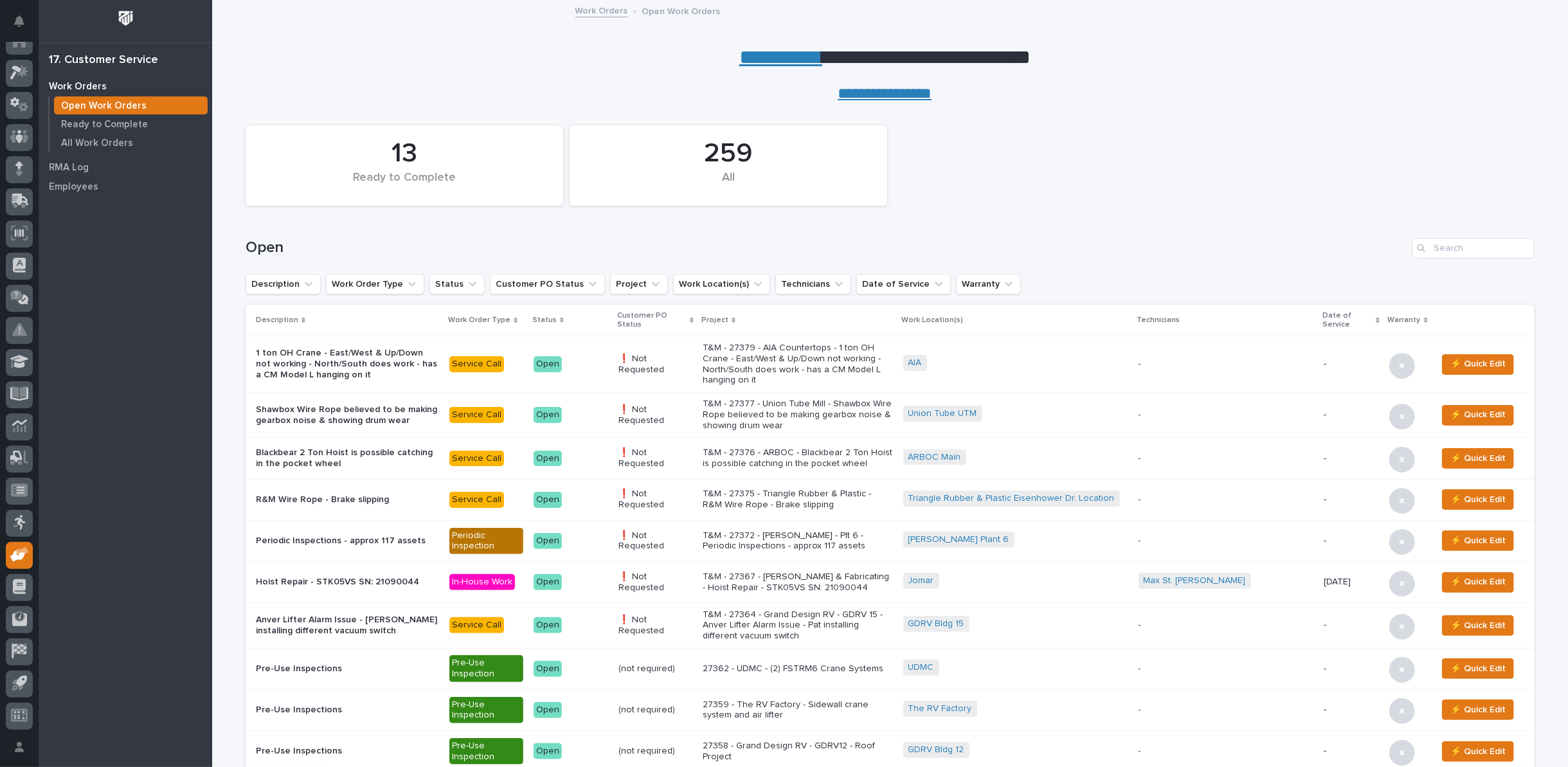
click at [789, 447] on p "T&M - 27376 - ARBOC - Blackbear 2 Ton Hoist is possible catching in the pocket …" at bounding box center [797, 458] width 189 height 22
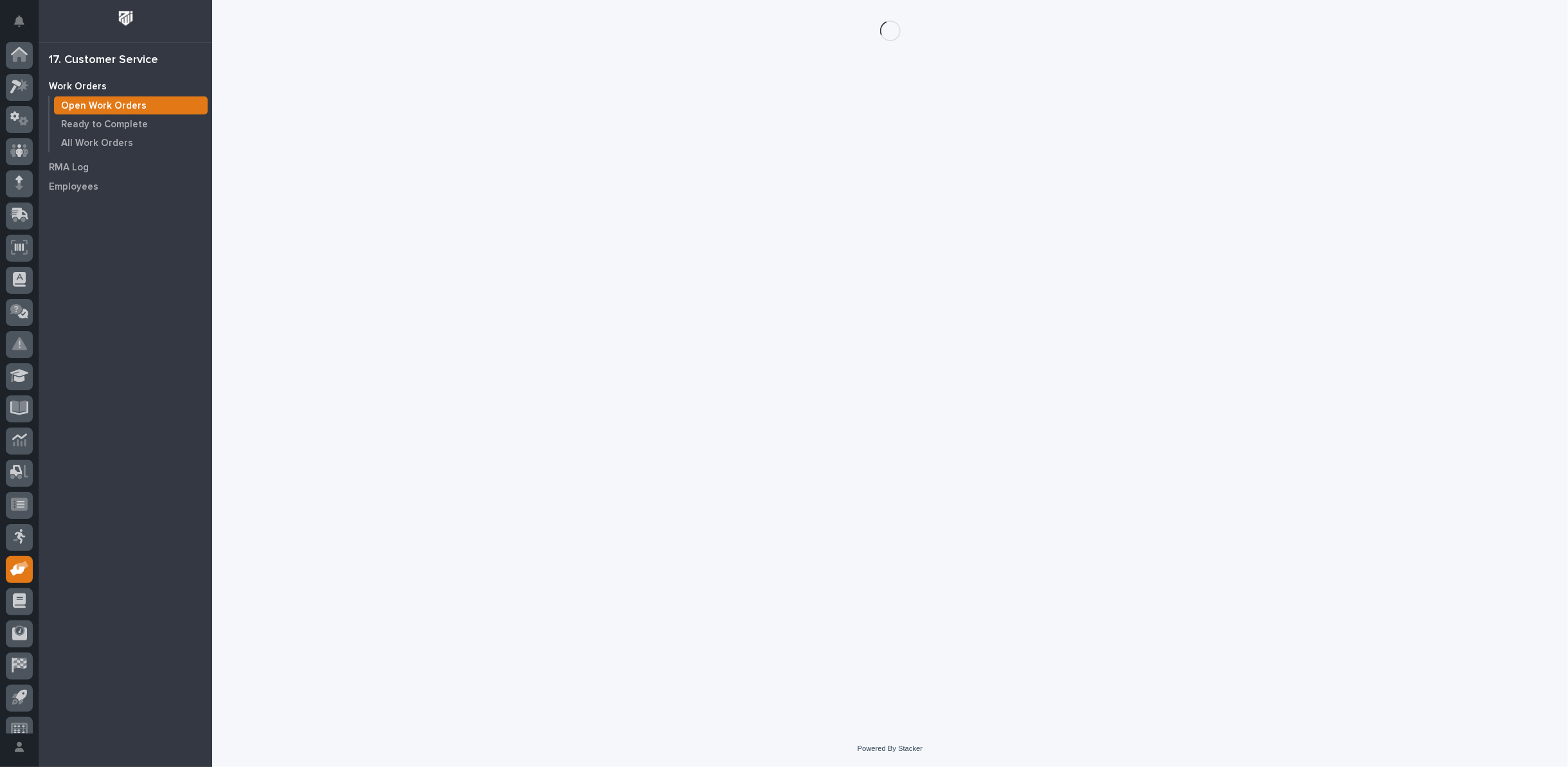
scroll to position [14, 0]
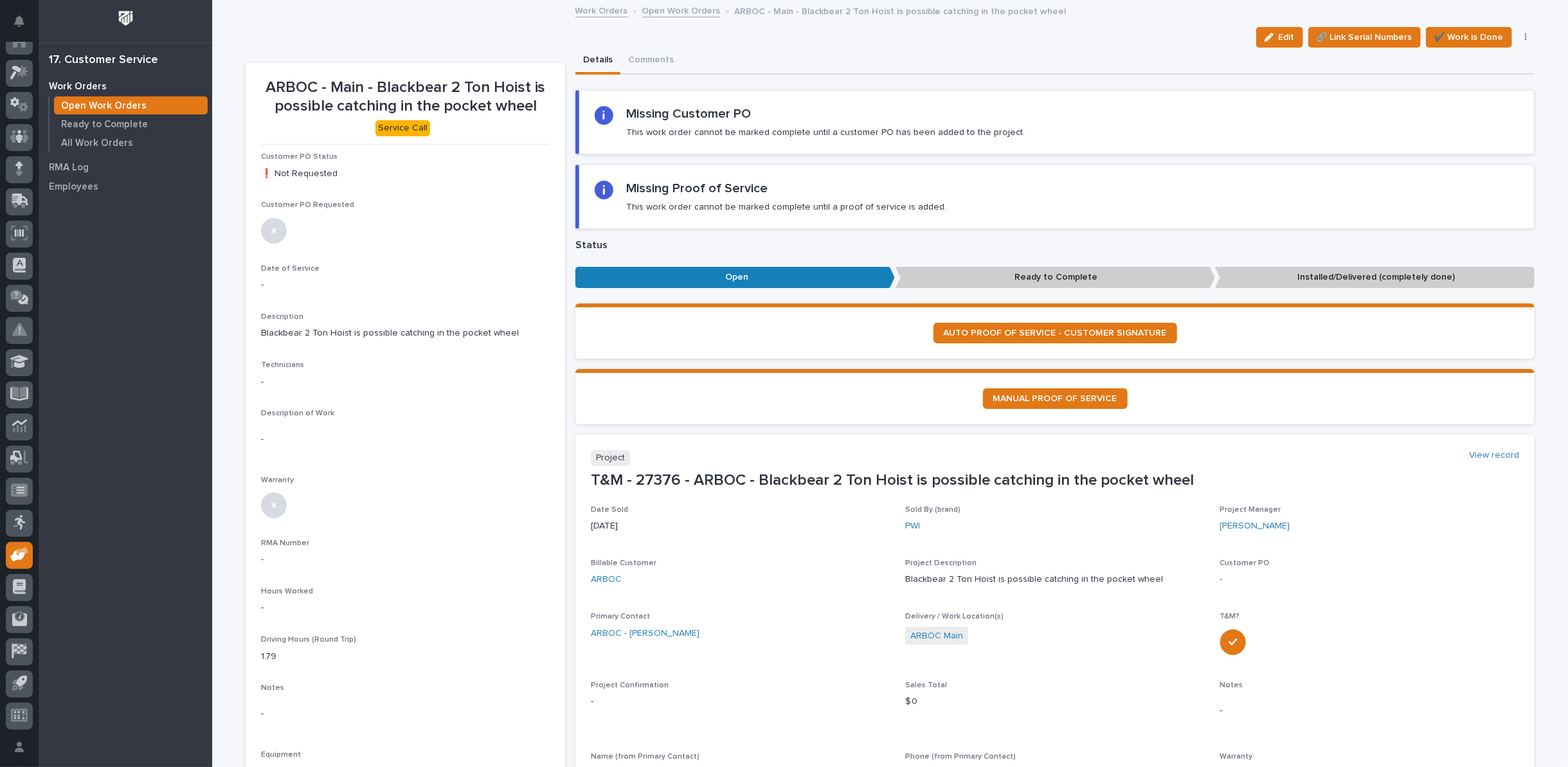
click at [684, 11] on link "Open Work Orders" at bounding box center [681, 10] width 79 height 15
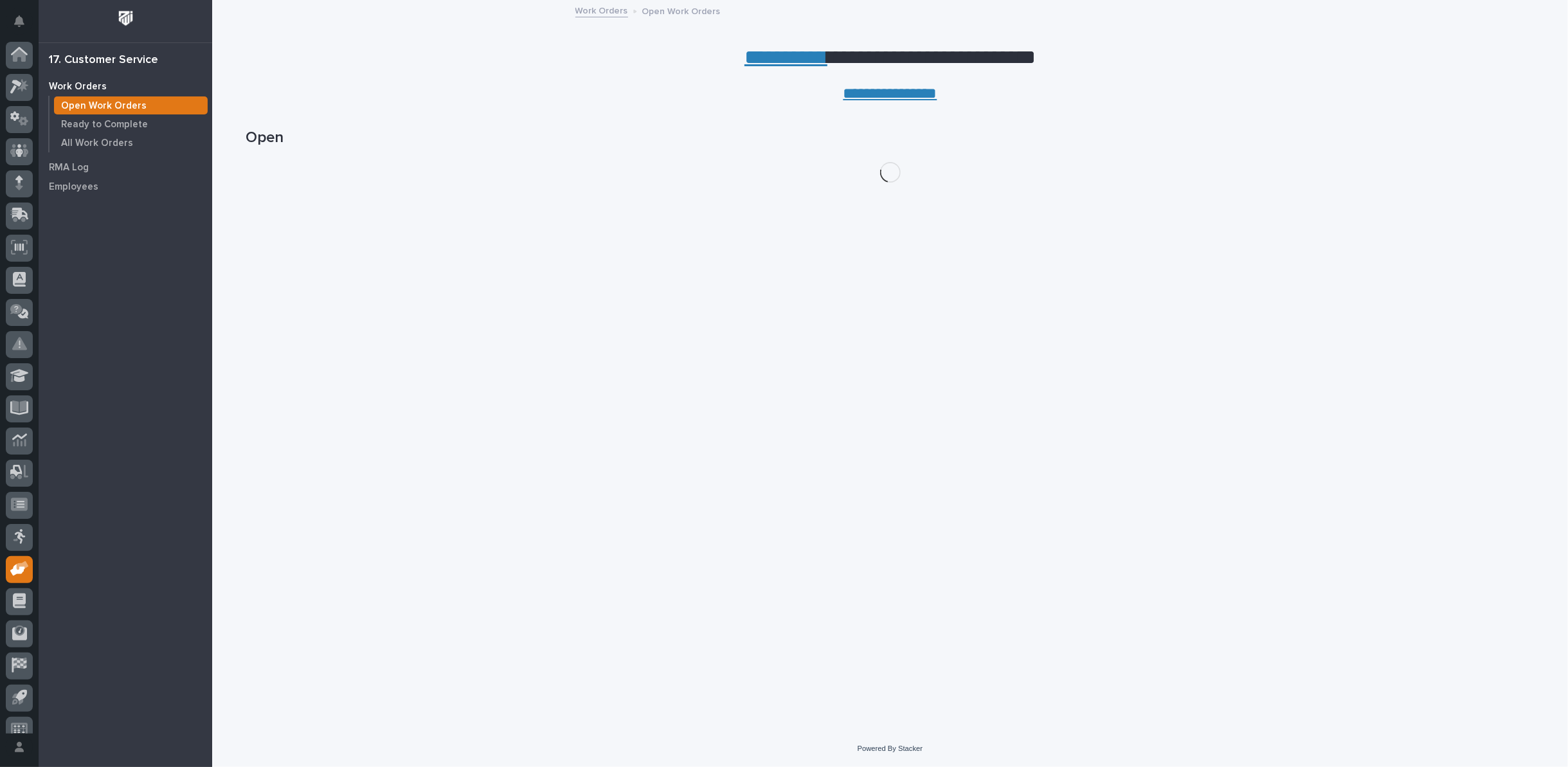
scroll to position [14, 0]
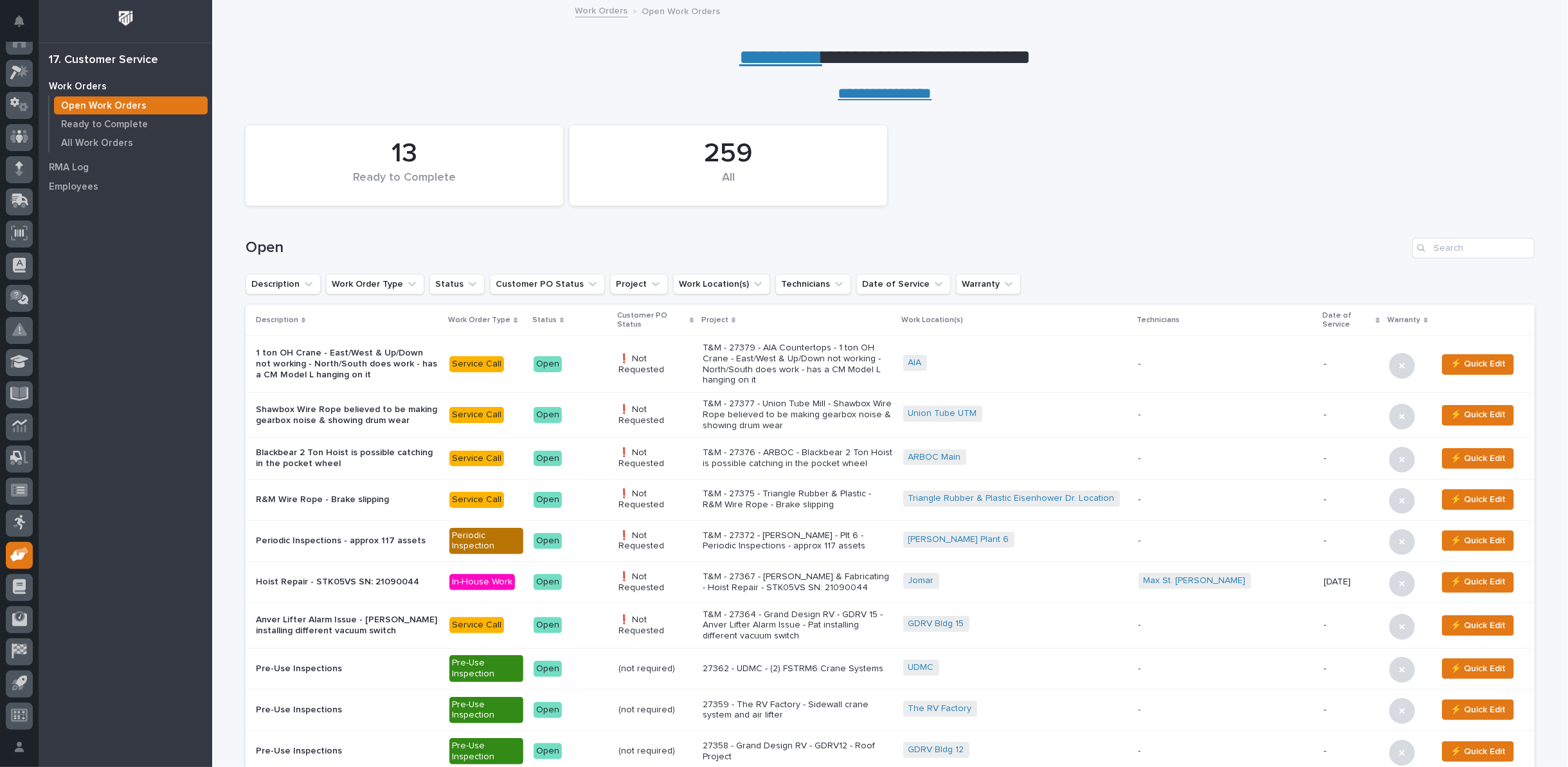
click at [792, 489] on p "T&M - 27375 - Triangle Rubber & Plastic - R&M Wire Rope - Brake slipping" at bounding box center [797, 500] width 189 height 22
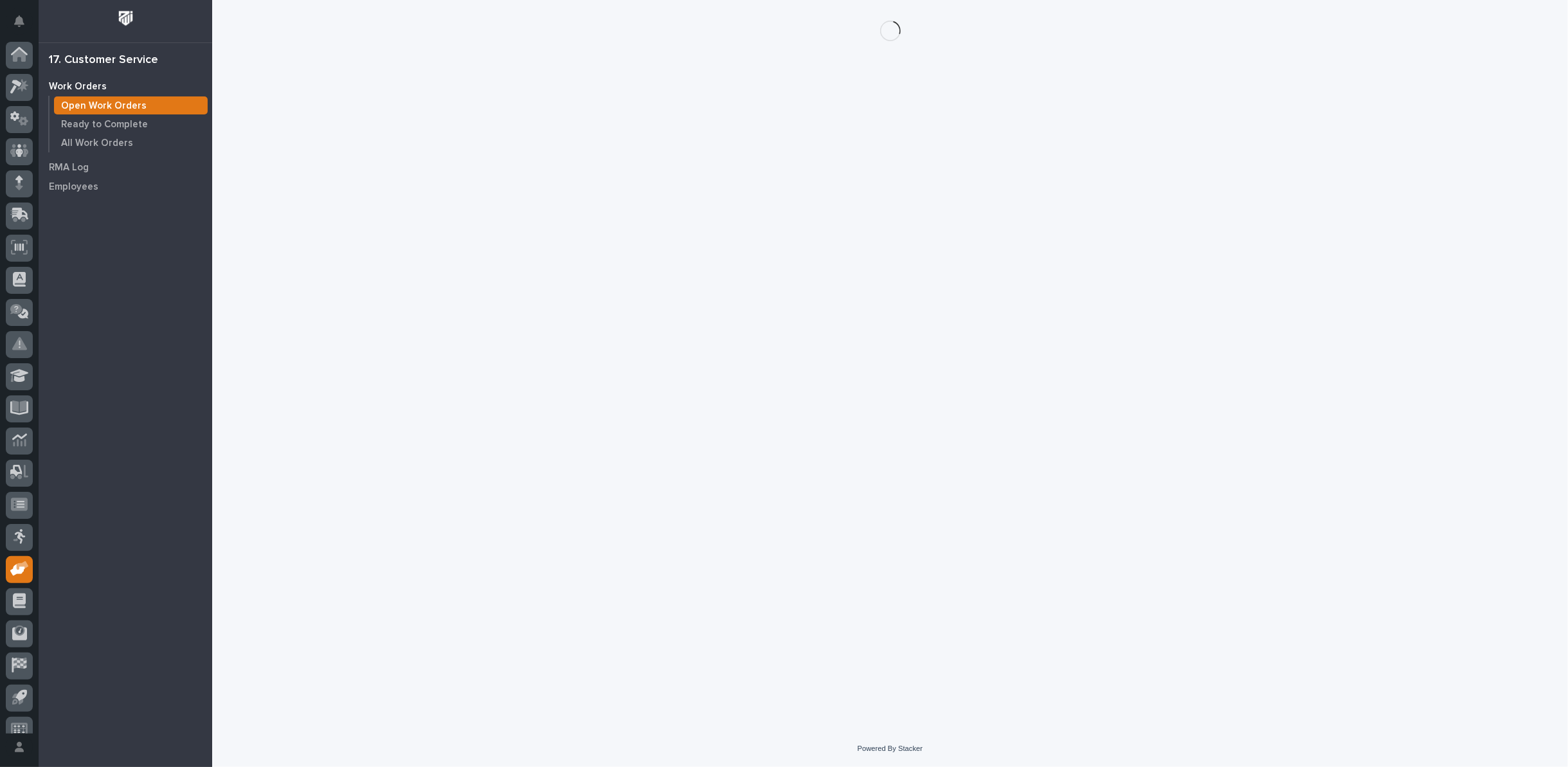
scroll to position [14, 0]
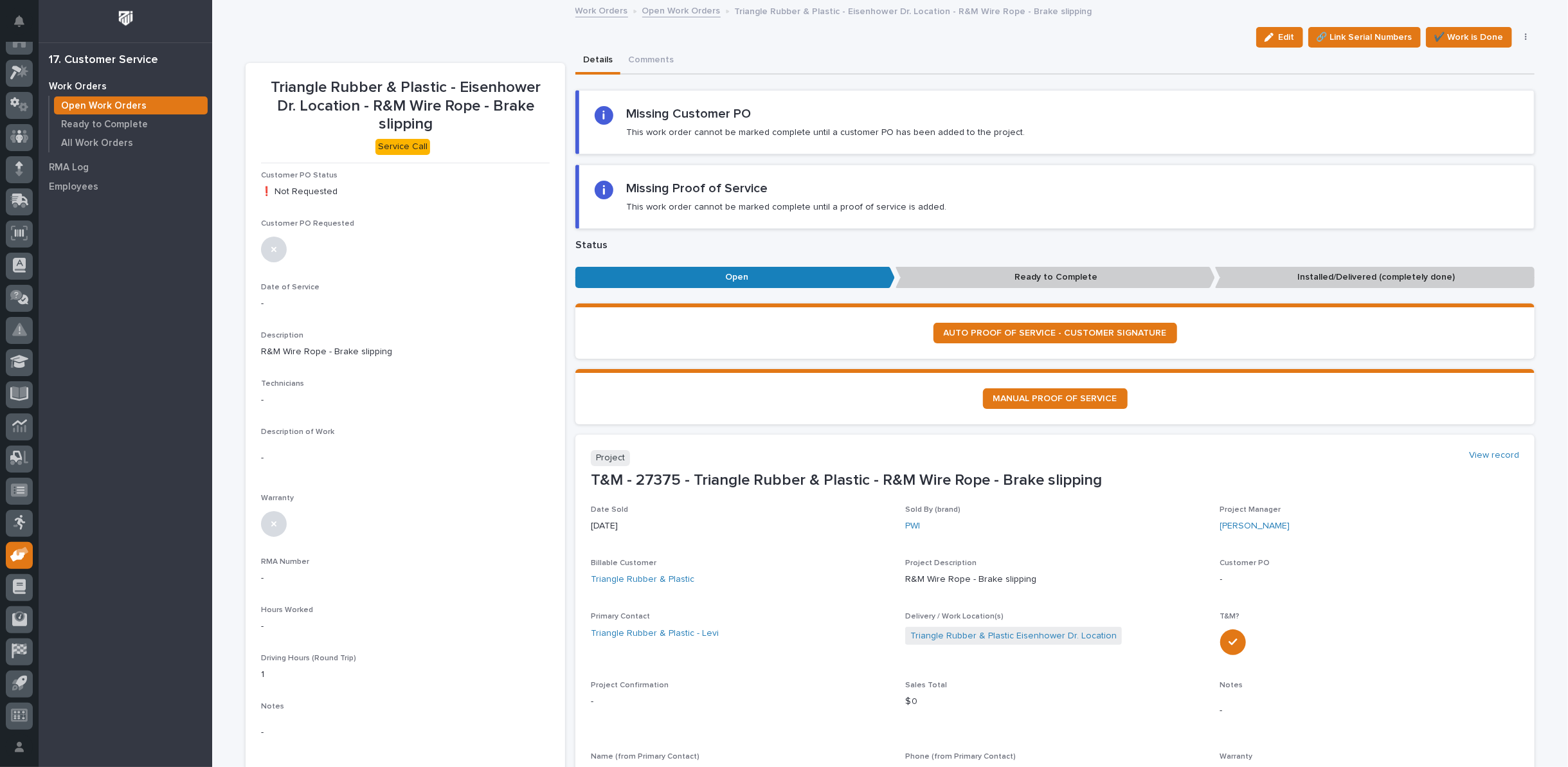
click at [1525, 39] on icon "button" at bounding box center [1526, 37] width 3 height 9
click at [1453, 120] on span "Cancel" at bounding box center [1465, 124] width 29 height 15
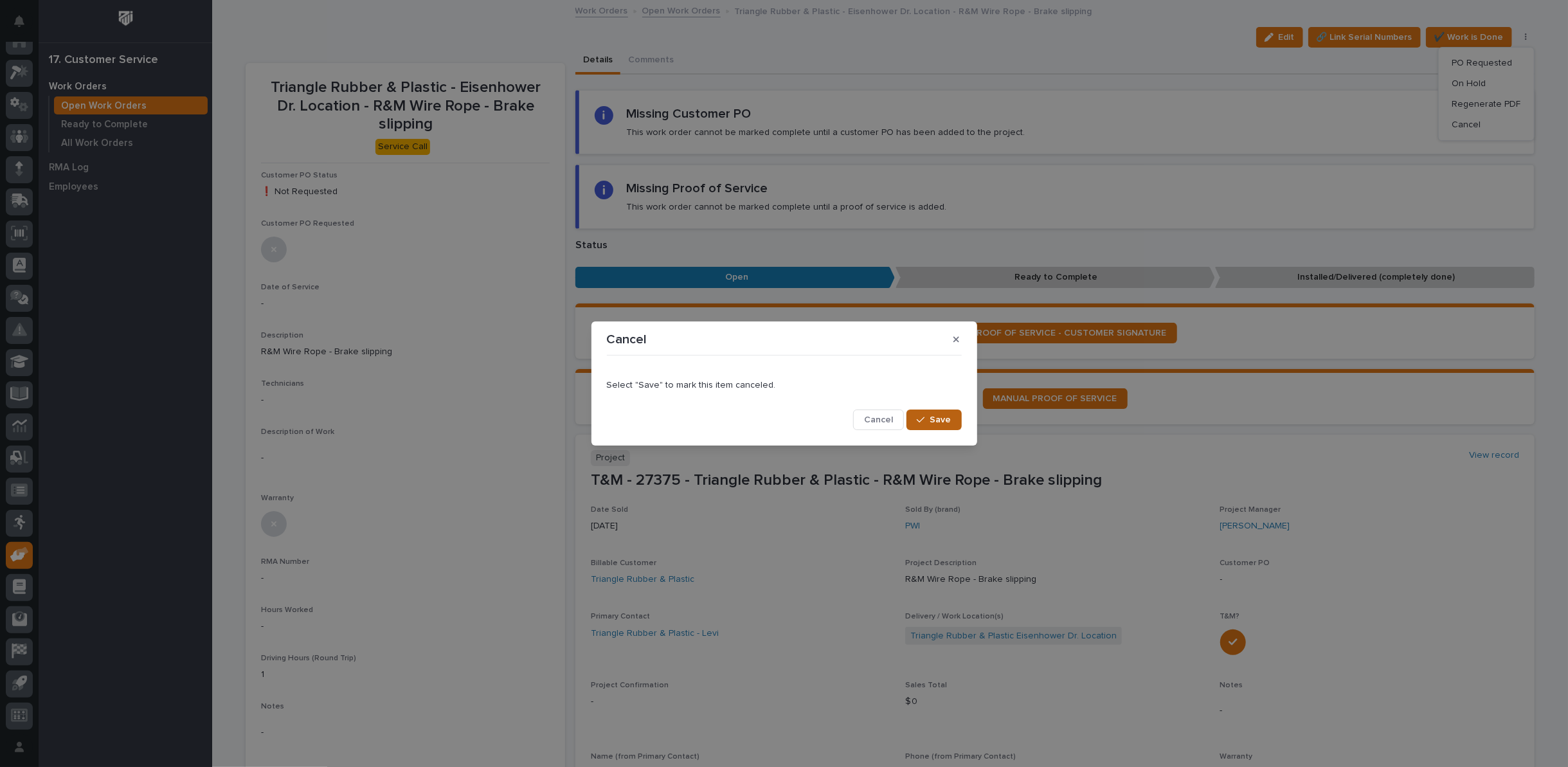
click at [943, 419] on span "Save" at bounding box center [940, 419] width 21 height 12
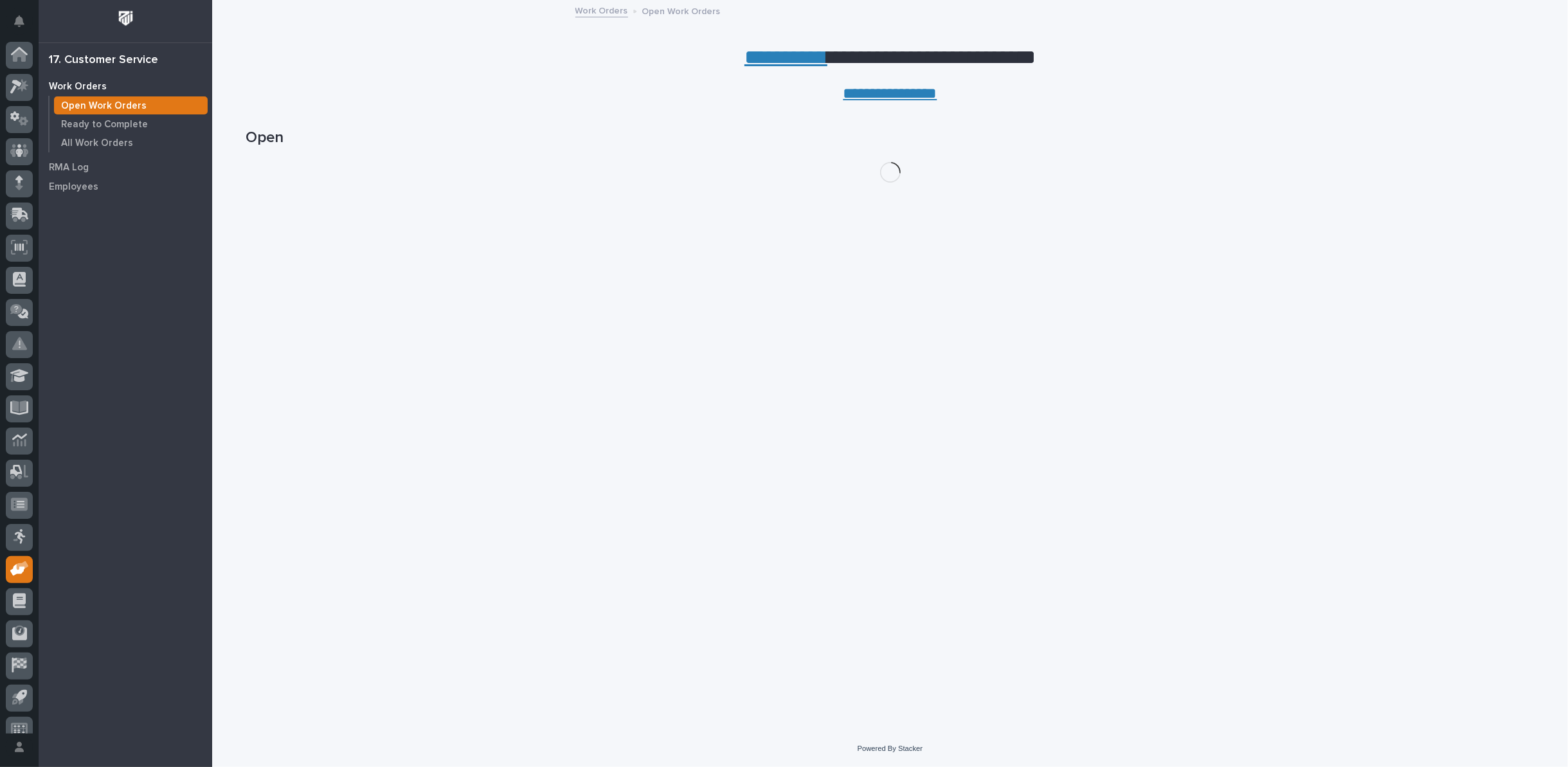
scroll to position [14, 0]
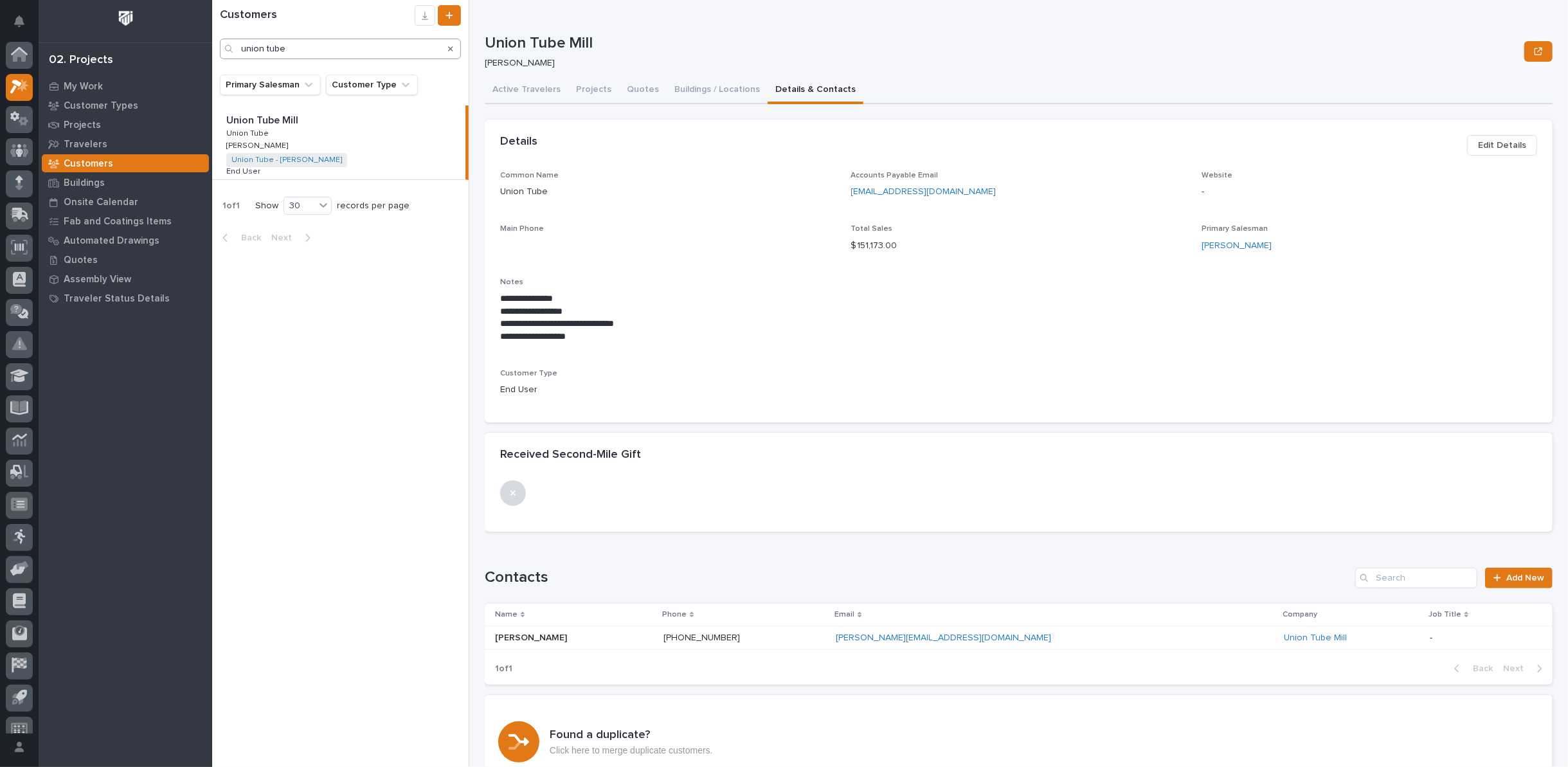
scroll to position [14, 0]
drag, startPoint x: 332, startPoint y: 48, endPoint x: 189, endPoint y: 49, distance: 143.0
click at [212, 49] on div "**********" at bounding box center [890, 384] width 1356 height 767
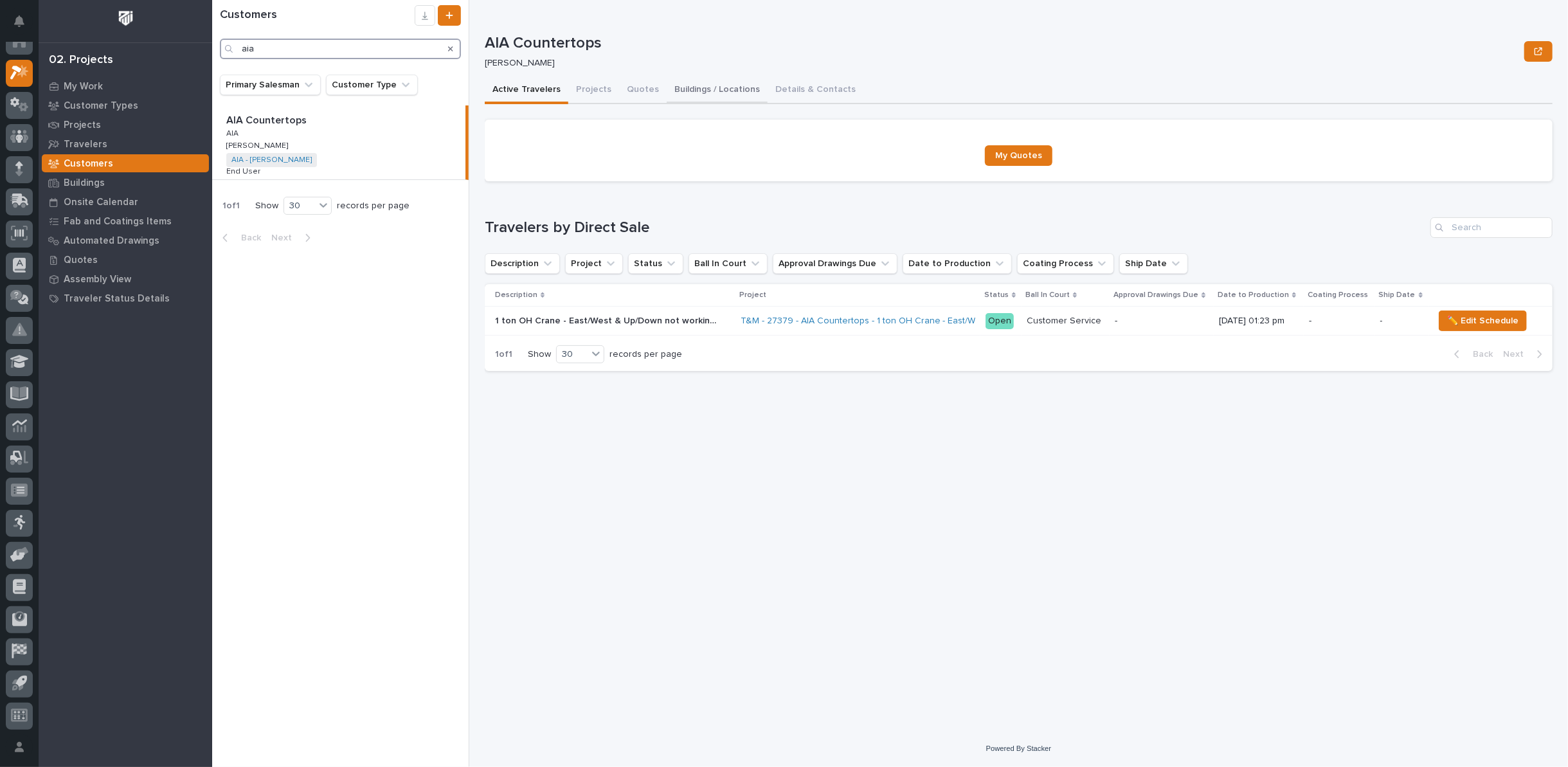
type input "aia"
click at [698, 86] on button "Buildings / Locations" at bounding box center [717, 90] width 101 height 27
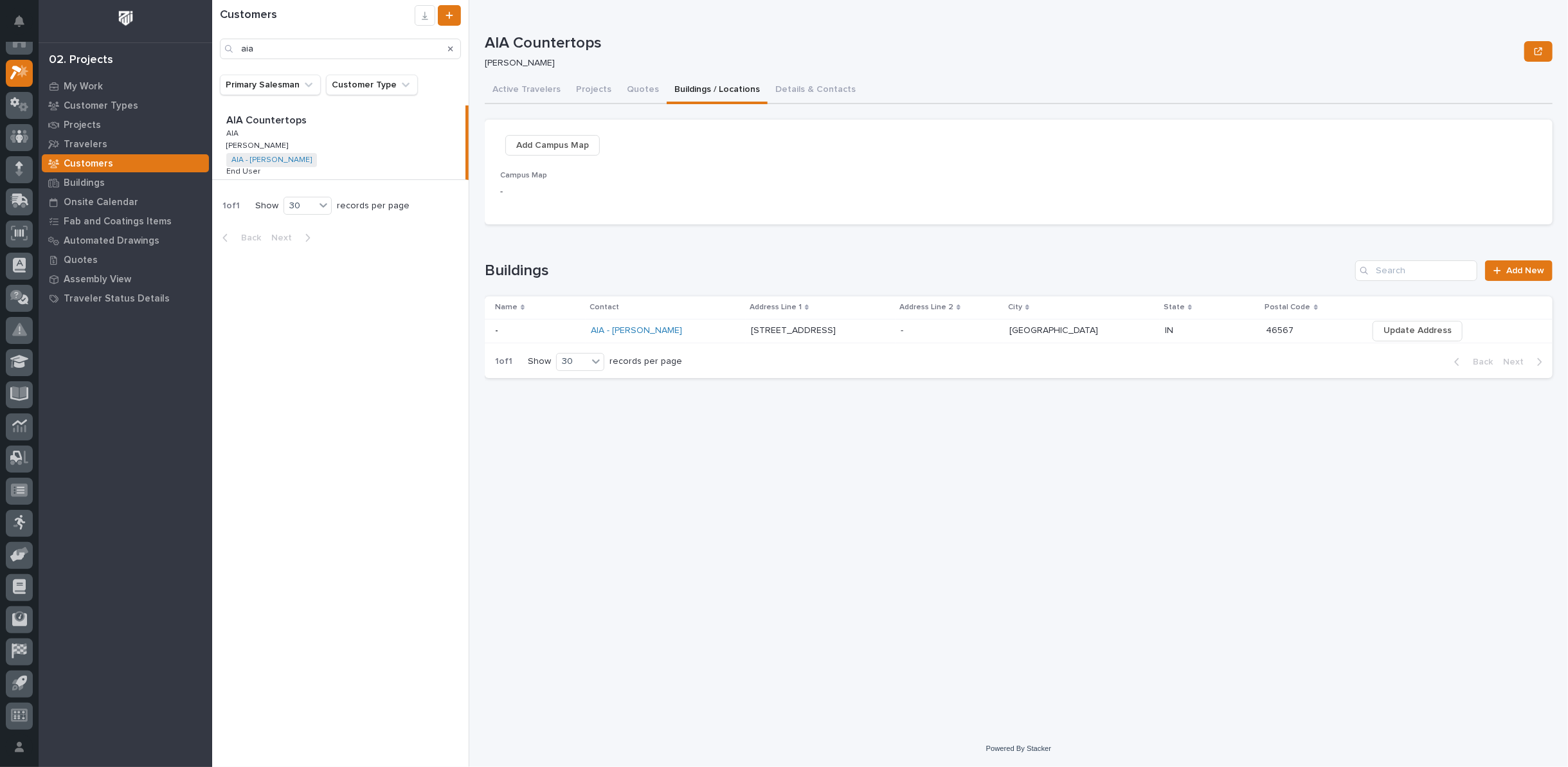
click at [769, 333] on p "[STREET_ADDRESS]" at bounding box center [794, 329] width 88 height 13
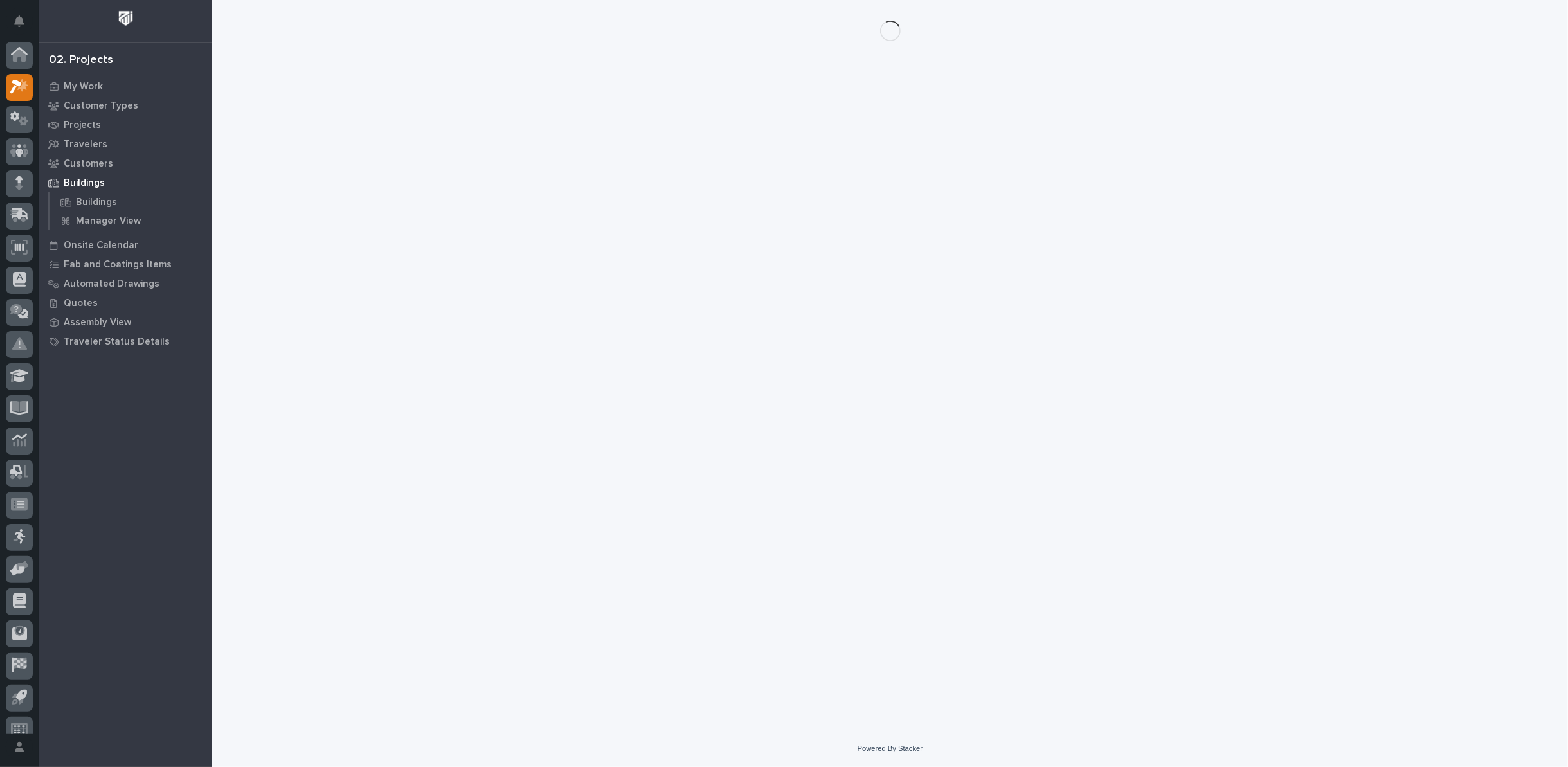
scroll to position [14, 0]
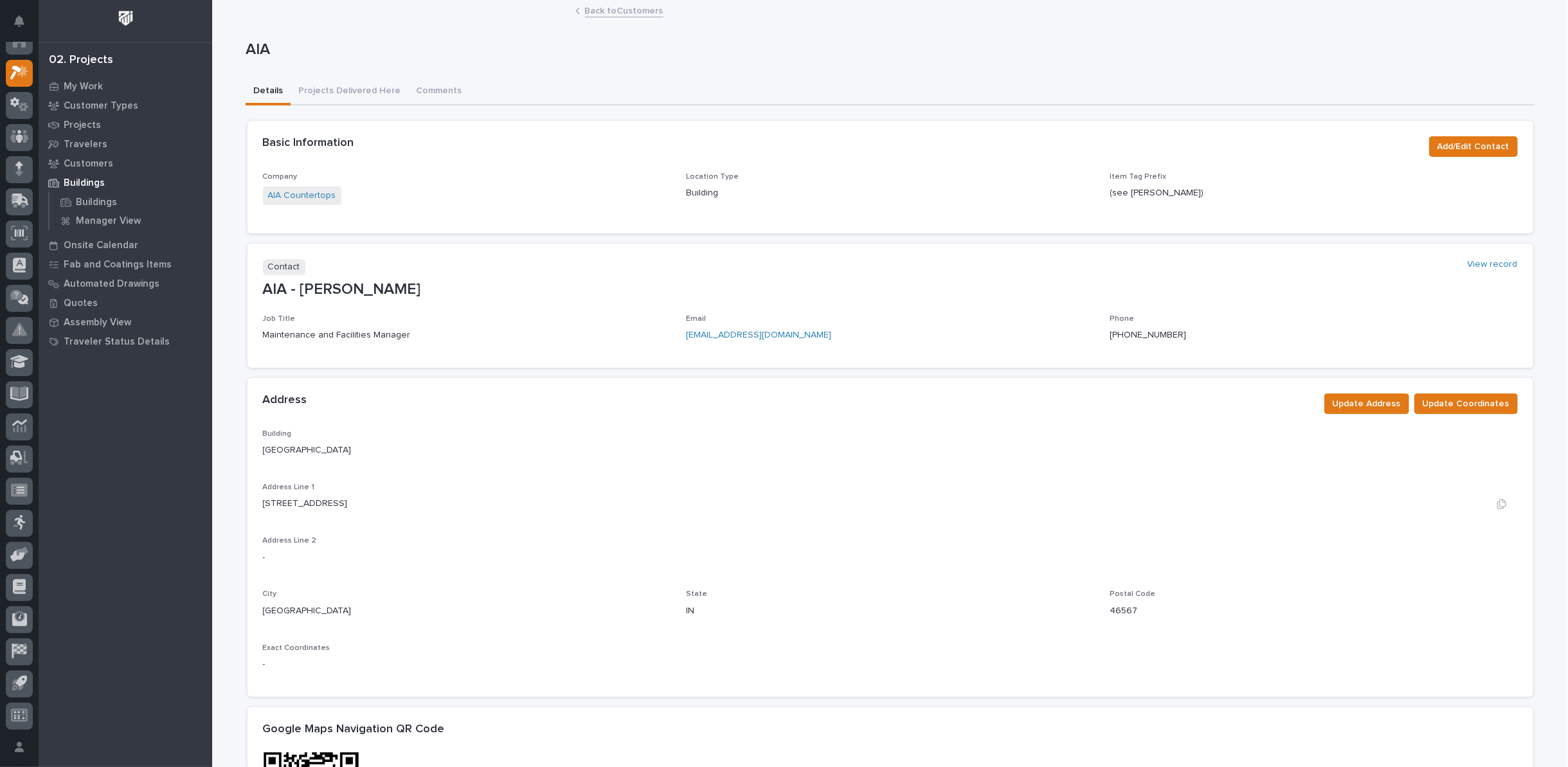
drag, startPoint x: 257, startPoint y: 501, endPoint x: 409, endPoint y: 503, distance: 152.0
click at [409, 503] on div "[STREET_ADDRESS]" at bounding box center [890, 503] width 1255 height 13
copy p "[STREET_ADDRESS]"
click at [84, 89] on p "My Work" at bounding box center [83, 86] width 39 height 12
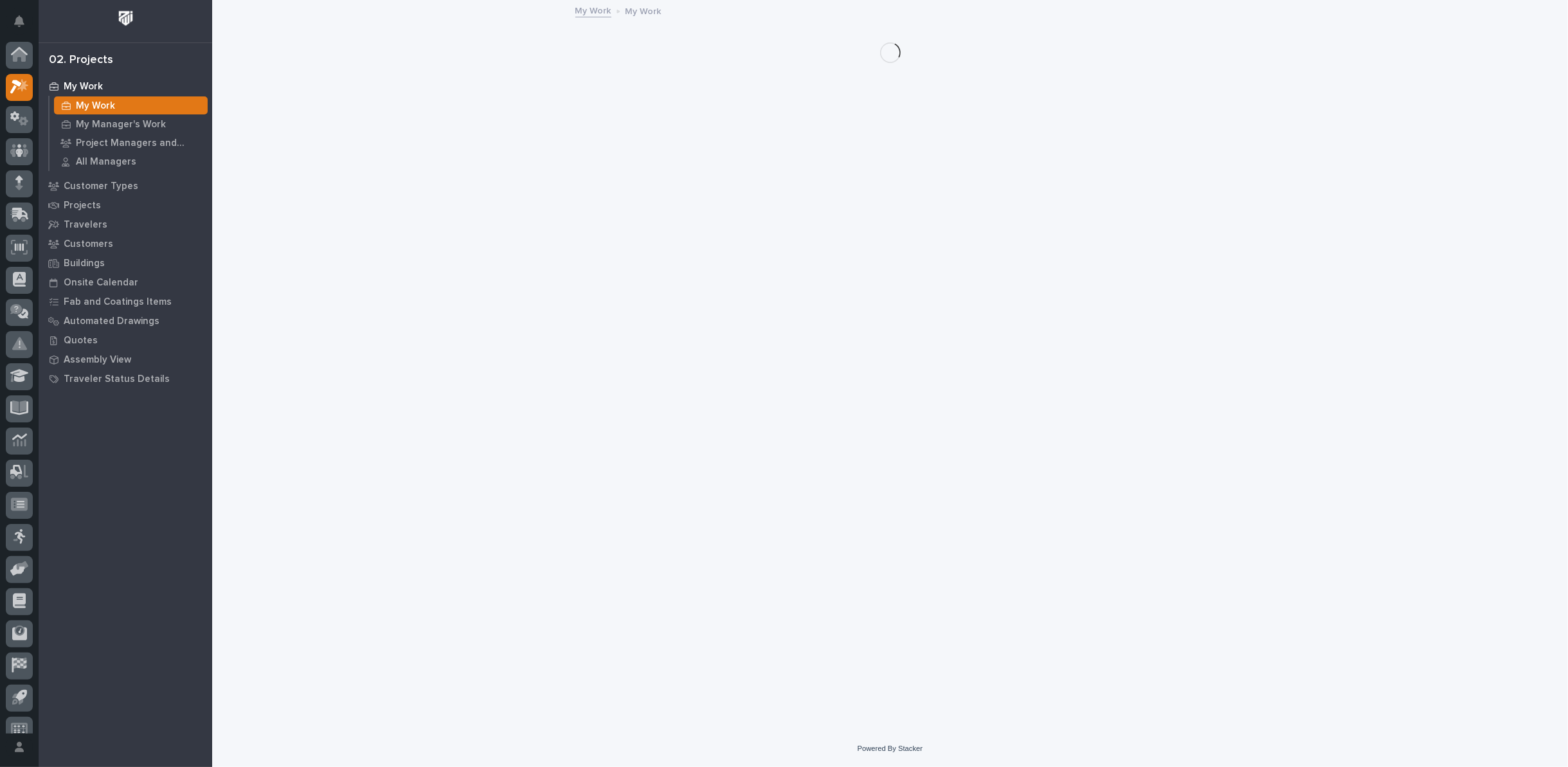
scroll to position [14, 0]
click at [92, 126] on p "My Manager's Work" at bounding box center [121, 124] width 90 height 12
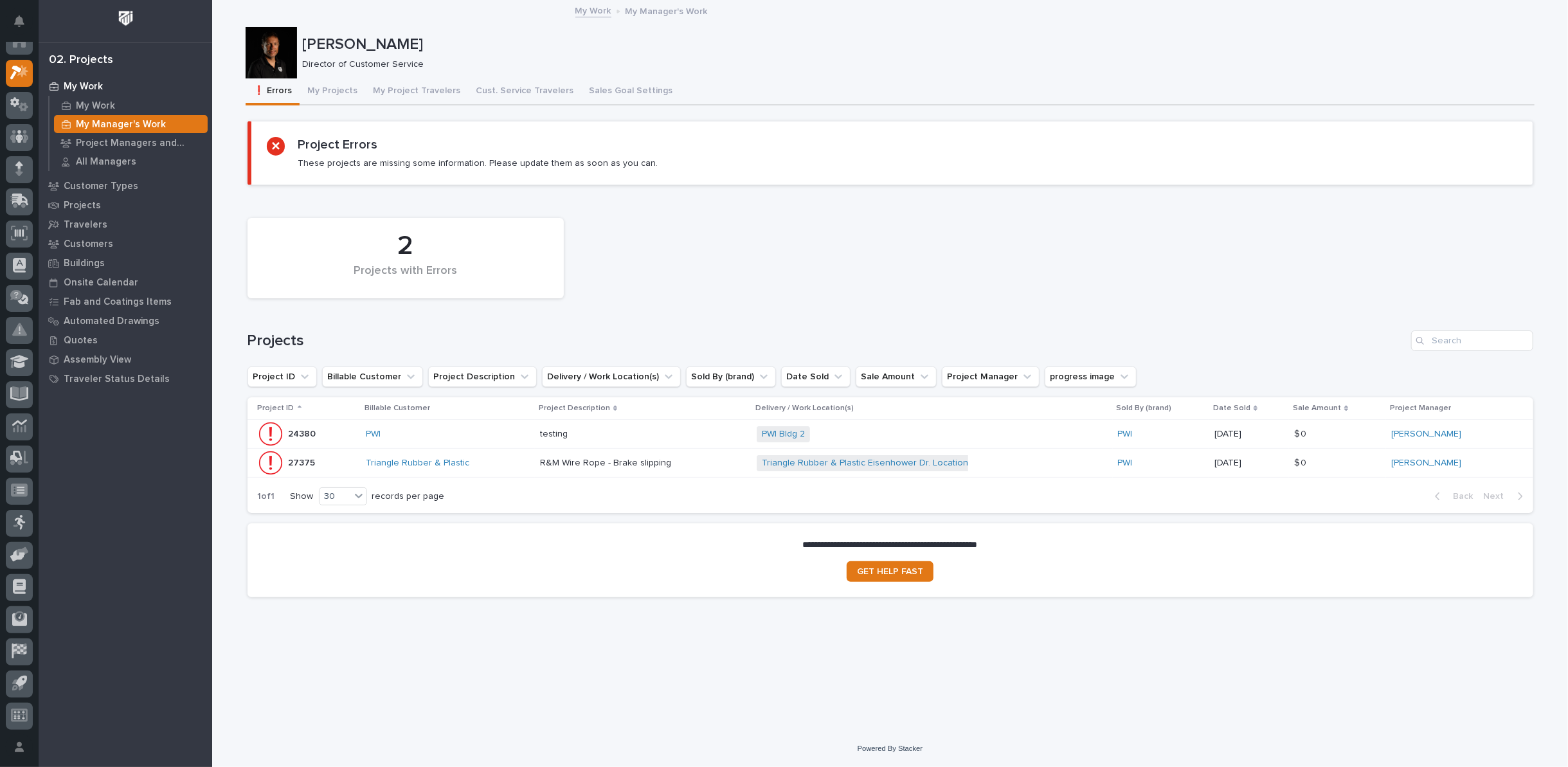
click at [575, 455] on p "R&M Wire Rope - Brake slipping" at bounding box center [606, 461] width 134 height 13
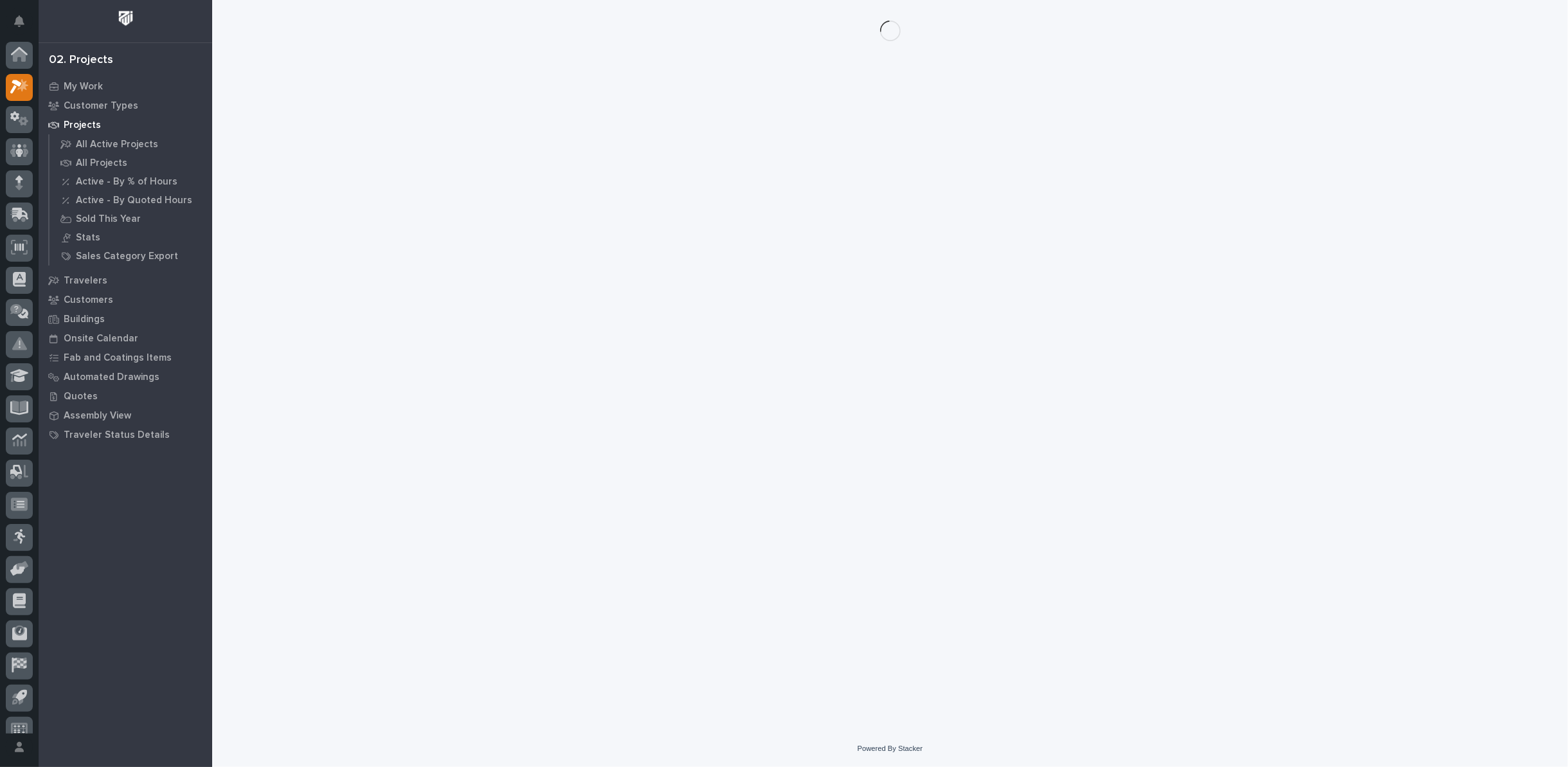
scroll to position [14, 0]
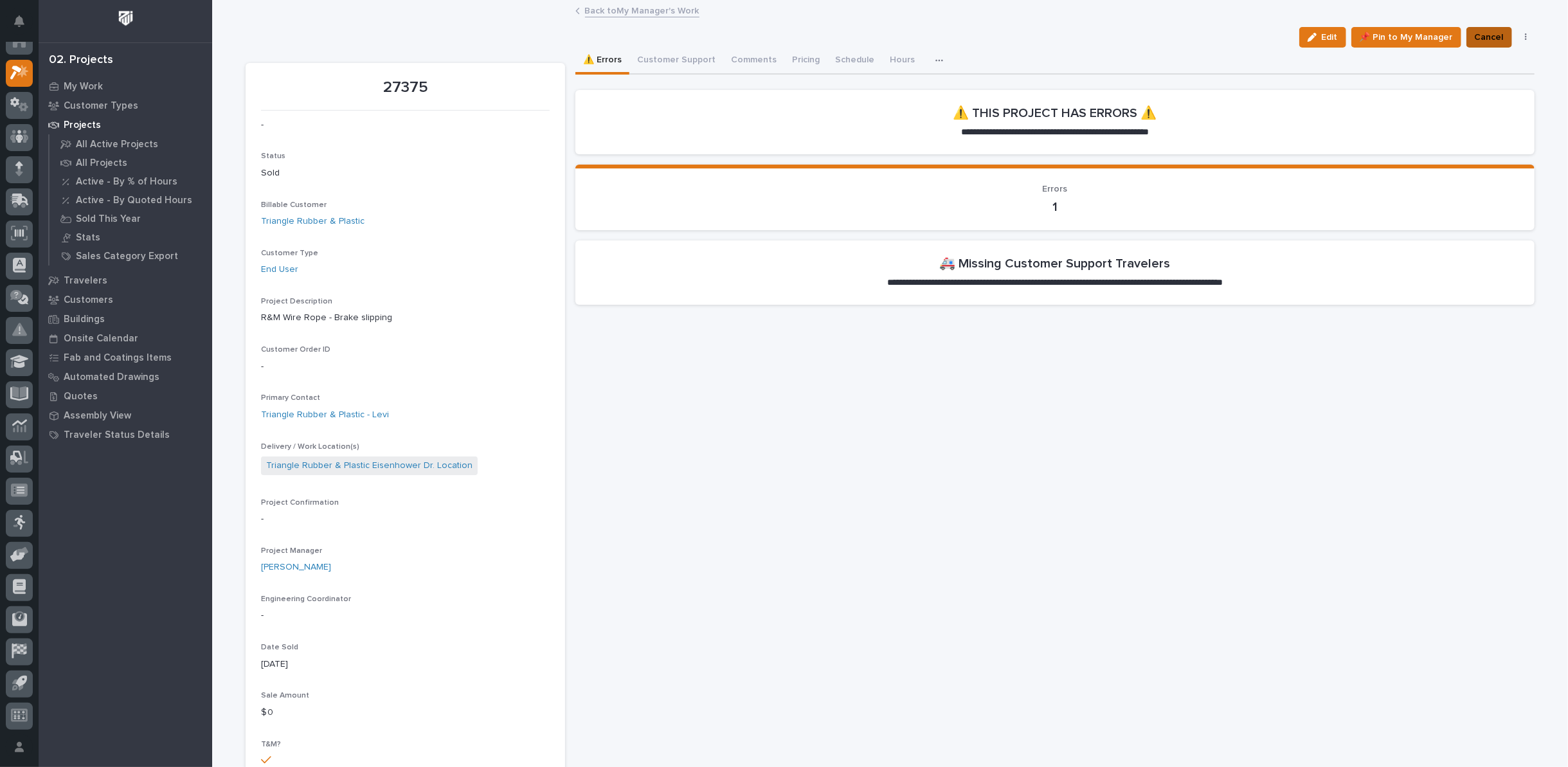
click at [1490, 35] on span "Cancel" at bounding box center [1488, 36] width 29 height 15
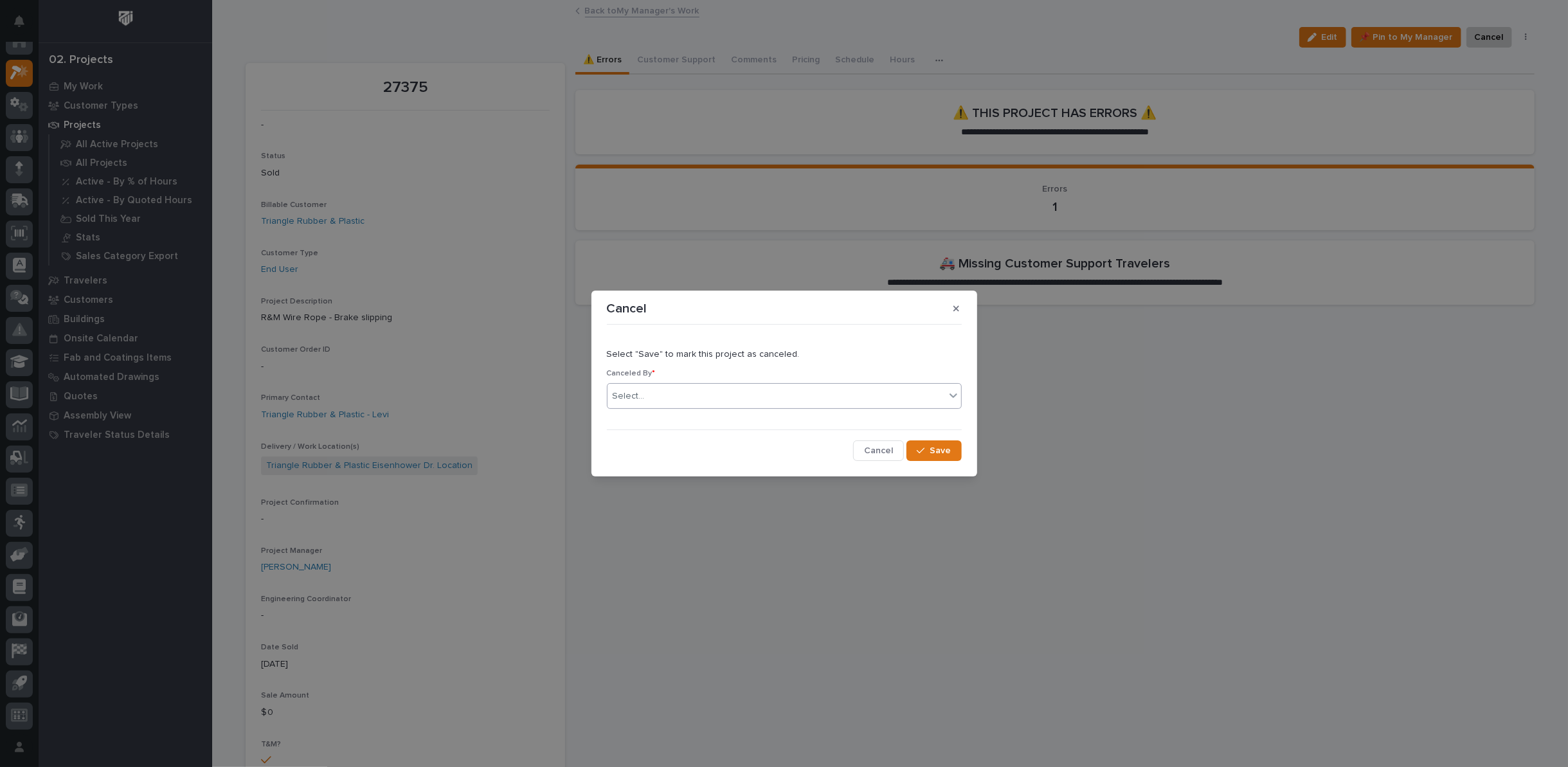
click at [773, 393] on div "Select..." at bounding box center [776, 397] width 337 height 21
type input "*****"
click at [776, 418] on div "[PERSON_NAME]" at bounding box center [784, 420] width 353 height 22
click at [936, 453] on span "Save" at bounding box center [940, 450] width 21 height 12
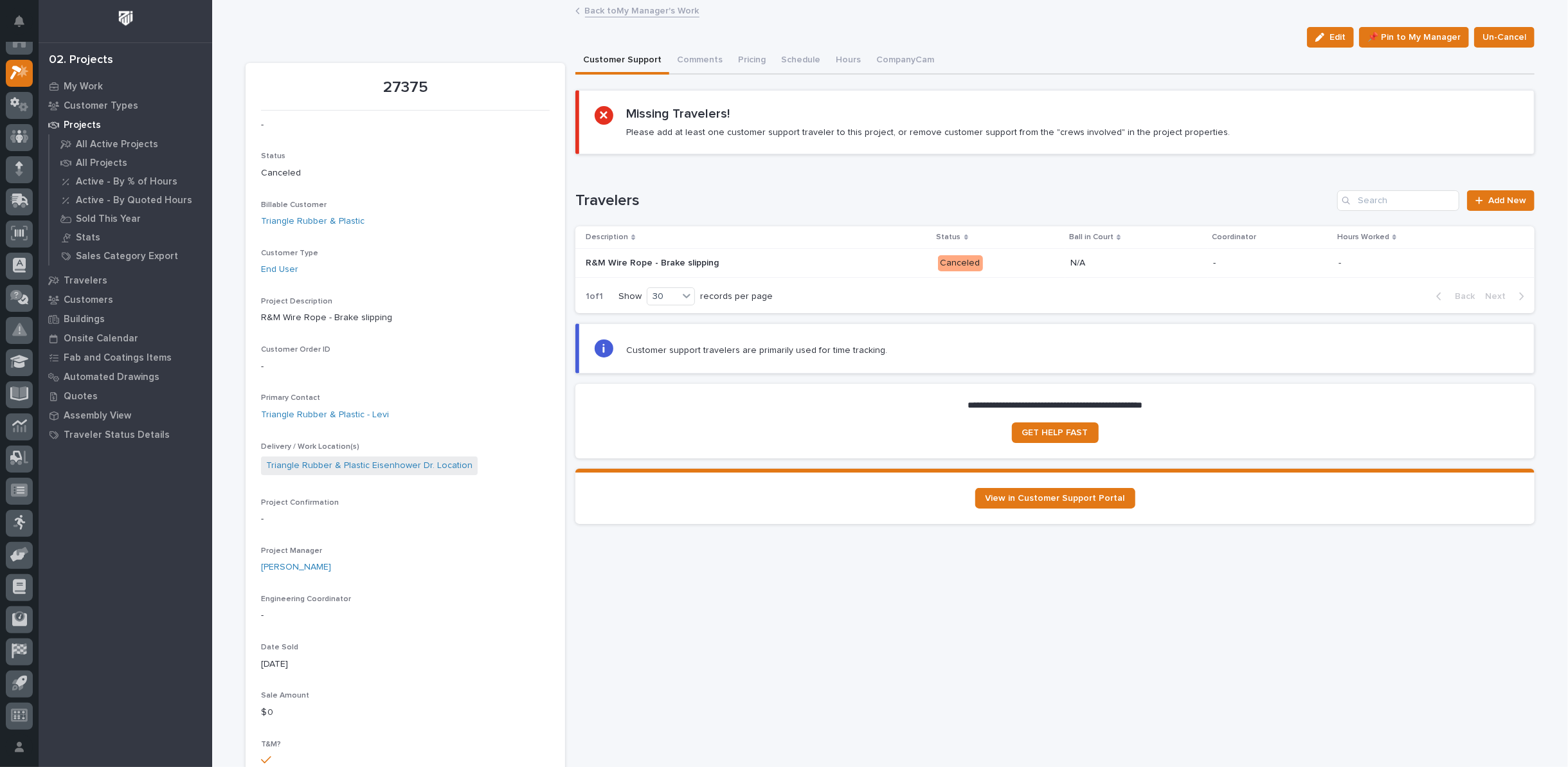
click at [621, 9] on link "Back to My Manager's Work" at bounding box center [642, 10] width 114 height 15
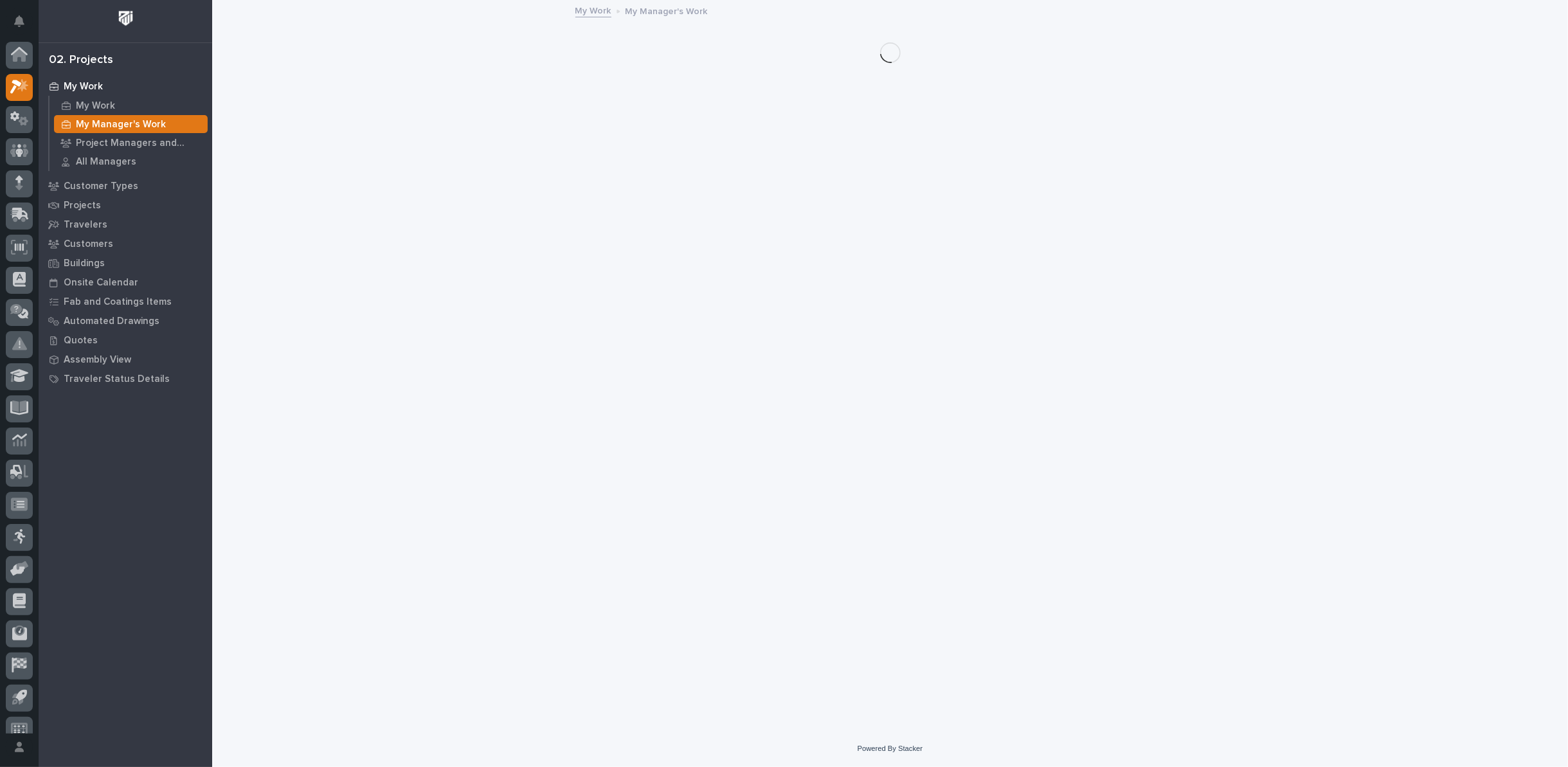
scroll to position [14, 0]
